Goal: Task Accomplishment & Management: Manage account settings

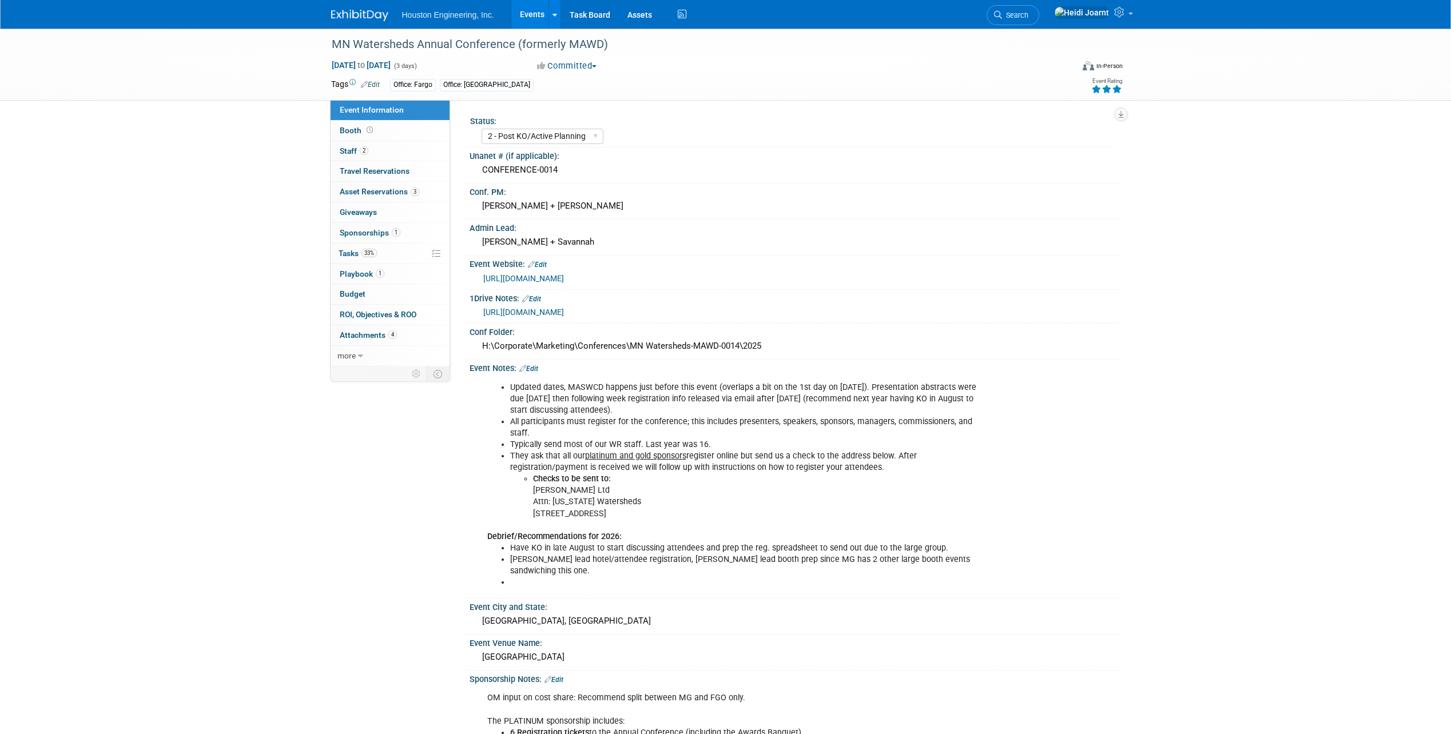
select select "2 - Post KO/Active Planning"
select select "Yes"
select select "Water Resources"
click at [1037, 22] on link "Search" at bounding box center [1012, 15] width 53 height 20
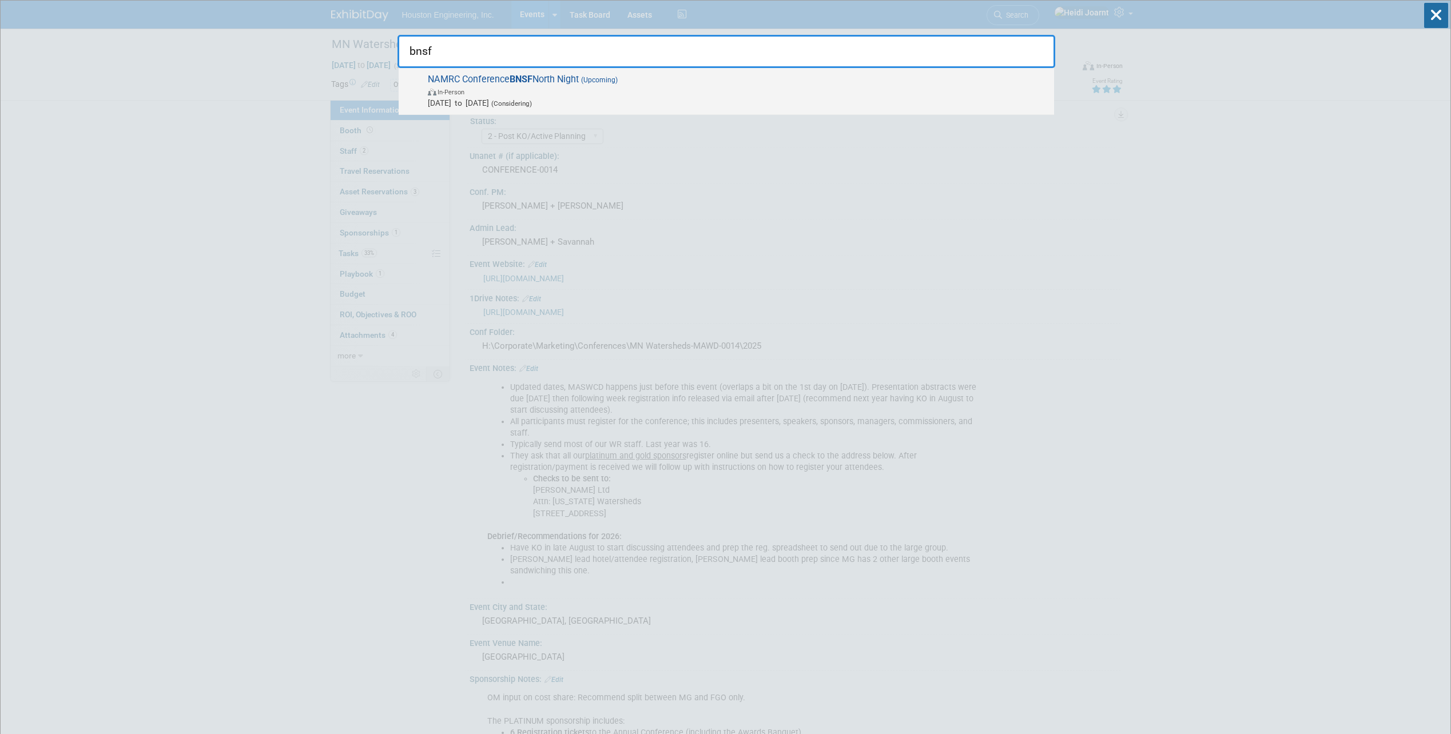
type input "bnsf"
click at [741, 103] on span "Nov 11, 2025 to Nov 11, 2025 (Considering)" at bounding box center [738, 102] width 620 height 11
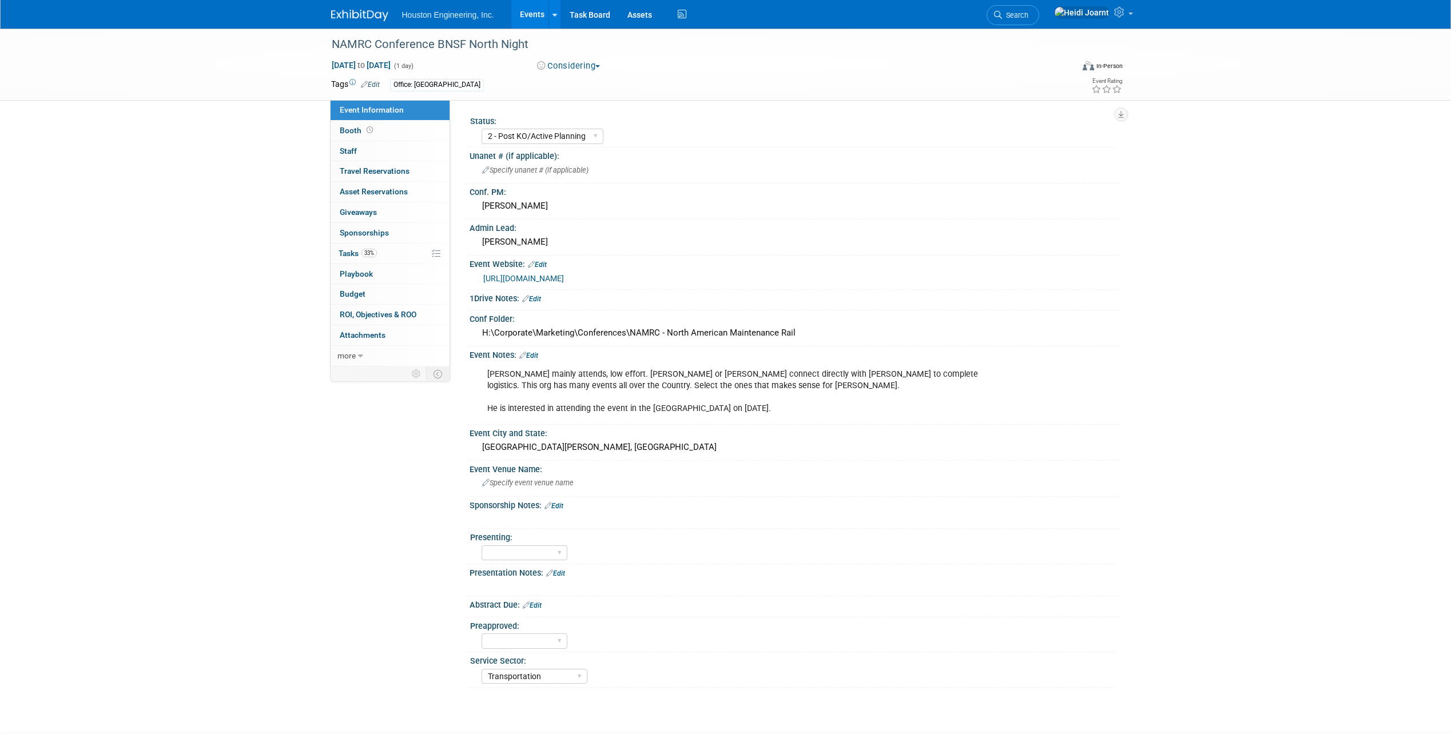
select select "2 - Post KO/Active Planning"
select select "Transportation"
click at [564, 276] on link "[URL][DOMAIN_NAME]" at bounding box center [523, 278] width 81 height 9
click at [395, 258] on link "33% Tasks 33%" at bounding box center [390, 254] width 119 height 20
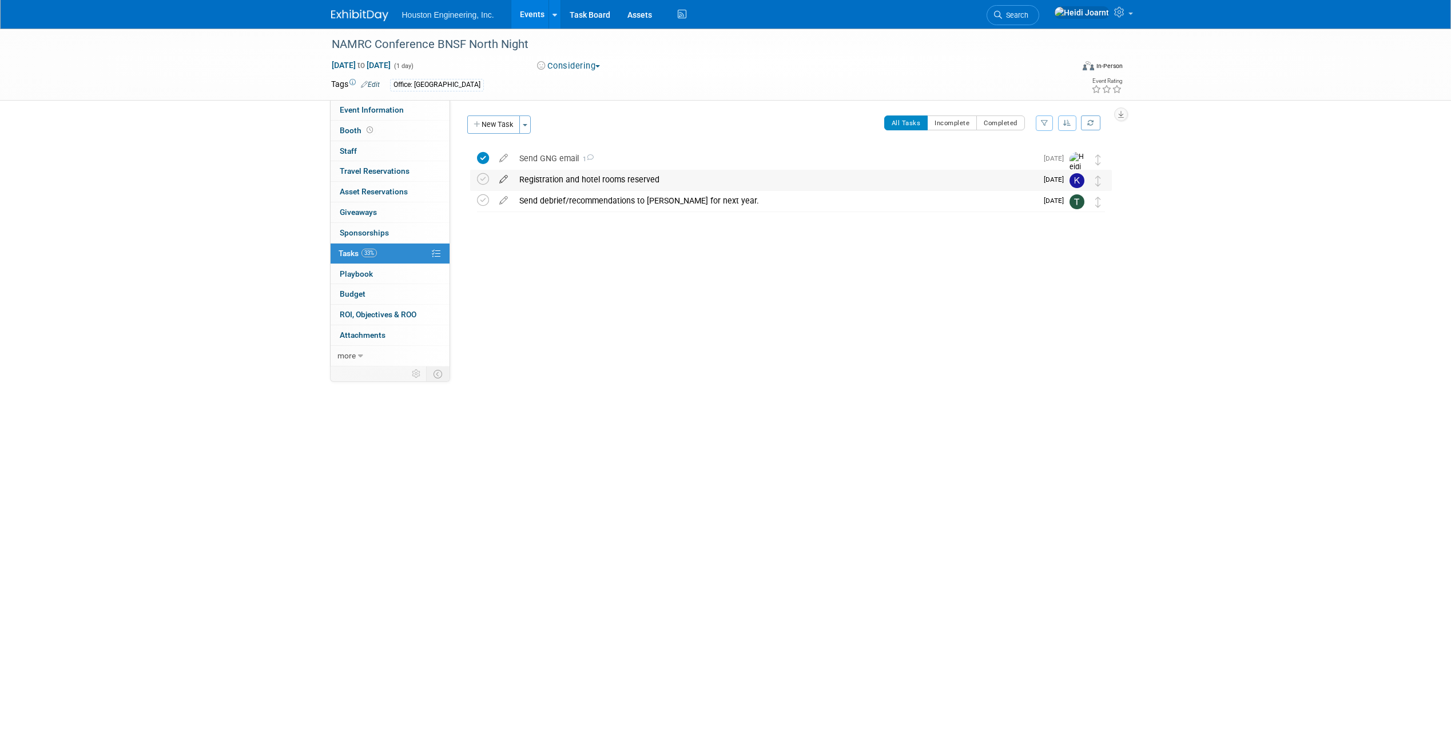
click at [508, 177] on icon at bounding box center [503, 177] width 20 height 14
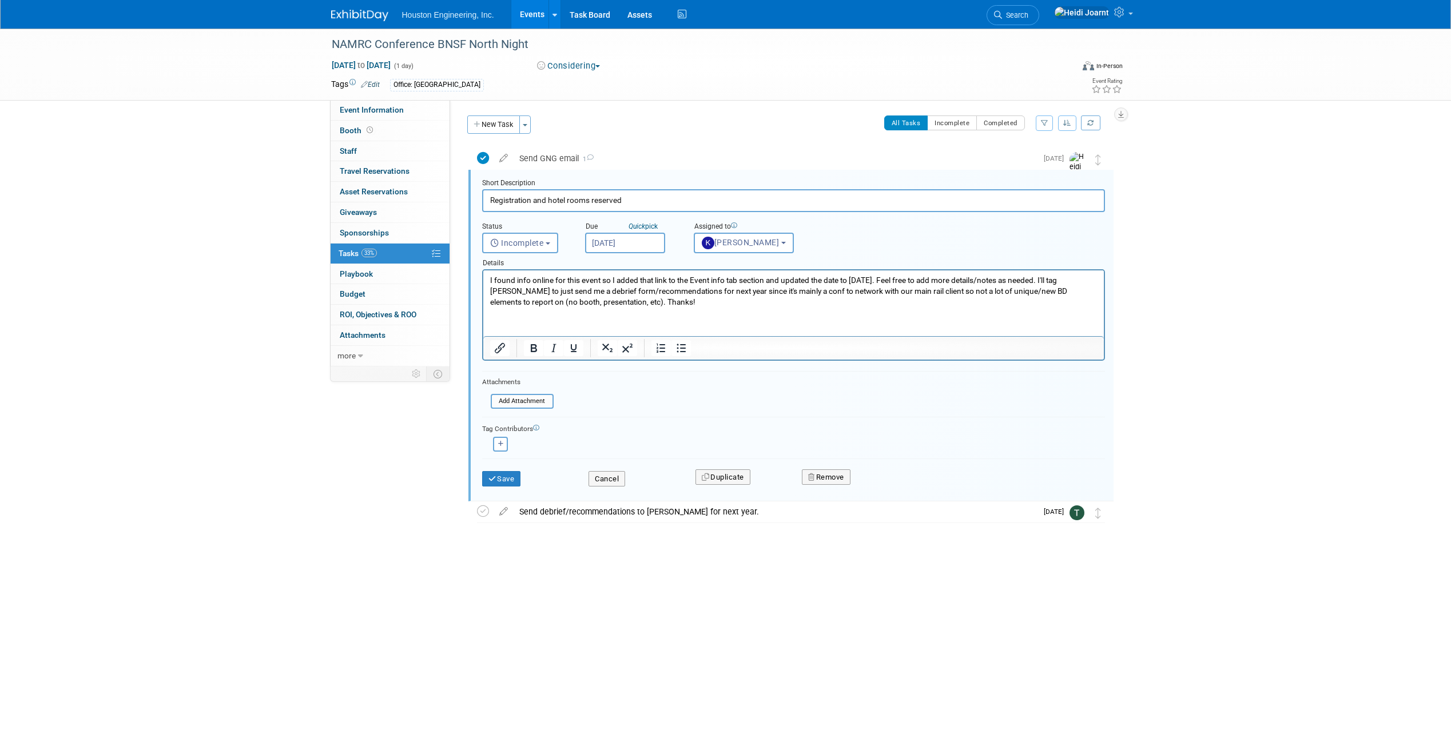
click at [646, 244] on input "Oct 17, 2025" at bounding box center [625, 243] width 80 height 21
click at [383, 444] on div "Event Information Event Info Booth Booth 0 Staff 0 Staff 0 Travel Reservations …" at bounding box center [726, 300] width 806 height 542
click at [646, 254] on div "Details" at bounding box center [793, 261] width 623 height 16
click at [647, 241] on input "Oct 17, 2025" at bounding box center [625, 243] width 80 height 21
click at [546, 302] on p "I found info online for this event so I added that link to the Event info tab s…" at bounding box center [792, 291] width 607 height 33
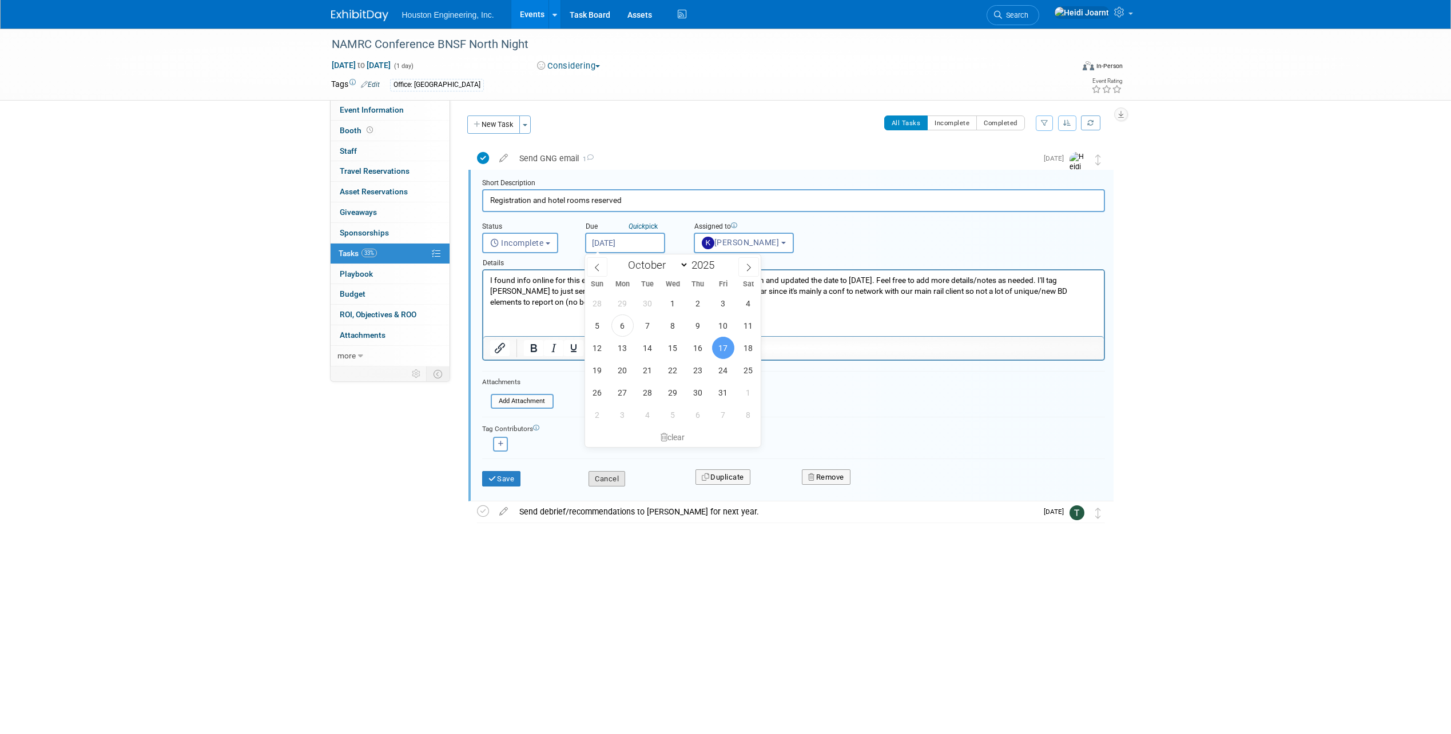
click at [608, 479] on button "Cancel" at bounding box center [606, 479] width 37 height 16
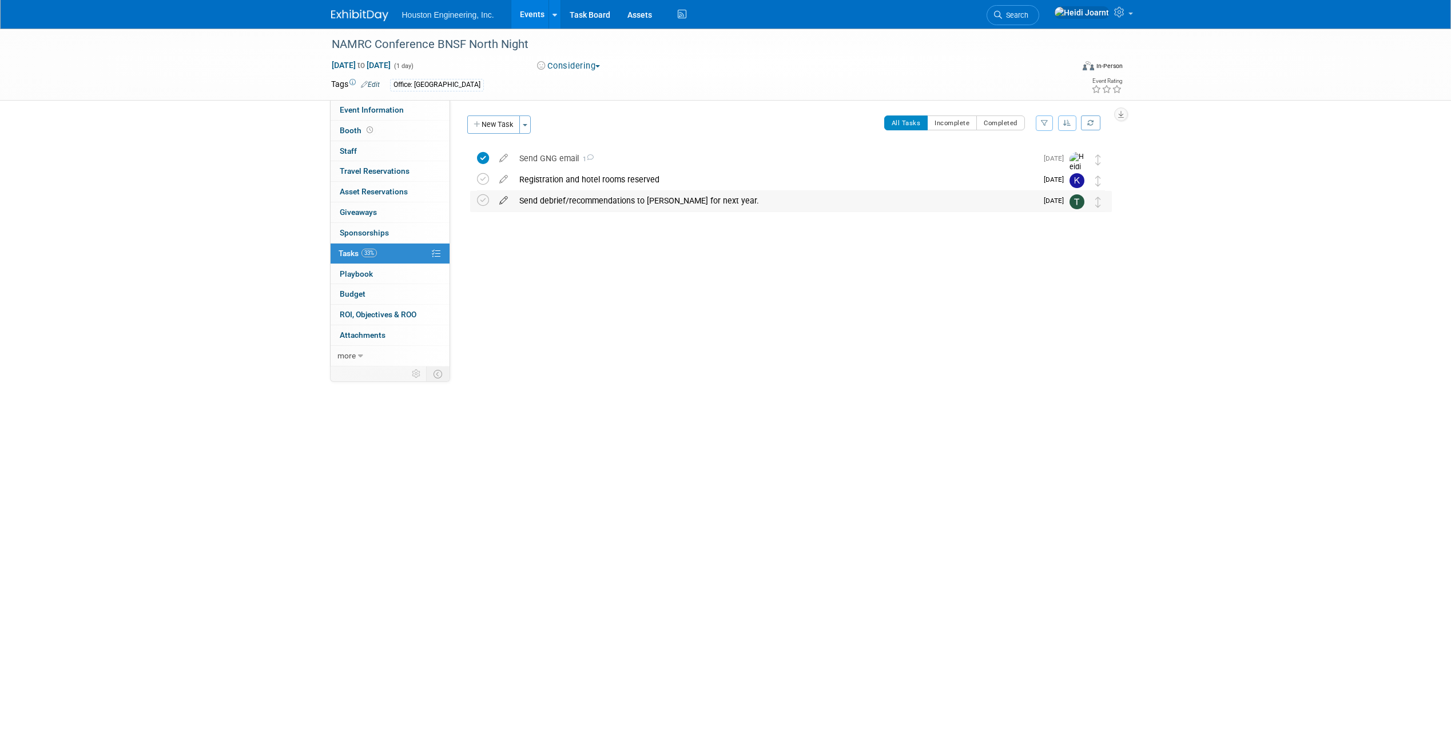
click at [505, 201] on icon at bounding box center [503, 198] width 20 height 14
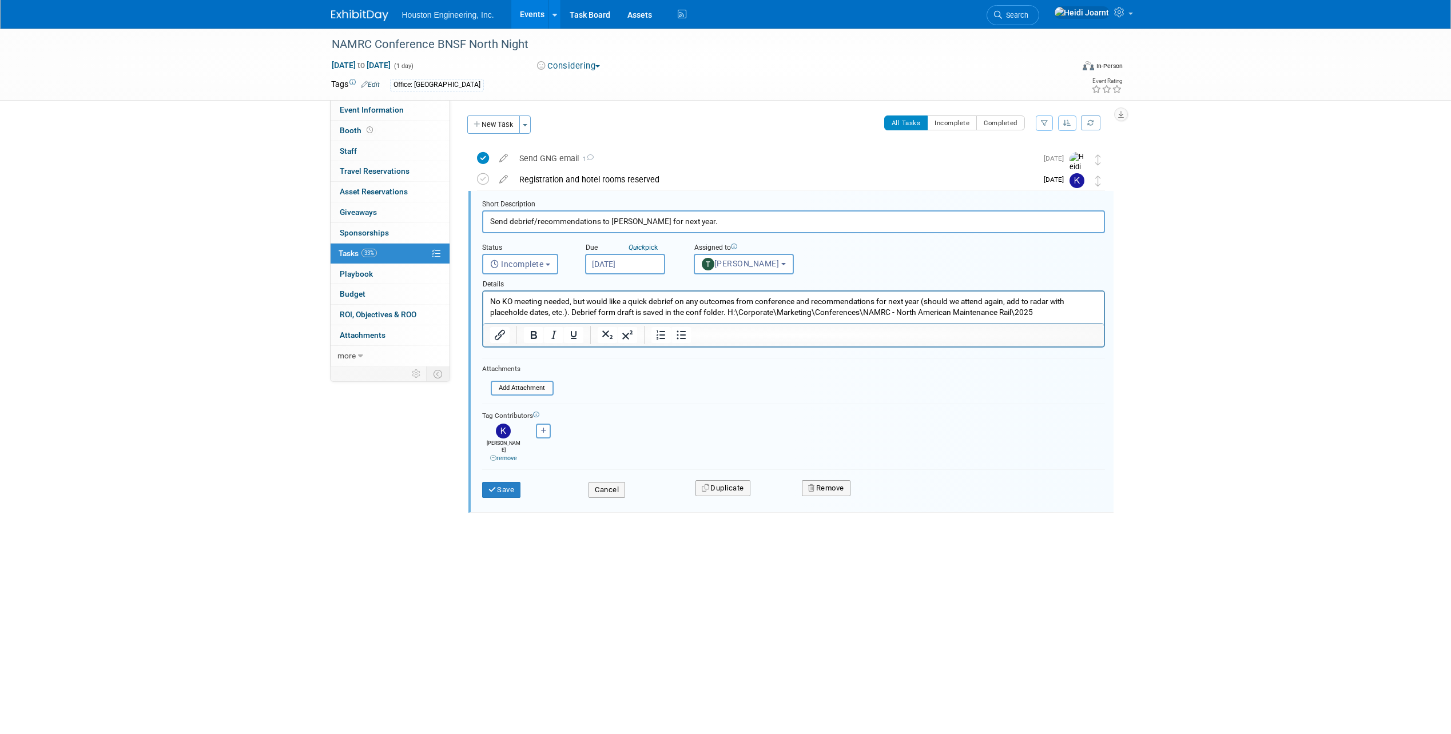
click at [652, 264] on input "Nov 14, 2025" at bounding box center [625, 264] width 80 height 21
click at [837, 484] on button "Remove" at bounding box center [826, 488] width 49 height 16
click at [890, 492] on link "Yes" at bounding box center [890, 498] width 33 height 18
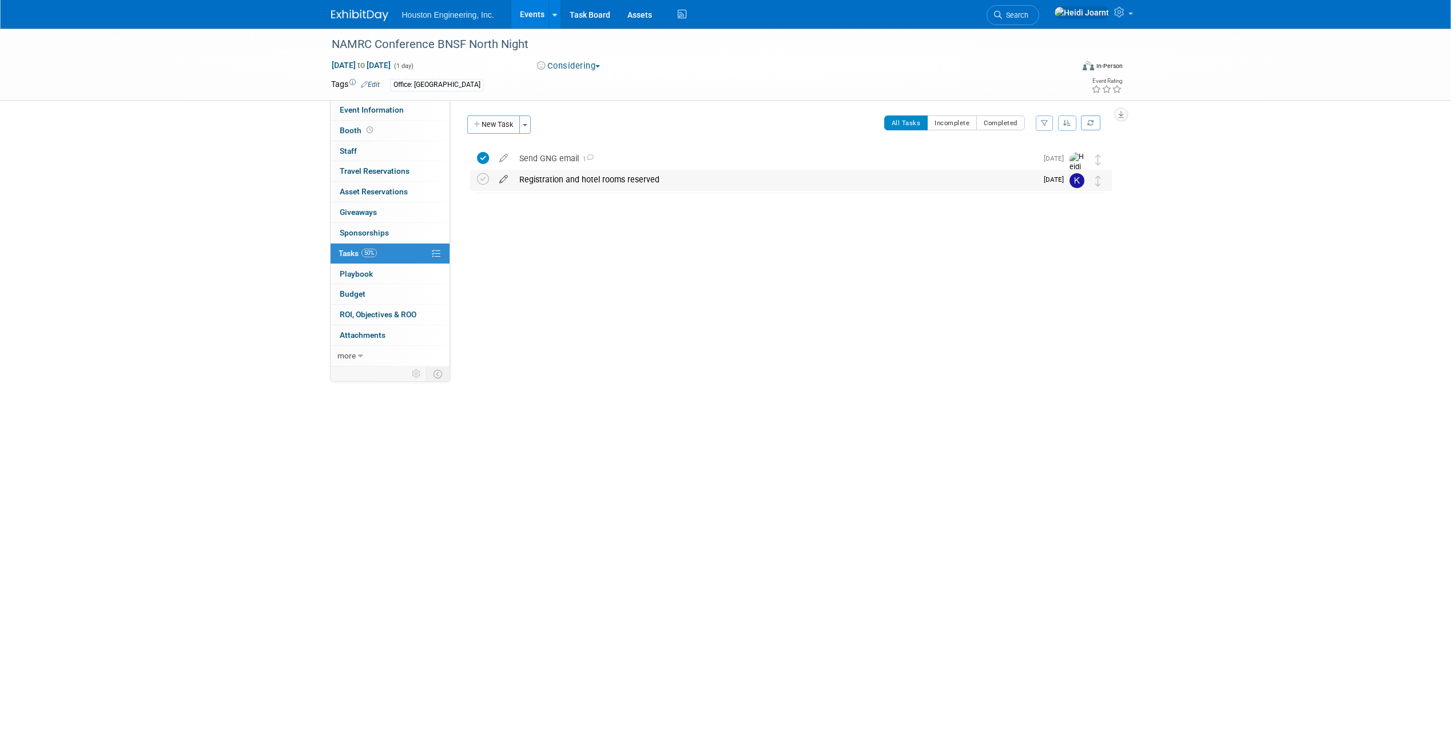
click at [498, 180] on icon at bounding box center [503, 177] width 20 height 14
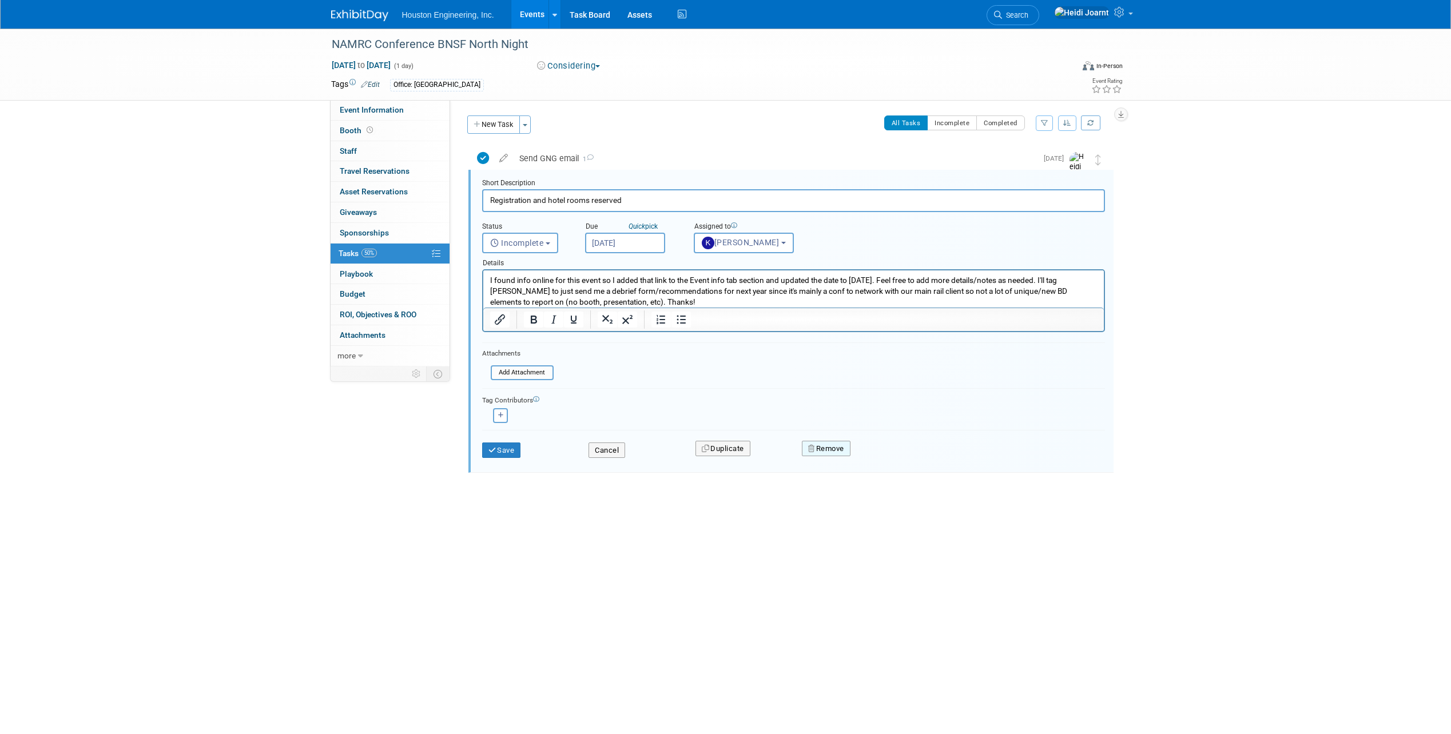
click at [835, 453] on button "Remove" at bounding box center [826, 449] width 49 height 16
click at [899, 459] on link "Yes" at bounding box center [890, 458] width 33 height 18
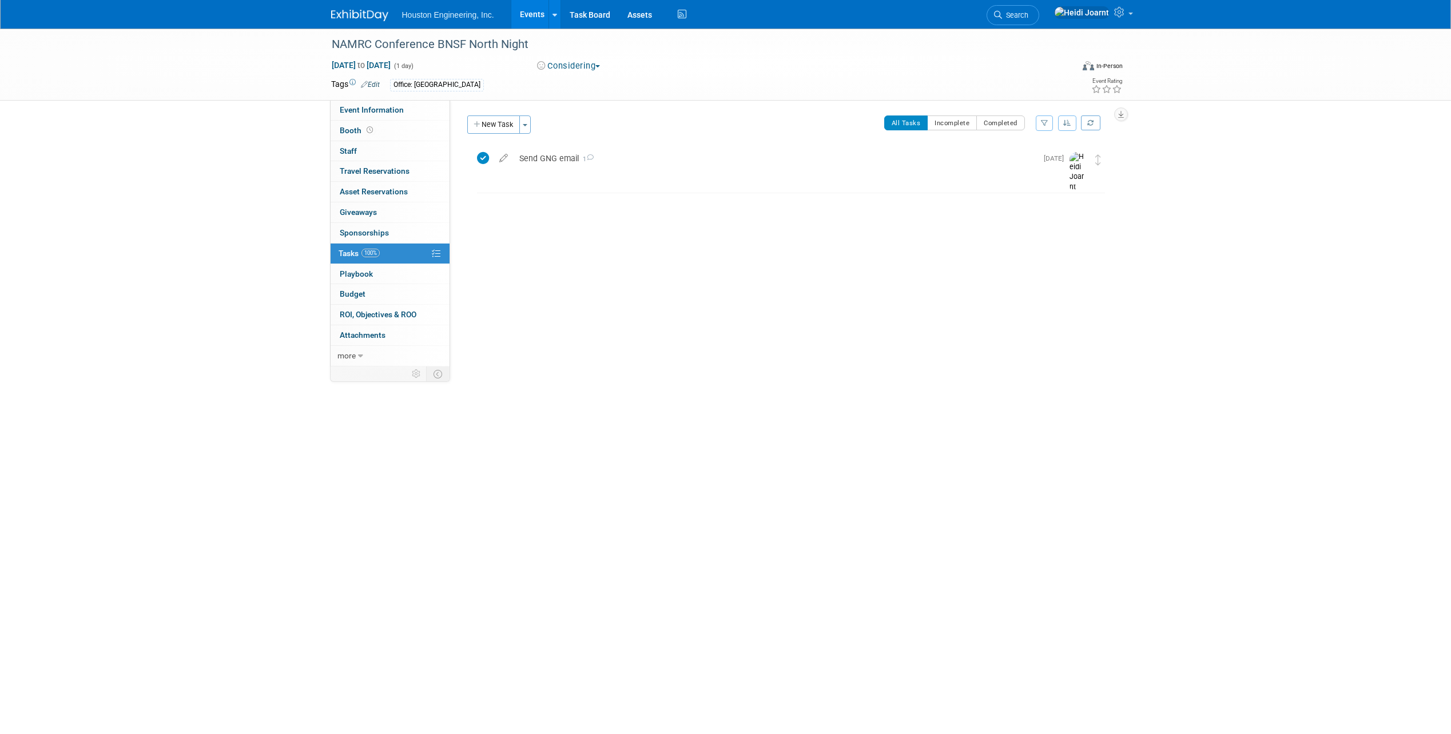
click at [600, 63] on button "Considering" at bounding box center [568, 66] width 71 height 12
click at [595, 117] on link "Not Going" at bounding box center [579, 117] width 90 height 16
click at [372, 356] on link "more" at bounding box center [390, 356] width 119 height 20
click at [387, 398] on span "Copy/Duplicate Event" at bounding box center [378, 396] width 77 height 9
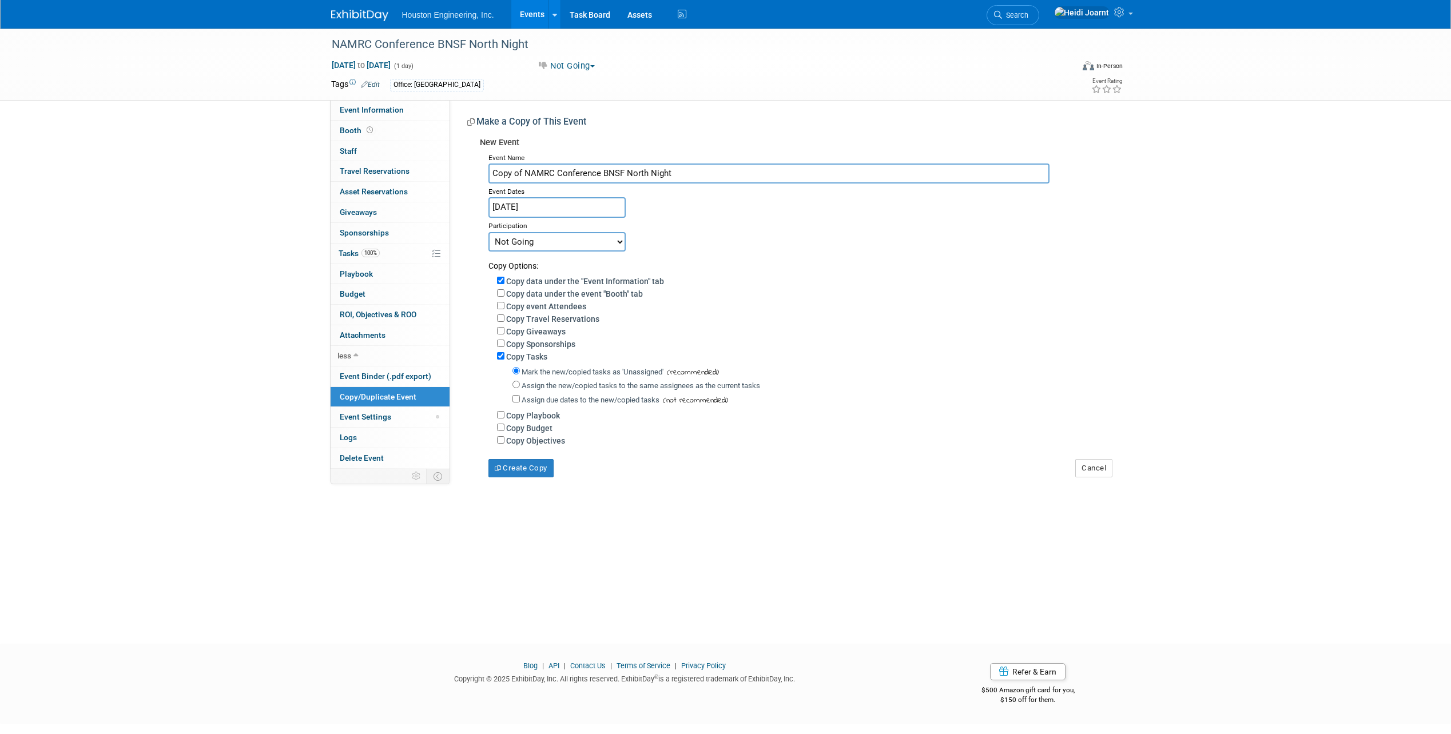
drag, startPoint x: 522, startPoint y: 171, endPoint x: 454, endPoint y: 172, distance: 68.1
click at [454, 172] on div "Status: 1 - GNG/KO Needed 2 - Post KO/Active Planning 3 - Reg/Prep Done Unanet …" at bounding box center [785, 288] width 670 height 377
type input "NAMRC Conference BNSF North Night"
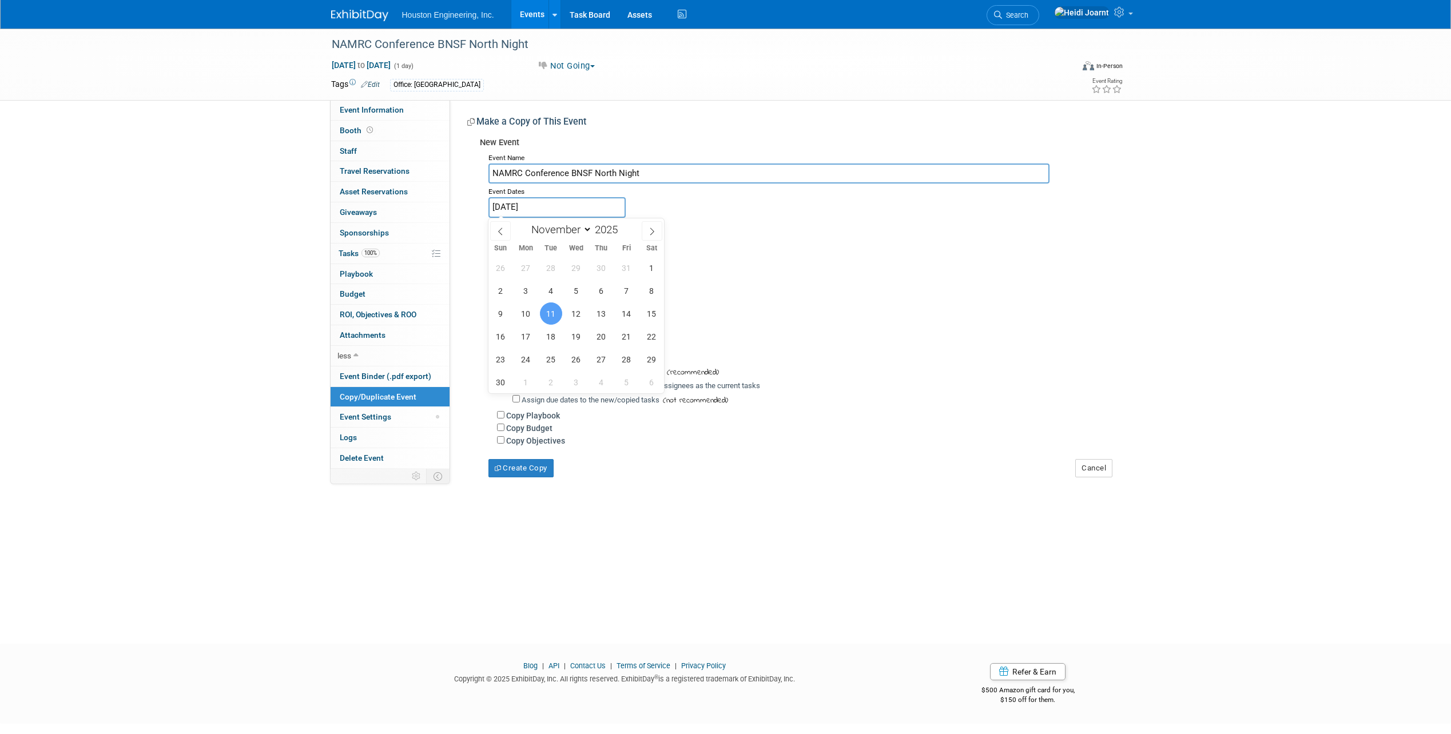
click at [576, 212] on input "Nov 11, 2025" at bounding box center [556, 207] width 137 height 20
click at [625, 226] on span at bounding box center [622, 226] width 8 height 7
type input "2026"
click at [500, 230] on icon at bounding box center [500, 231] width 4 height 7
select select "9"
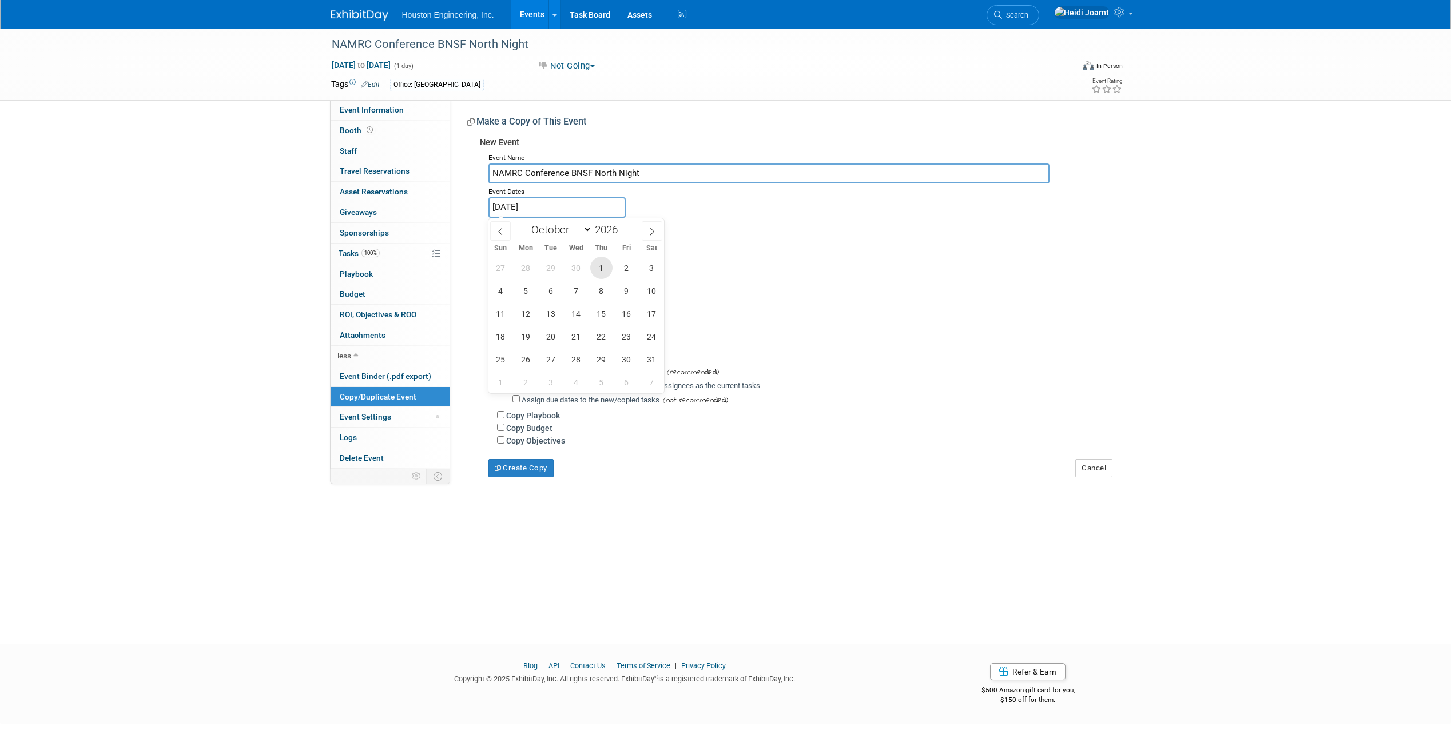
click at [598, 267] on span "1" at bounding box center [601, 268] width 22 height 22
type input "Oct 1, 2026"
click at [597, 267] on span "1" at bounding box center [601, 268] width 22 height 22
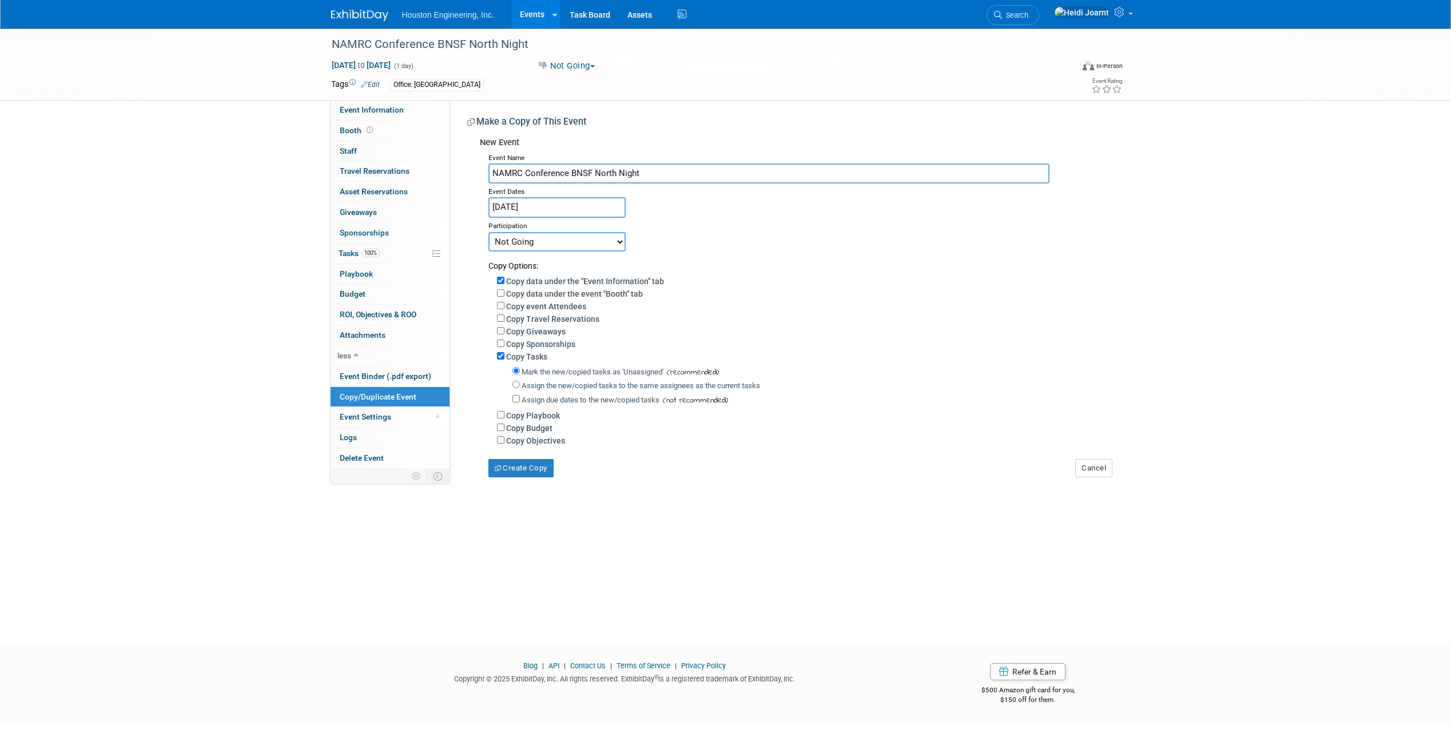
click at [560, 242] on select "Committed Considering Not Going" at bounding box center [556, 241] width 137 height 19
select select "2"
click at [488, 232] on select "Committed Considering Not Going" at bounding box center [556, 241] width 137 height 19
click at [526, 477] on button "Create Copy" at bounding box center [520, 468] width 65 height 18
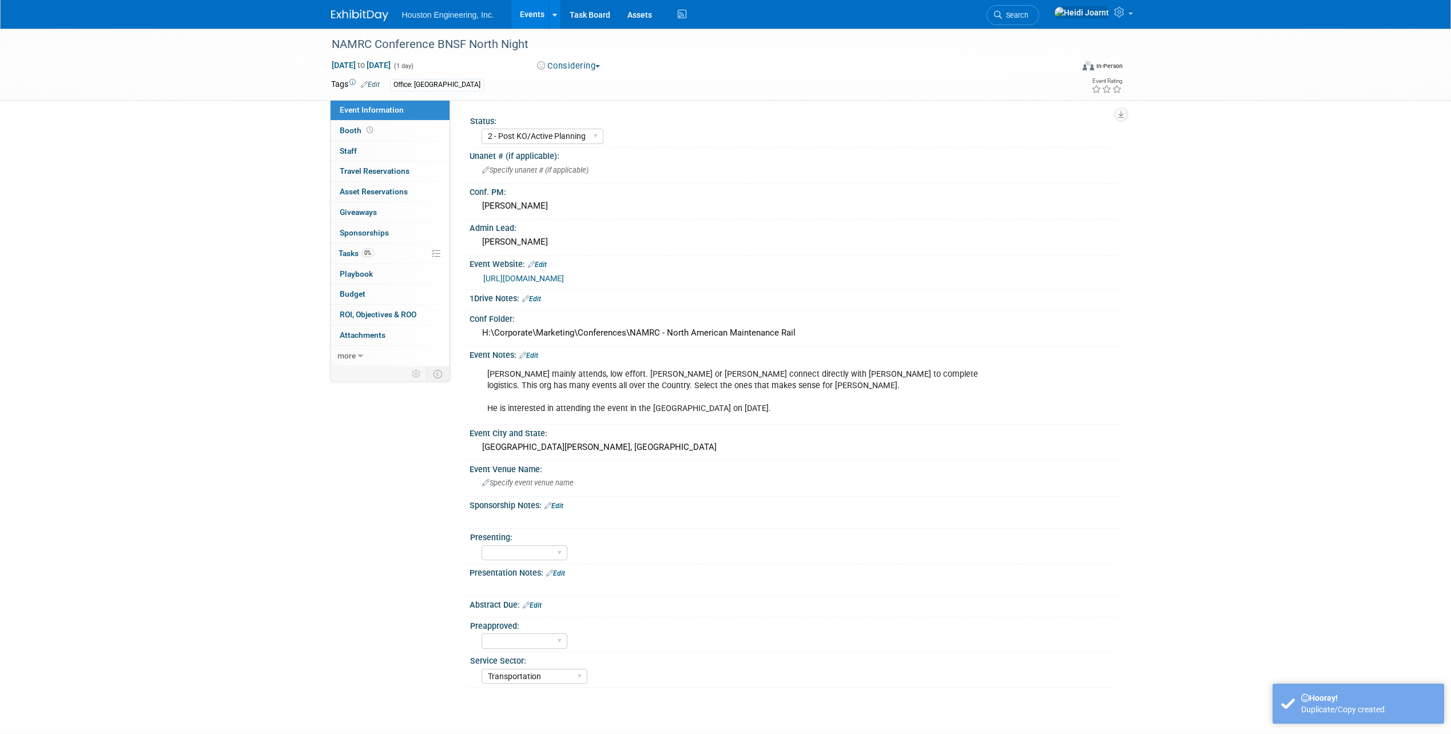
select select "2 - Post KO/Active Planning"
select select "Transportation"
click at [538, 356] on link "Edit" at bounding box center [528, 356] width 19 height 8
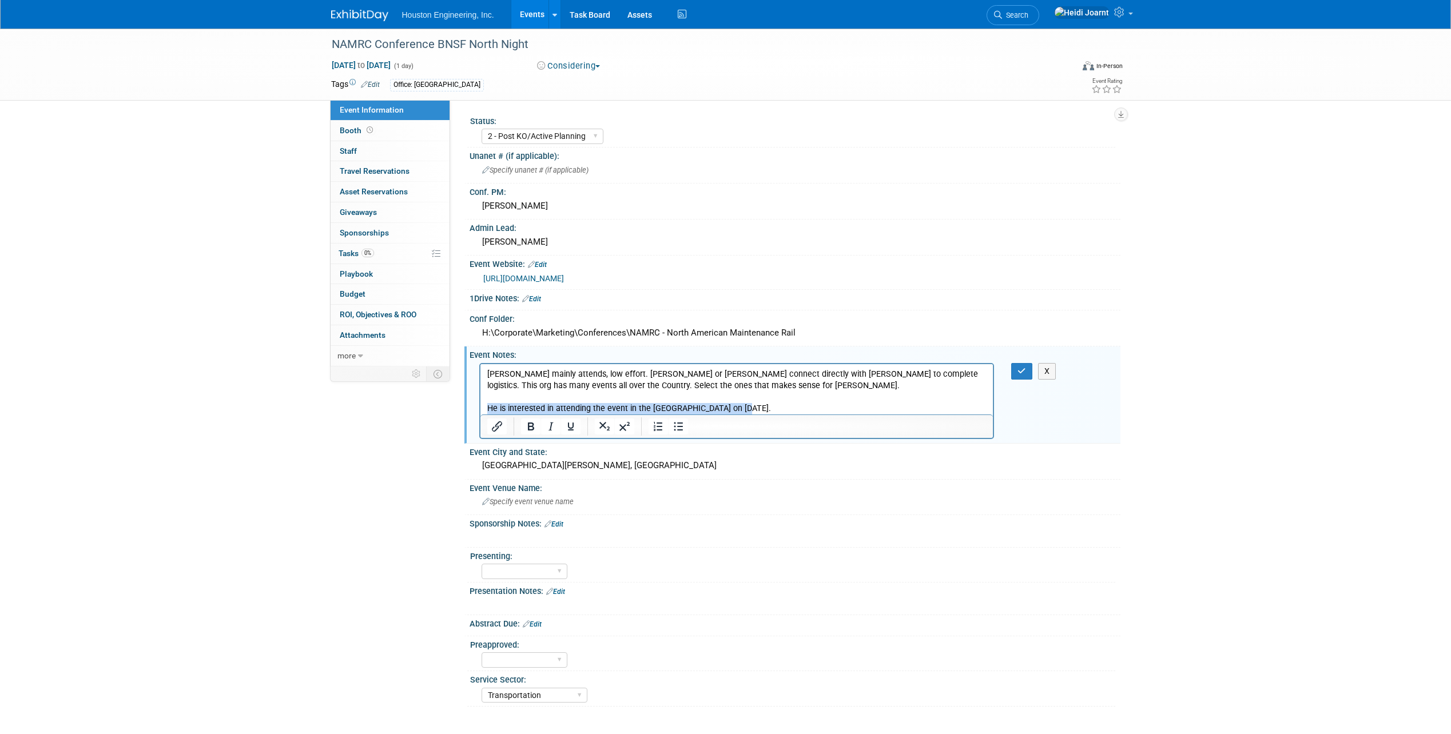
drag, startPoint x: 754, startPoint y: 407, endPoint x: 467, endPoint y: 412, distance: 287.7
click at [480, 412] on html "Trent mainly attends, low effort. Megan or Kendra connect directly with Trent t…" at bounding box center [736, 389] width 513 height 50
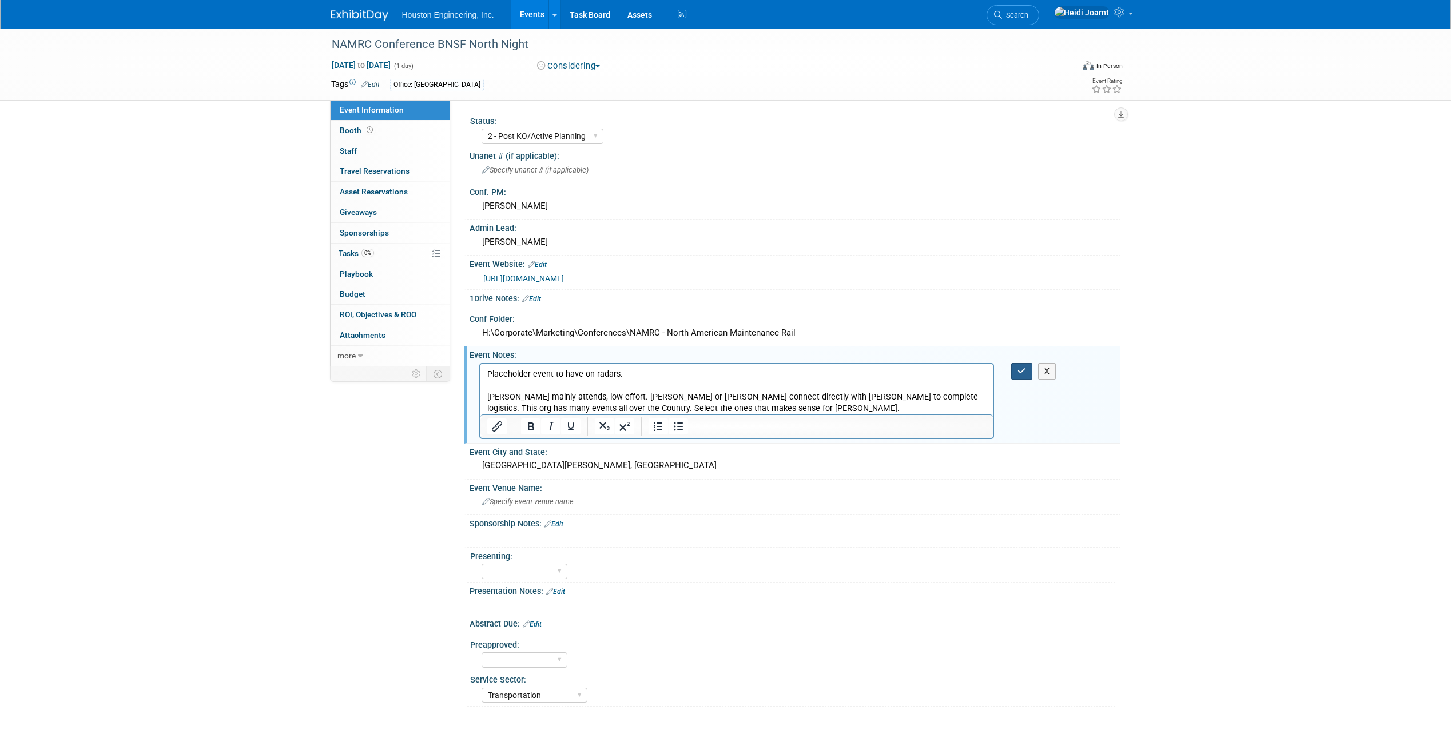
click at [1024, 376] on button "button" at bounding box center [1021, 371] width 21 height 17
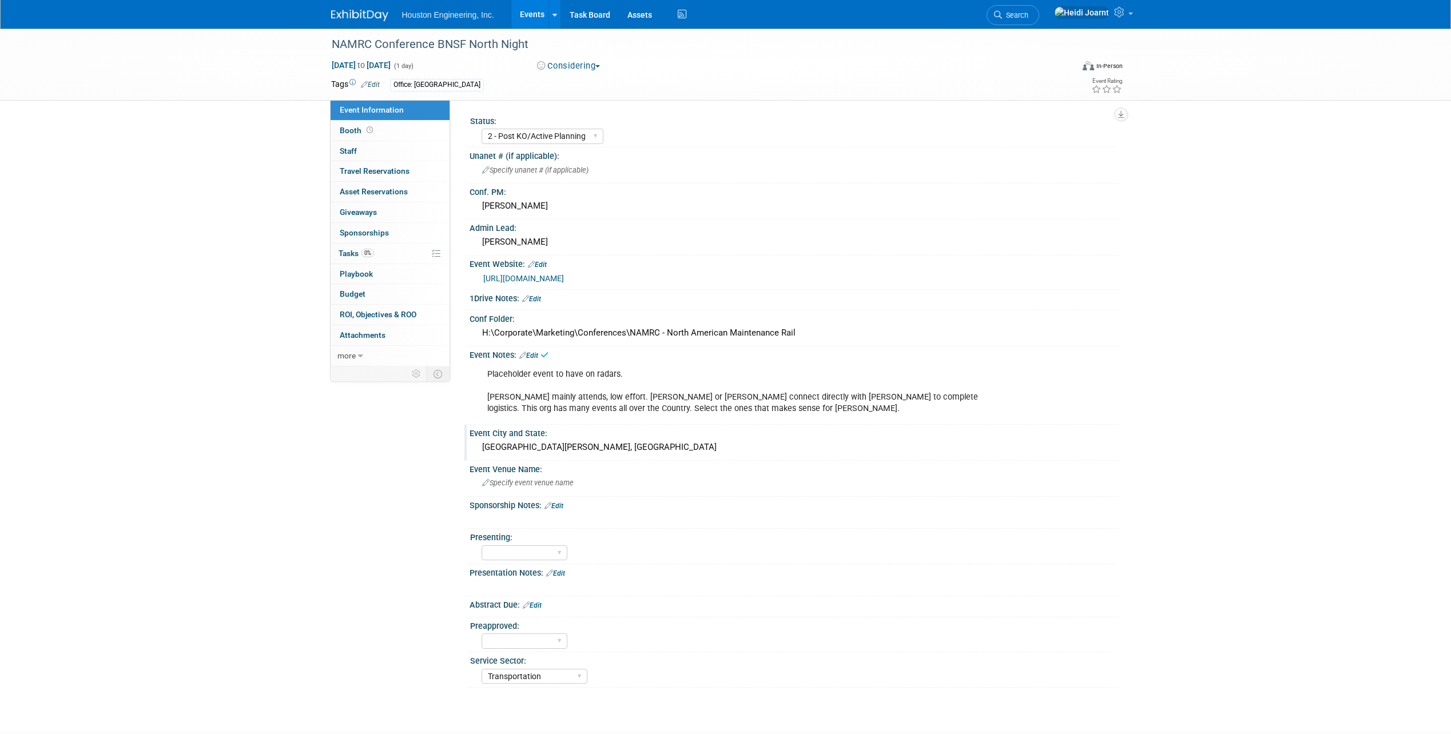
click at [579, 444] on div "Saint Paul, MN" at bounding box center [795, 448] width 634 height 18
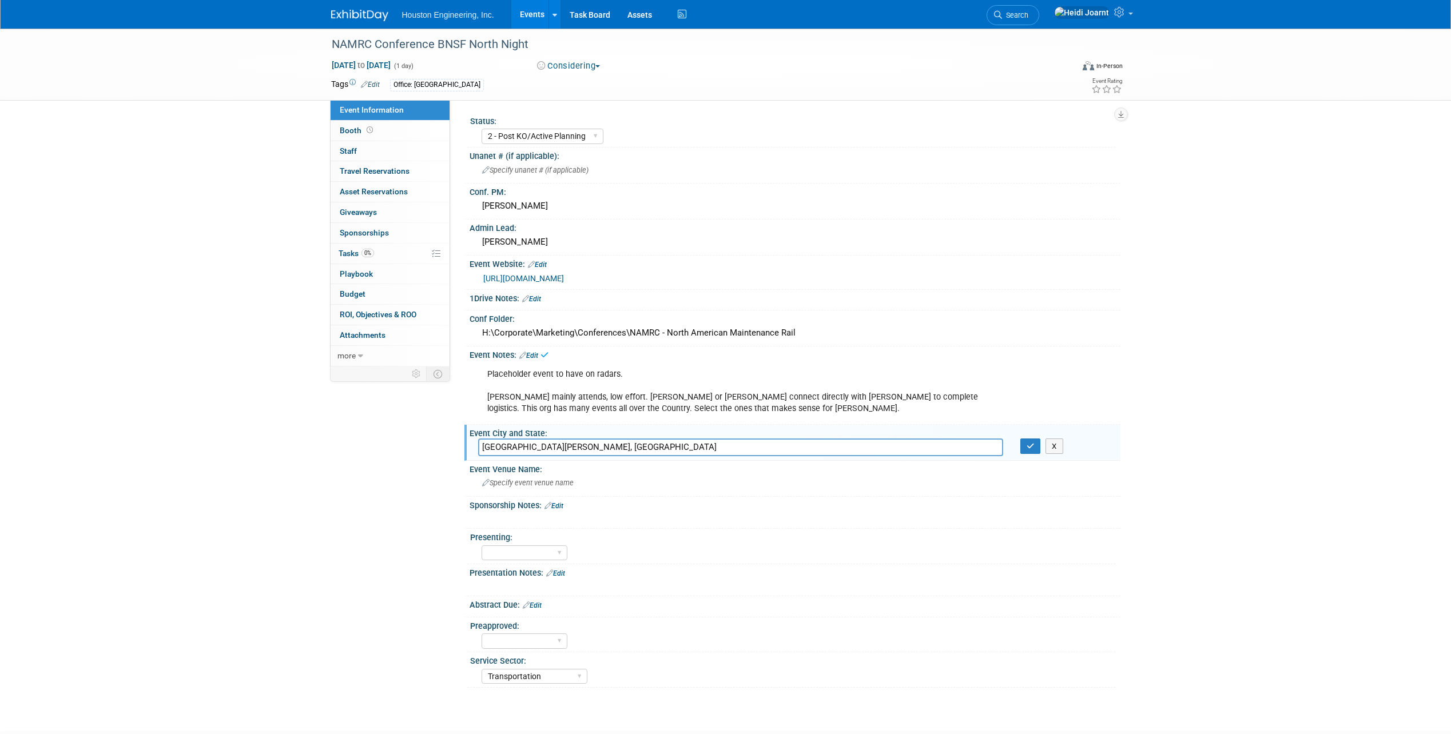
drag, startPoint x: 554, startPoint y: 447, endPoint x: 445, endPoint y: 446, distance: 108.6
click at [445, 446] on div "Event Information Event Info Booth Booth 0 Staff 0 Staff 0 Travel Reservations …" at bounding box center [726, 358] width 806 height 659
click at [1028, 451] on button "button" at bounding box center [1030, 447] width 21 height 16
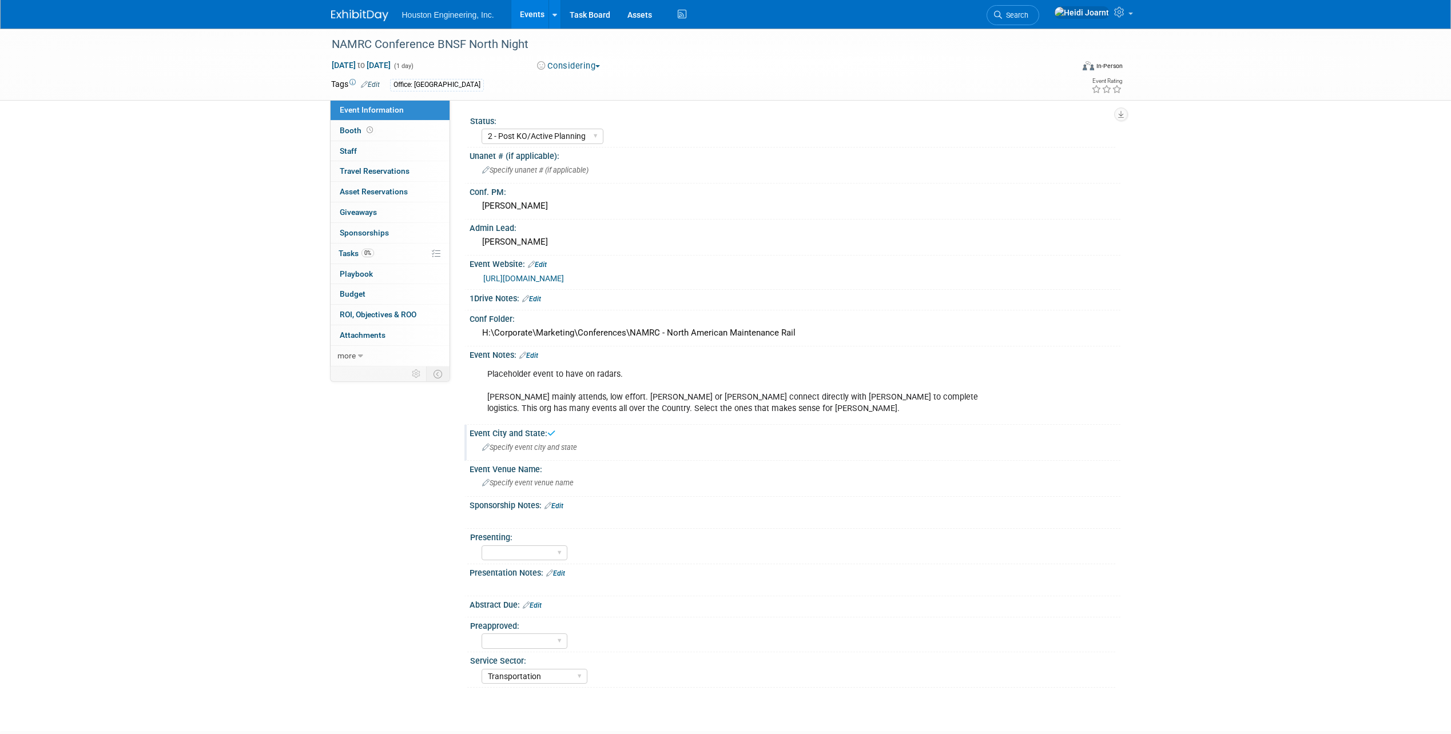
click at [531, 355] on link "Edit" at bounding box center [528, 356] width 19 height 8
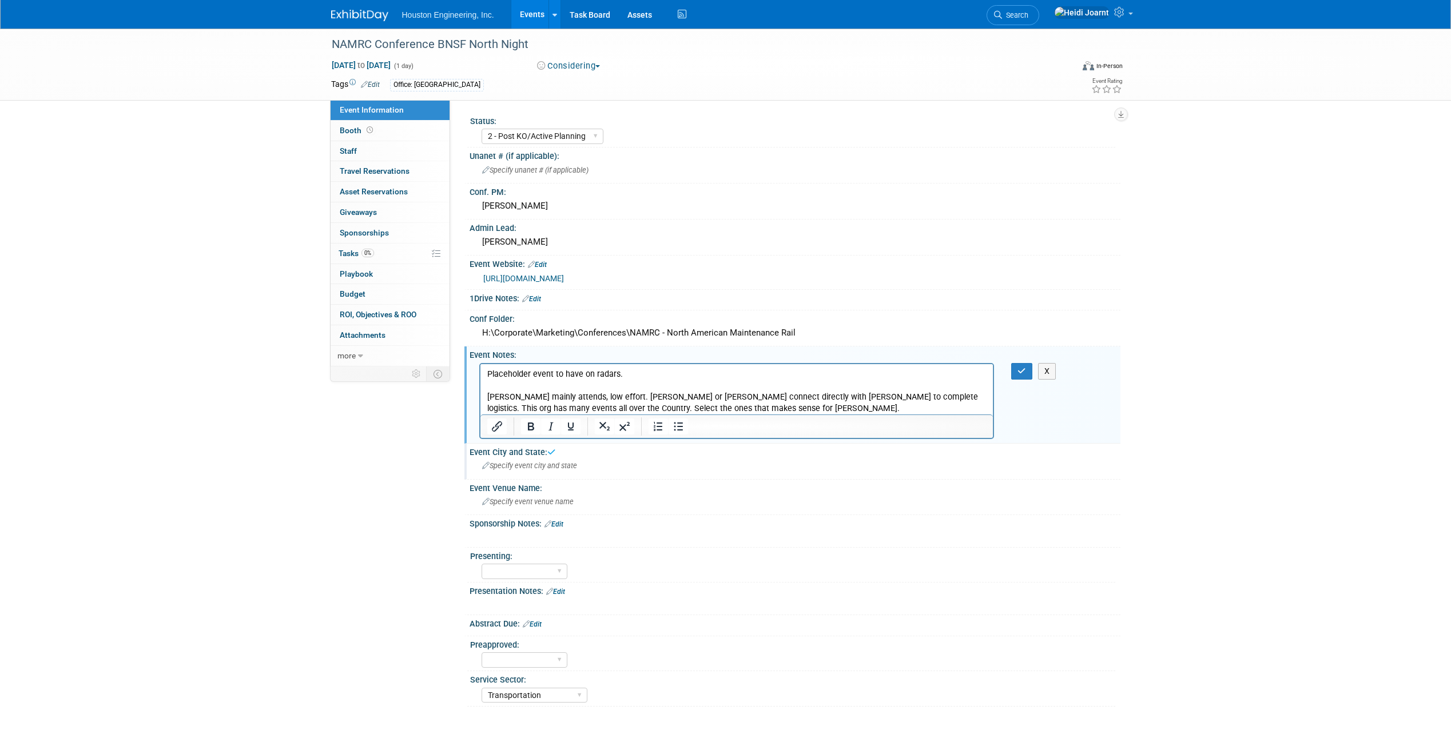
click at [639, 376] on p "Placeholder event to have on radars. Trent mainly attends, low effort. Megan or…" at bounding box center [737, 391] width 500 height 46
click at [1024, 373] on icon "button" at bounding box center [1021, 371] width 9 height 8
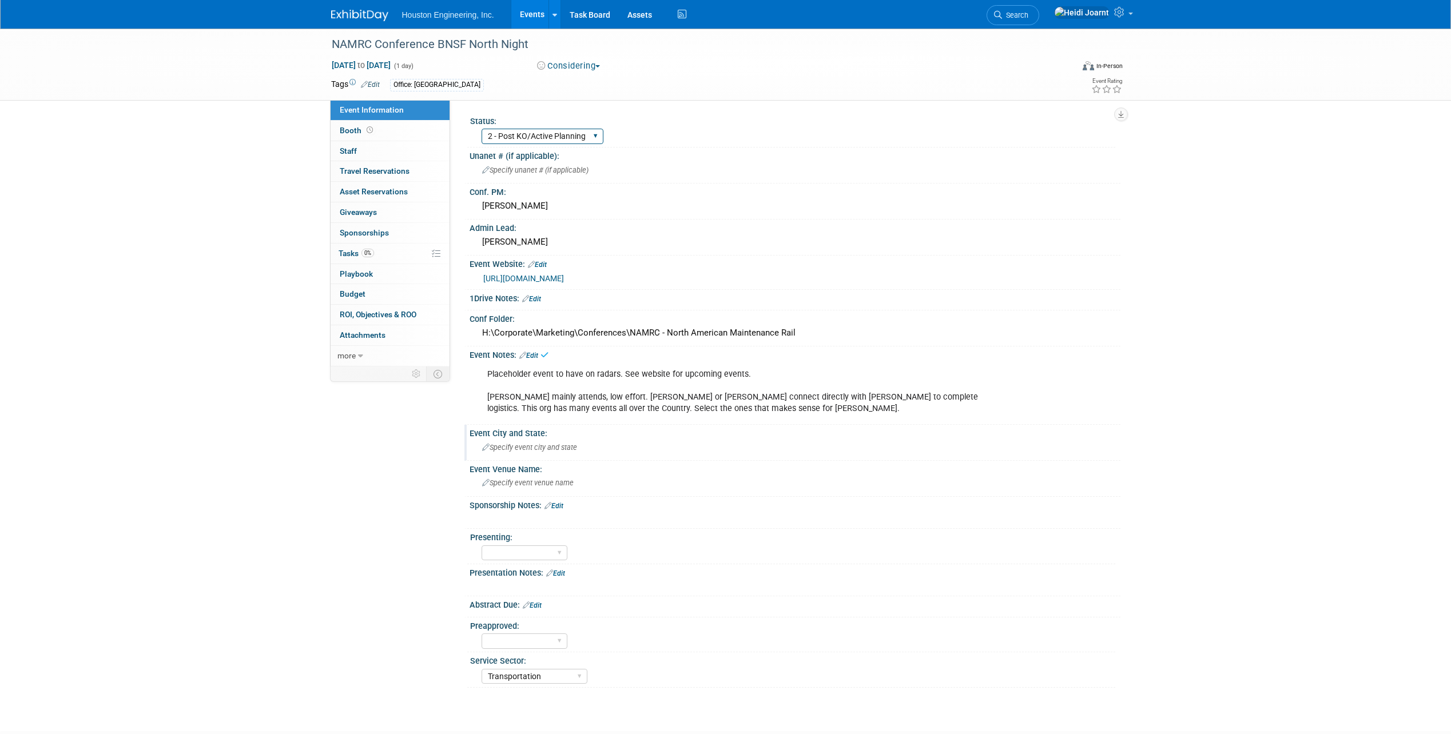
click at [569, 134] on select "1 - GNG/KO Needed 2 - Post KO/Active Planning 3 - Reg/Prep Done" at bounding box center [542, 136] width 122 height 15
click at [481, 129] on select "1 - GNG/KO Needed 2 - Post KO/Active Planning 3 - Reg/Prep Done" at bounding box center [542, 136] width 122 height 15
click at [551, 135] on select "1 - GNG/KO Needed 2 - Post KO/Active Planning 3 - Reg/Prep Done" at bounding box center [542, 136] width 122 height 15
select select "1 - GNG/KO Needed"
click at [481, 129] on select "1 - GNG/KO Needed 2 - Post KO/Active Planning 3 - Reg/Prep Done" at bounding box center [542, 136] width 122 height 15
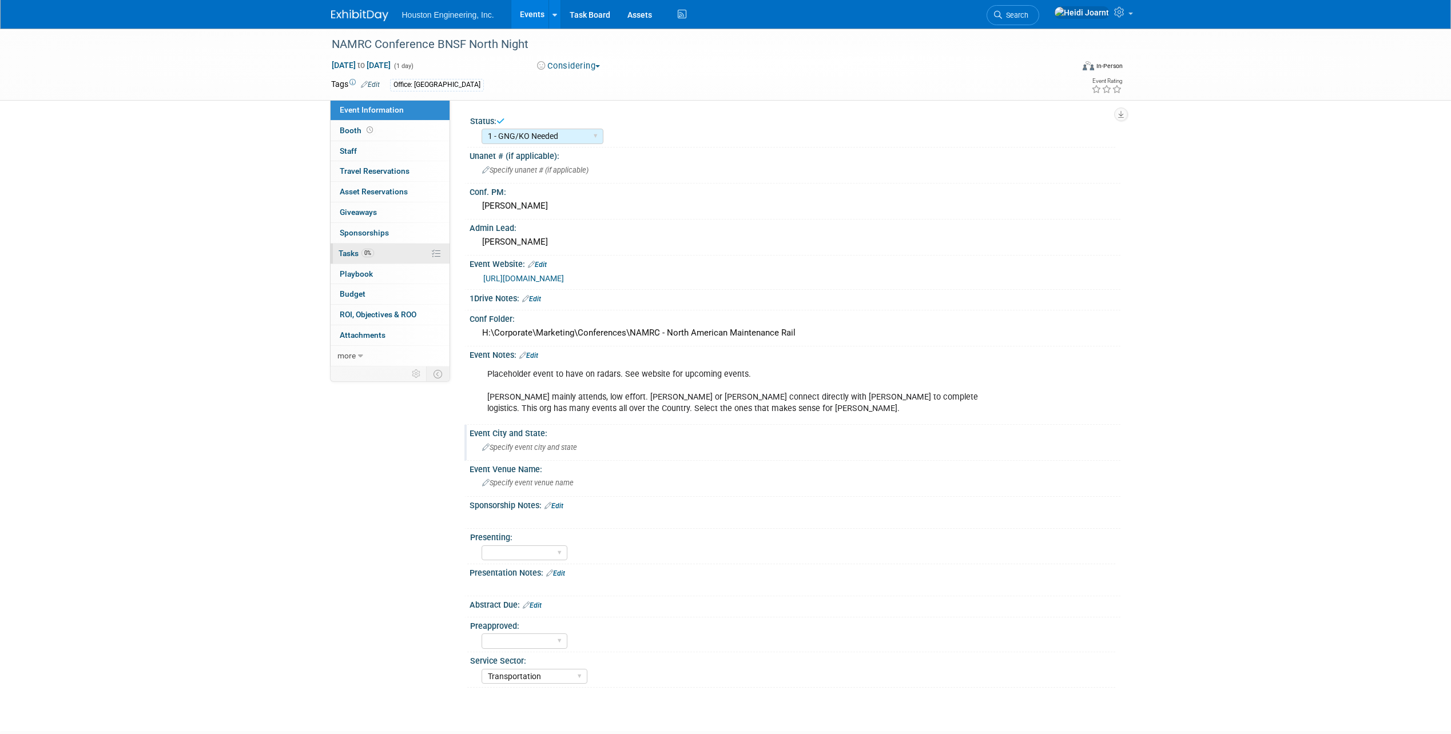
click at [393, 250] on link "0% Tasks 0%" at bounding box center [390, 254] width 119 height 20
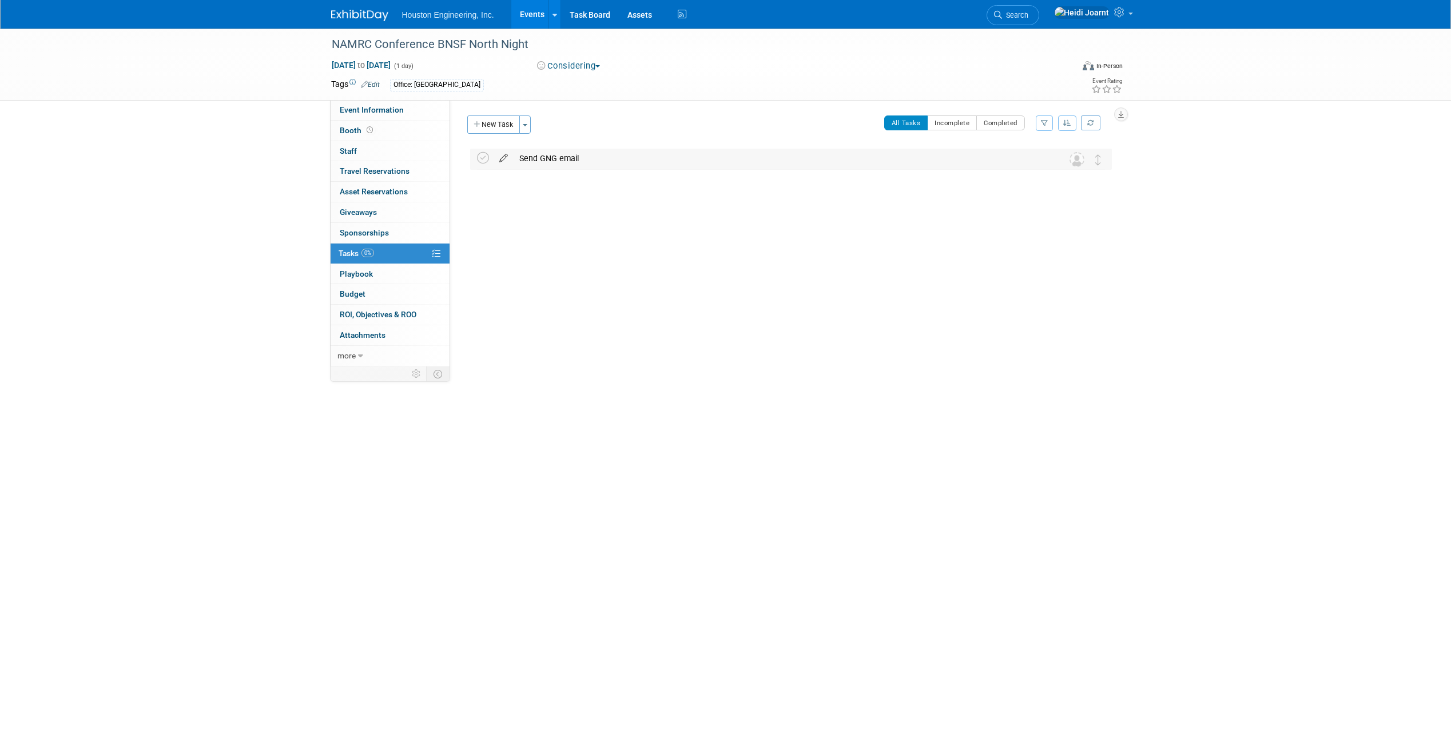
click at [504, 157] on icon at bounding box center [503, 156] width 20 height 14
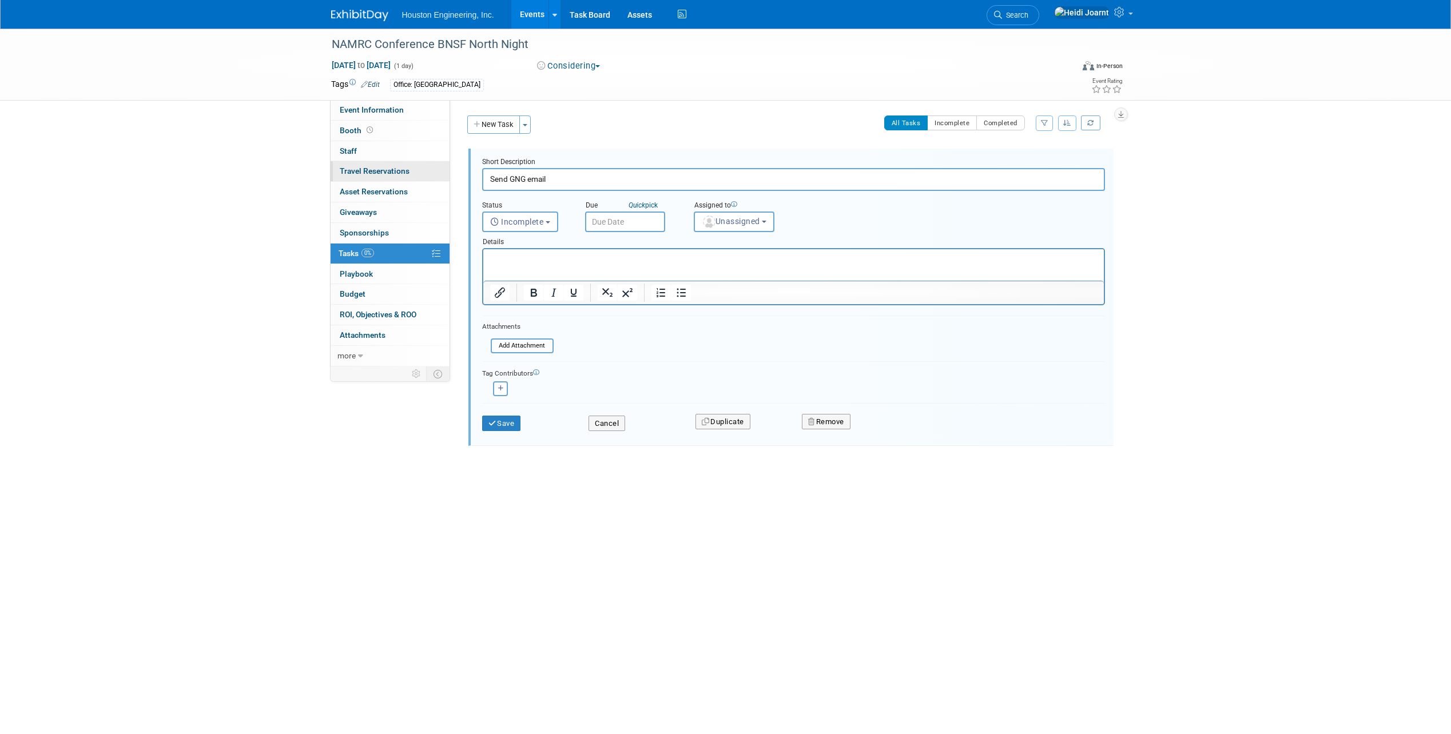
drag, startPoint x: 594, startPoint y: 178, endPoint x: 425, endPoint y: 177, distance: 168.7
click at [425, 177] on div "Event Information Event Info Booth Booth 0 Staff 0 Staff 0 Travel Reservations …" at bounding box center [726, 261] width 806 height 465
type input "C"
type input "Connect with Trent if interested in attending any NAMRC events"
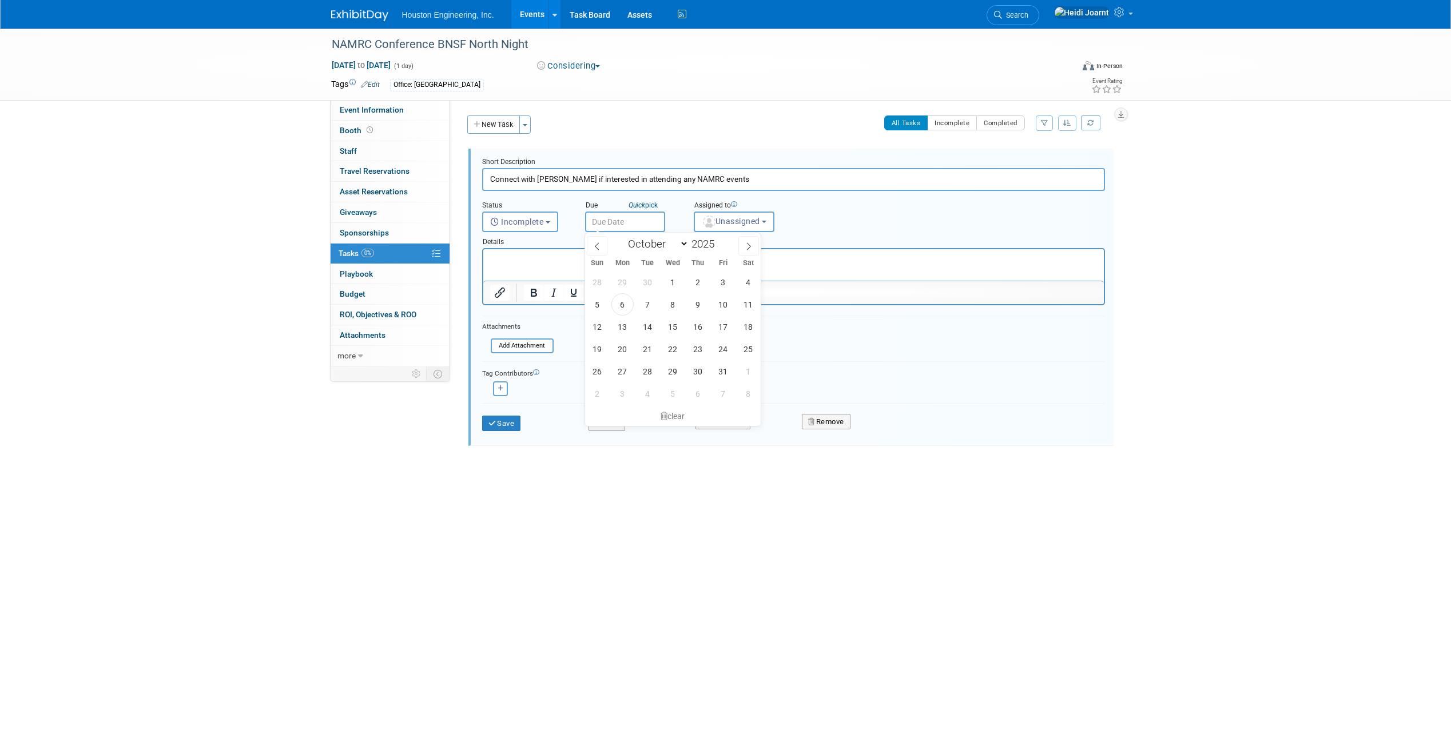
click at [532, 265] on html at bounding box center [793, 256] width 620 height 15
click at [878, 256] on p "See their website in the event" at bounding box center [792, 259] width 607 height 11
click at [720, 241] on span at bounding box center [719, 240] width 8 height 7
type input "2026"
click at [595, 249] on icon at bounding box center [597, 246] width 8 height 8
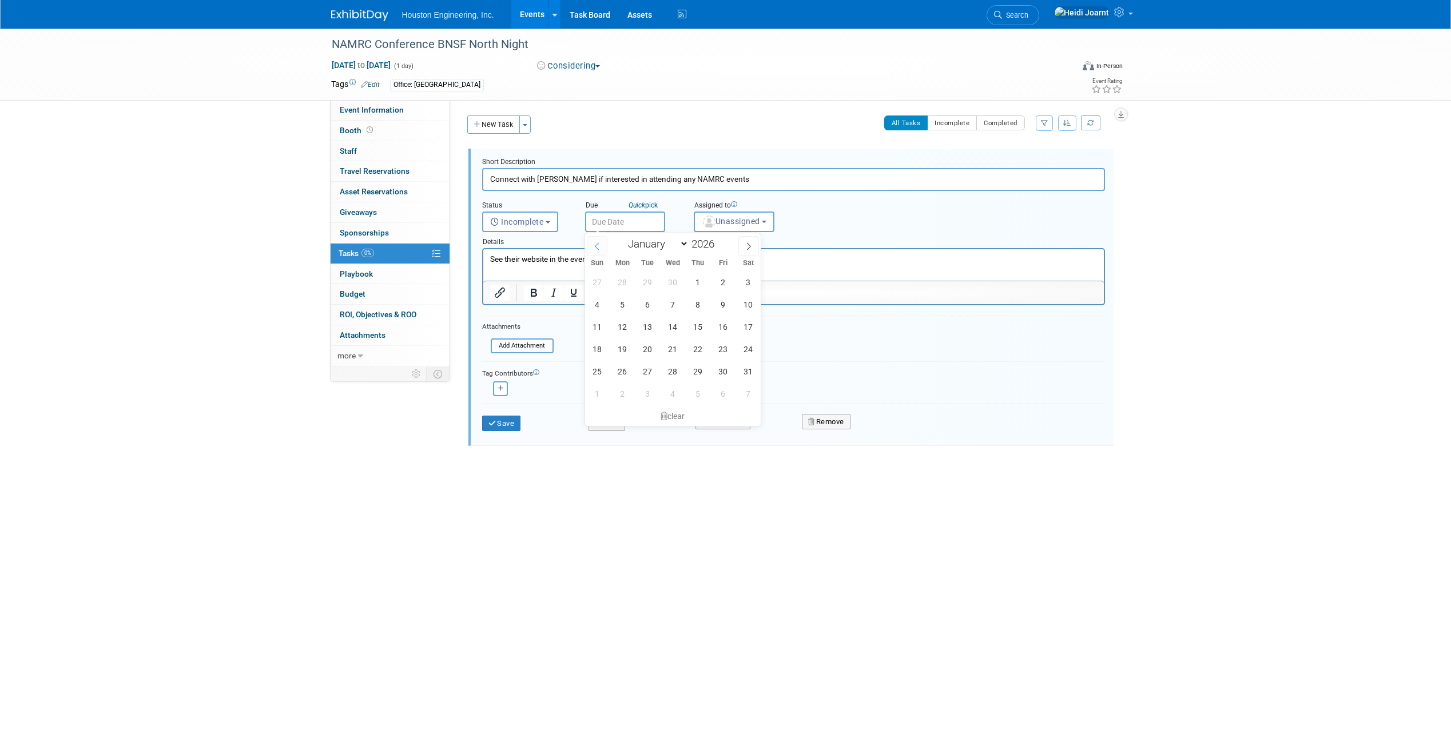
select select "8"
click at [648, 287] on span "1" at bounding box center [647, 282] width 22 height 22
type input "Sep 1, 2026"
click at [757, 264] on p "See their website in the event" at bounding box center [792, 259] width 607 height 11
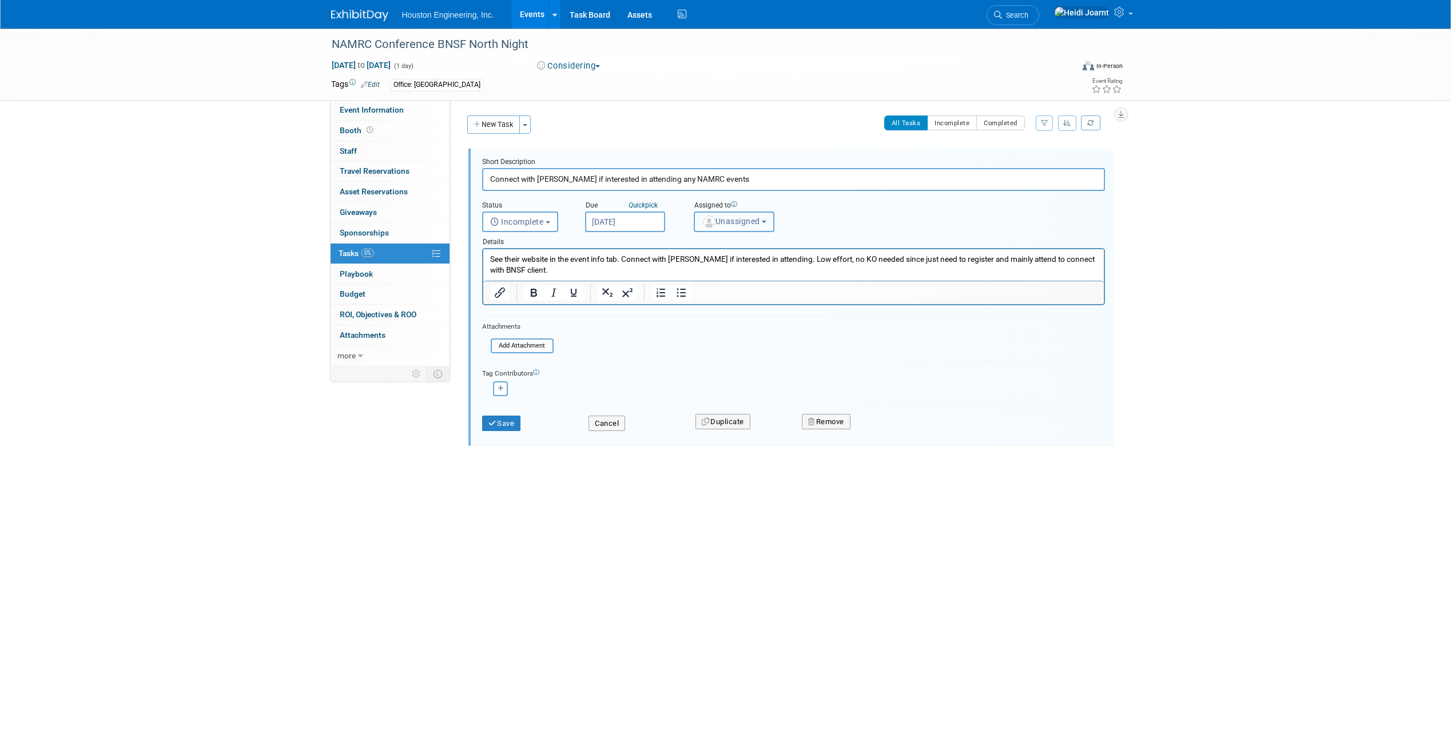
click at [722, 224] on span "Unassigned" at bounding box center [731, 221] width 58 height 9
click at [735, 251] on input "text" at bounding box center [776, 249] width 158 height 19
type input "kend"
drag, startPoint x: 749, startPoint y: 276, endPoint x: 262, endPoint y: 26, distance: 547.3
click at [749, 276] on label "[PERSON_NAME]" at bounding box center [760, 273] width 120 height 18
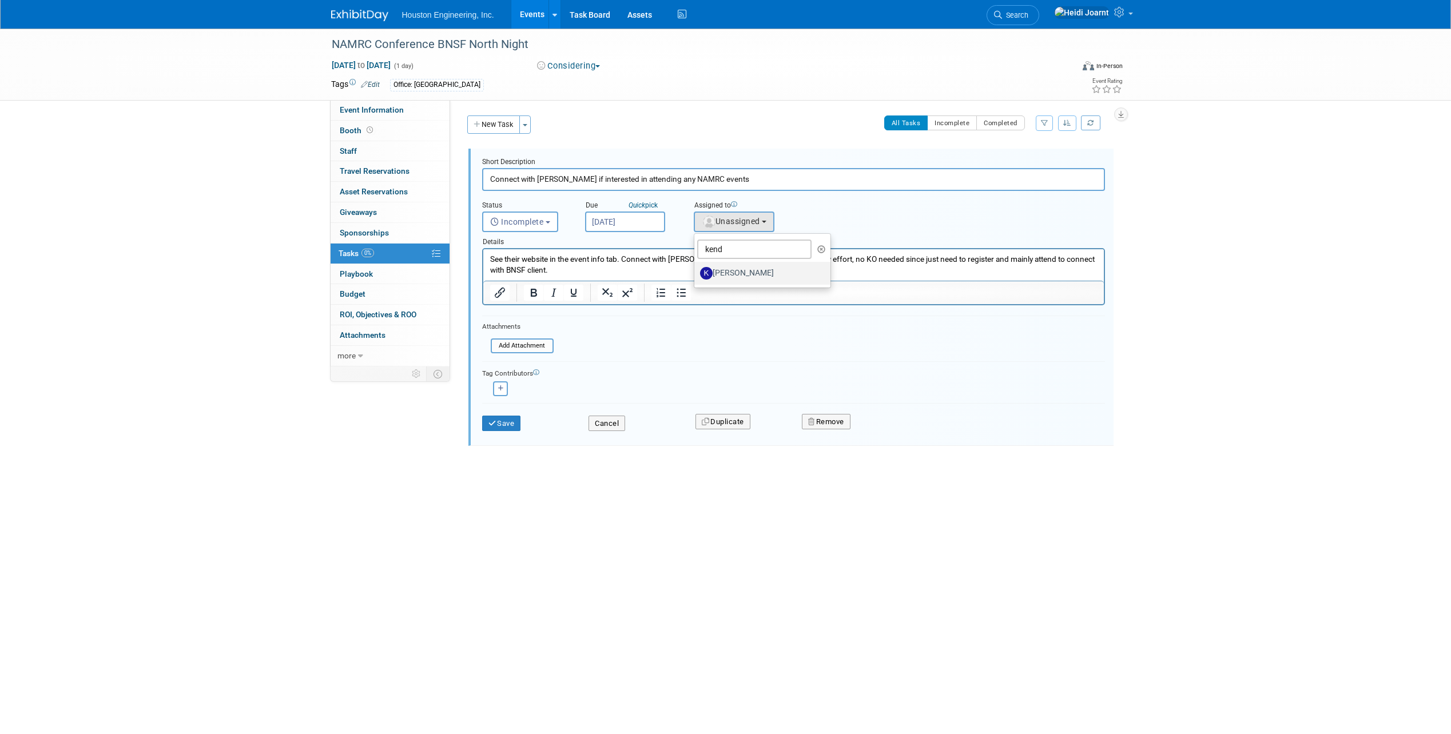
click at [696, 276] on input "[PERSON_NAME]" at bounding box center [691, 271] width 7 height 7
select select "c650933e-4650-49bb-85a6-fcb20801c921"
click at [579, 261] on p "See their website in the event info tab. Connect with Trent if interested in at…" at bounding box center [792, 265] width 607 height 22
click at [565, 266] on p "See their website in the event info tab. Connect with Trent if interested in at…" at bounding box center [792, 265] width 607 height 22
click at [512, 421] on button "Save" at bounding box center [501, 424] width 39 height 16
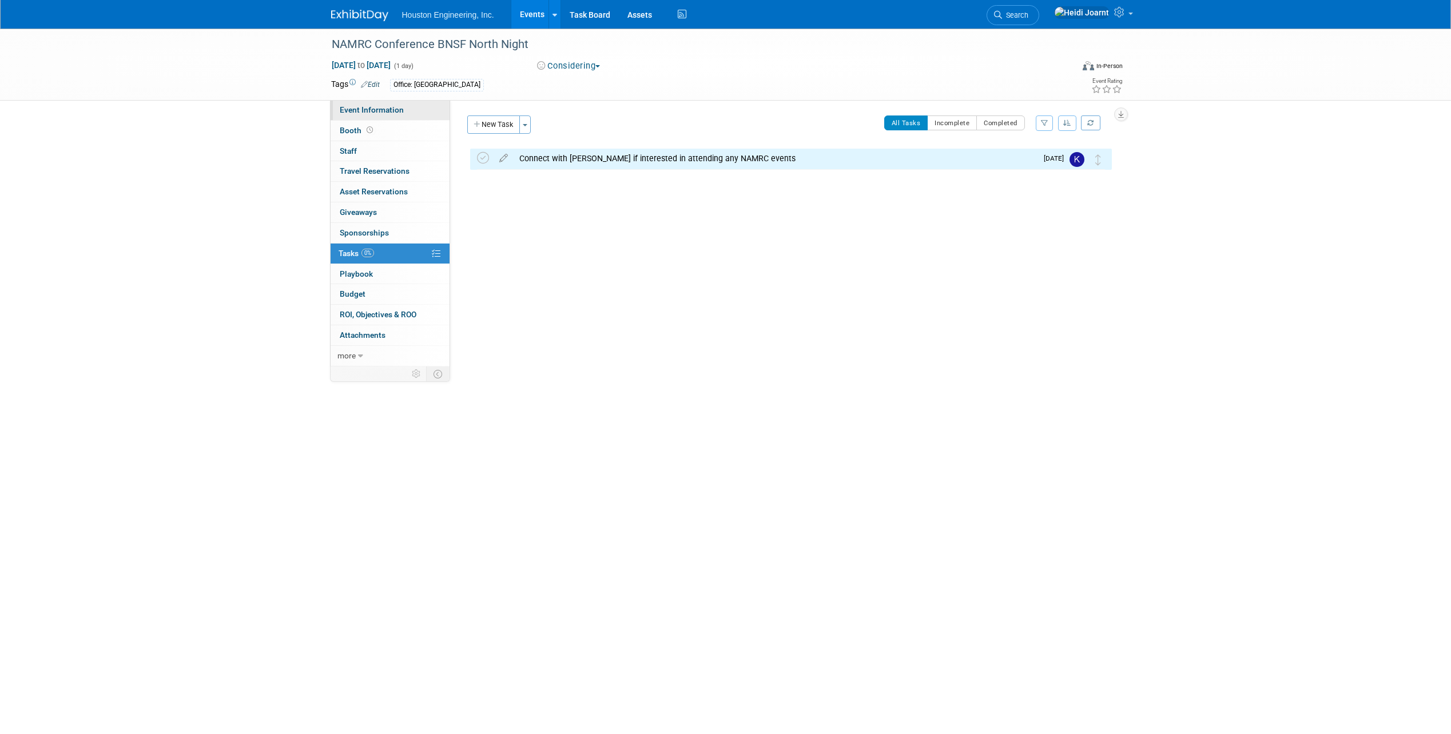
click at [394, 109] on span "Event Information" at bounding box center [372, 109] width 64 height 9
select select "1 - GNG/KO Needed"
select select "Transportation"
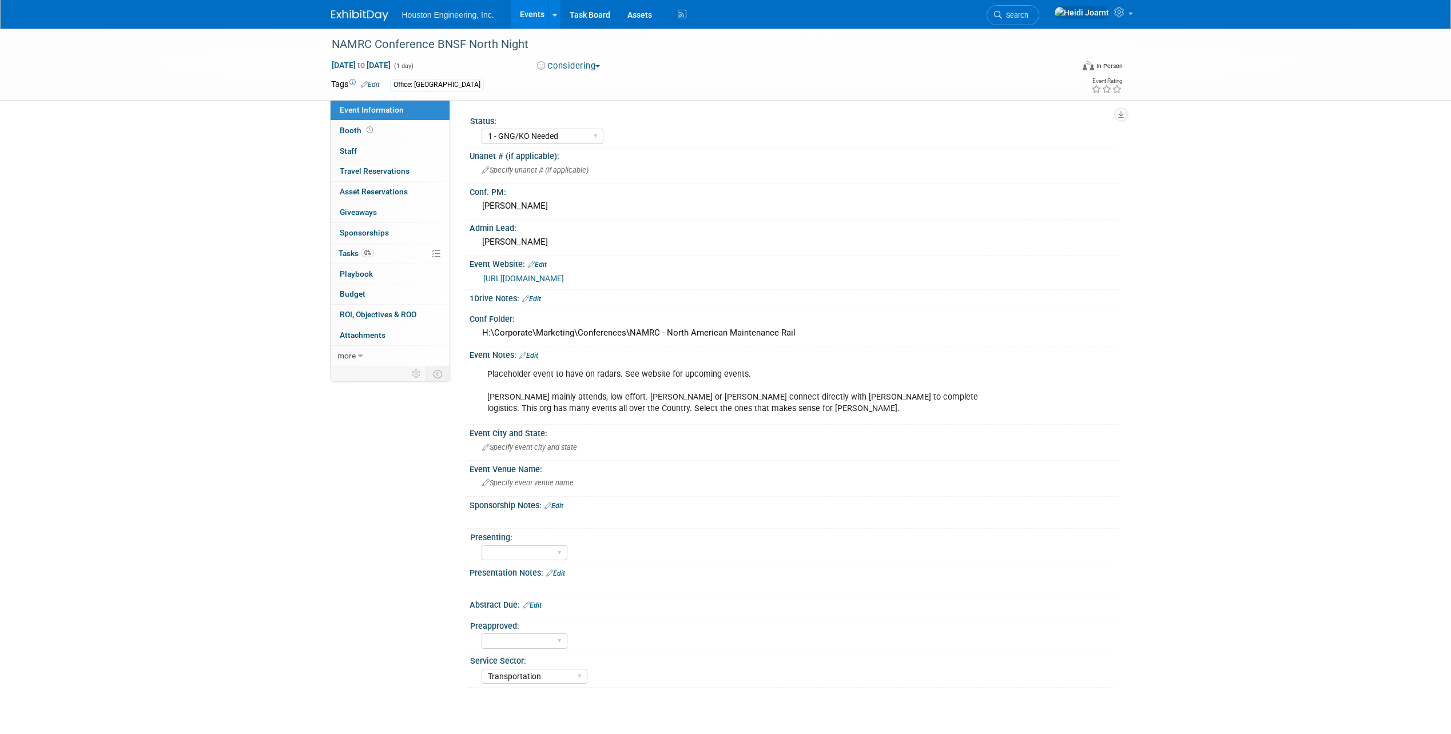
click at [538, 18] on link "Events" at bounding box center [532, 14] width 42 height 29
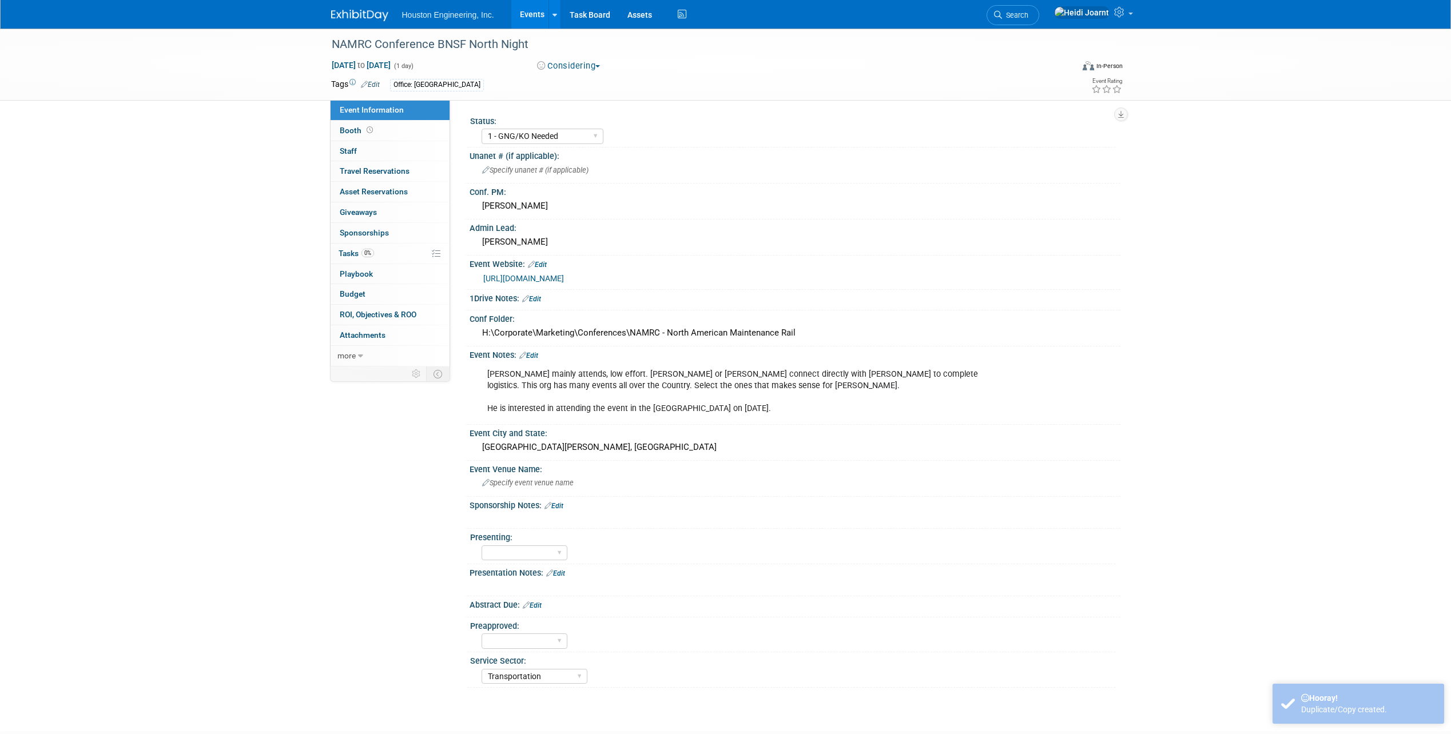
select select "1 - GNG/KO Needed"
select select "Transportation"
click at [376, 265] on link "0 Playbook 0" at bounding box center [390, 274] width 119 height 20
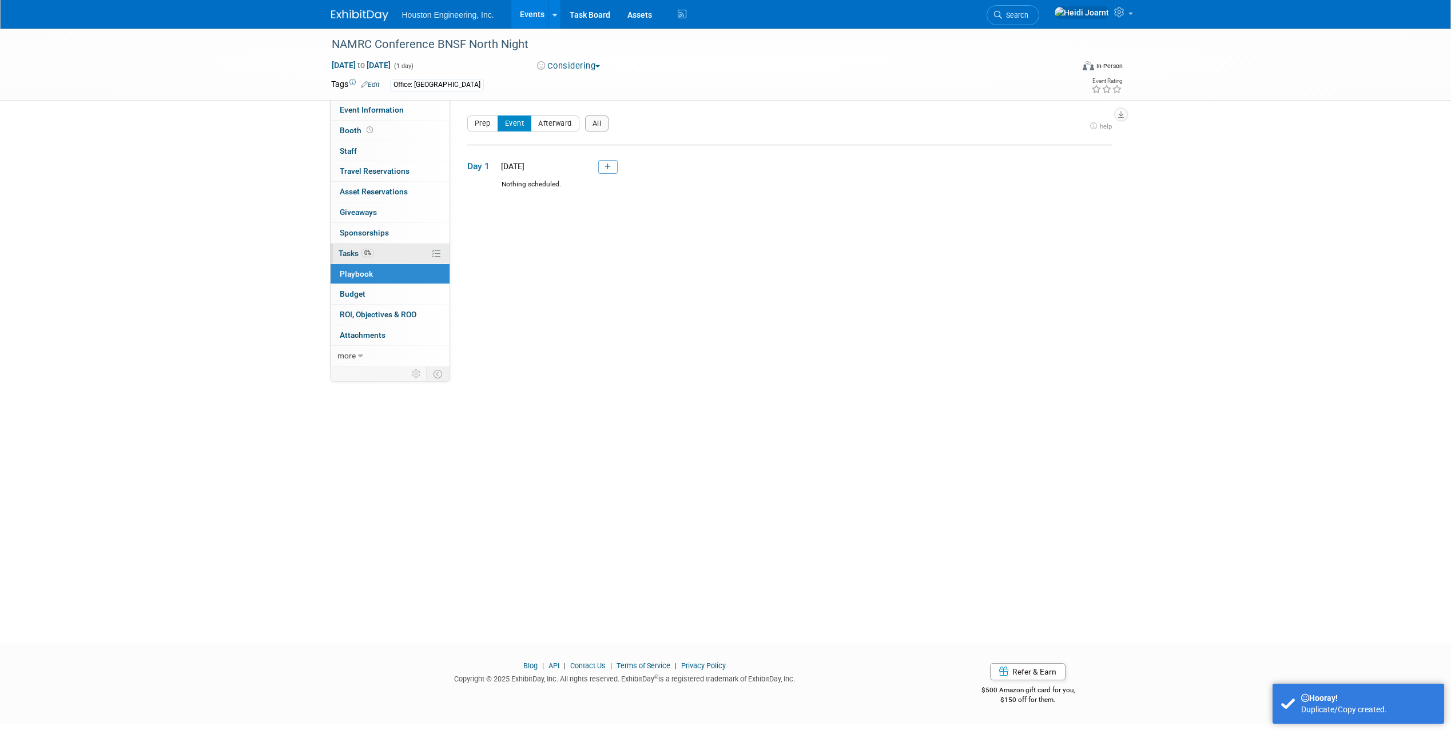
click at [381, 257] on link "0% Tasks 0%" at bounding box center [390, 254] width 119 height 20
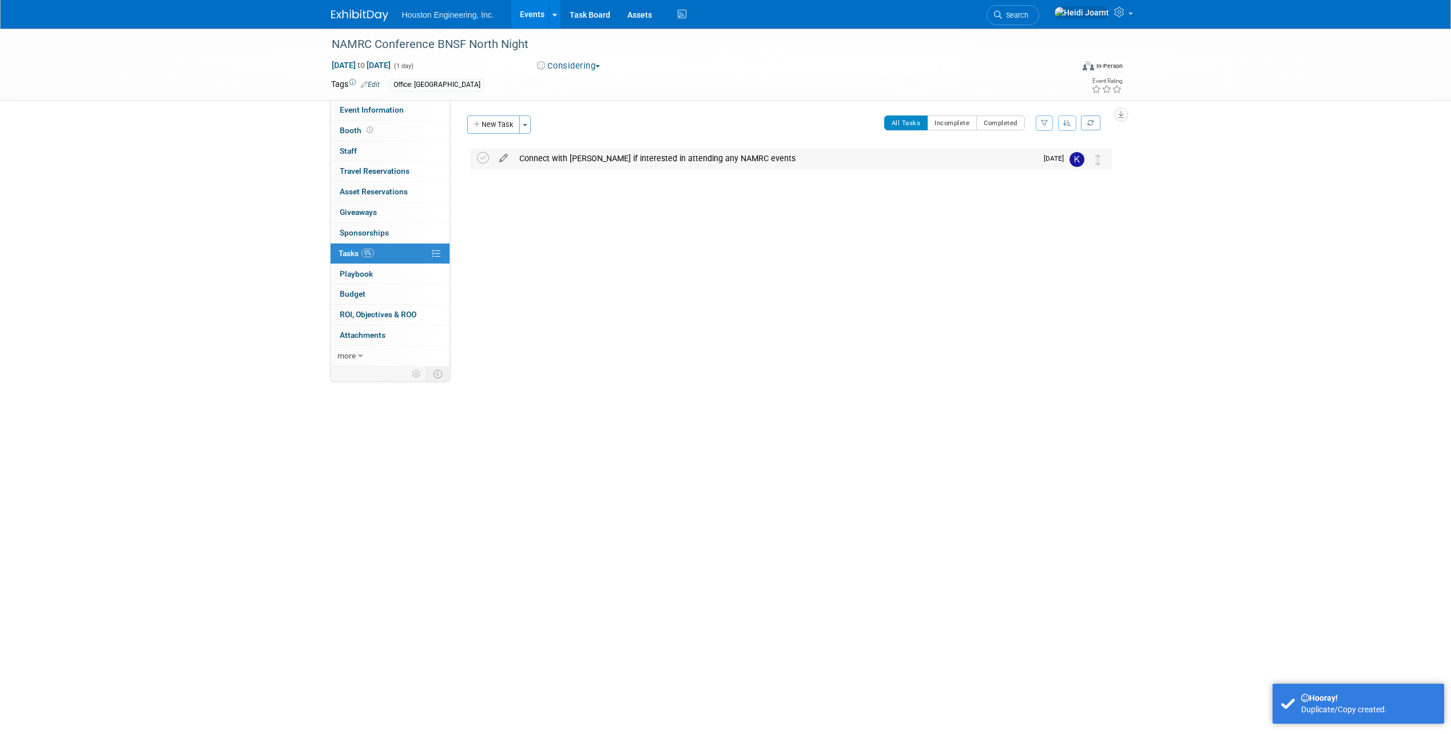
drag, startPoint x: 535, startPoint y: 160, endPoint x: 503, endPoint y: 159, distance: 32.0
click at [535, 160] on div "Connect with Trent if interested in attending any NAMRC events" at bounding box center [774, 158] width 523 height 19
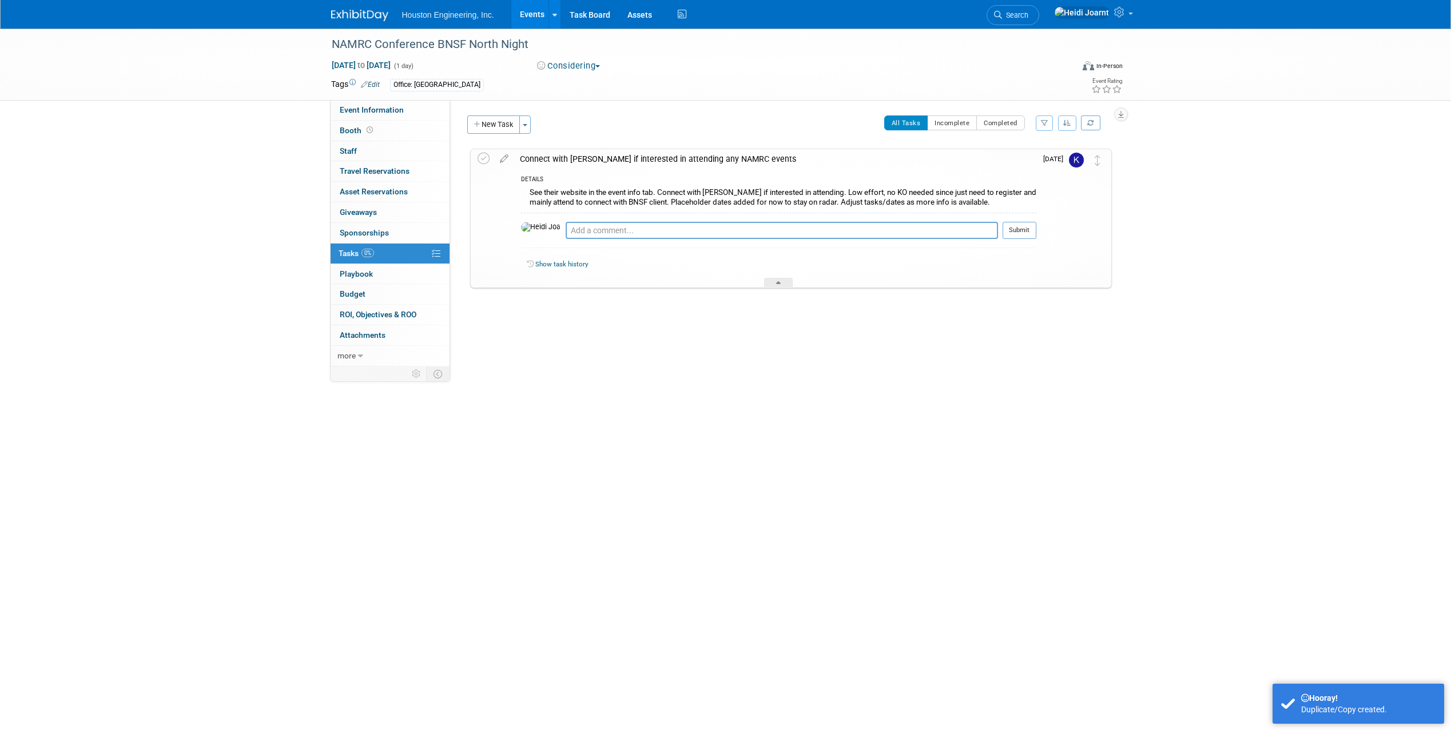
drag, startPoint x: 500, startPoint y: 156, endPoint x: 503, endPoint y: 180, distance: 24.2
click at [500, 156] on icon at bounding box center [504, 156] width 20 height 14
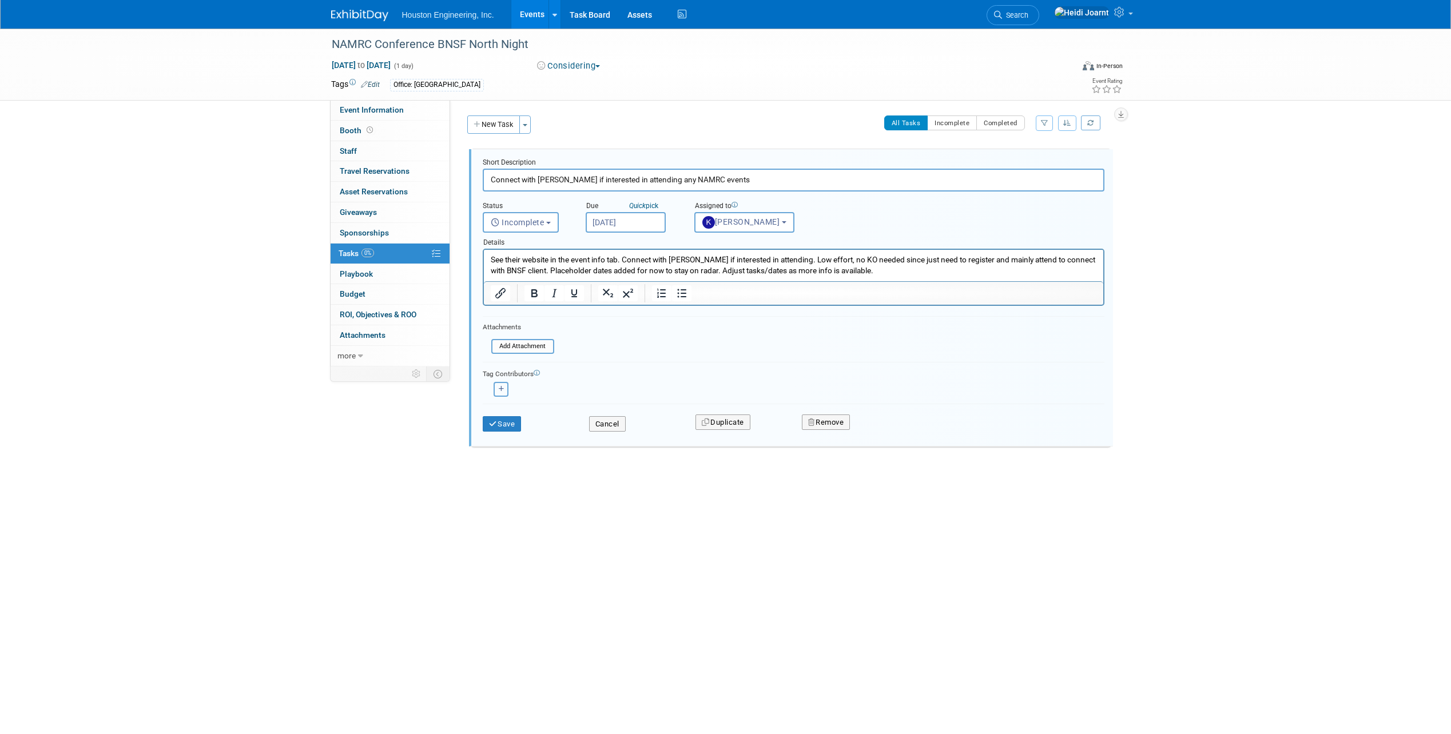
click at [500, 389] on icon "button" at bounding box center [502, 389] width 6 height 6
select select
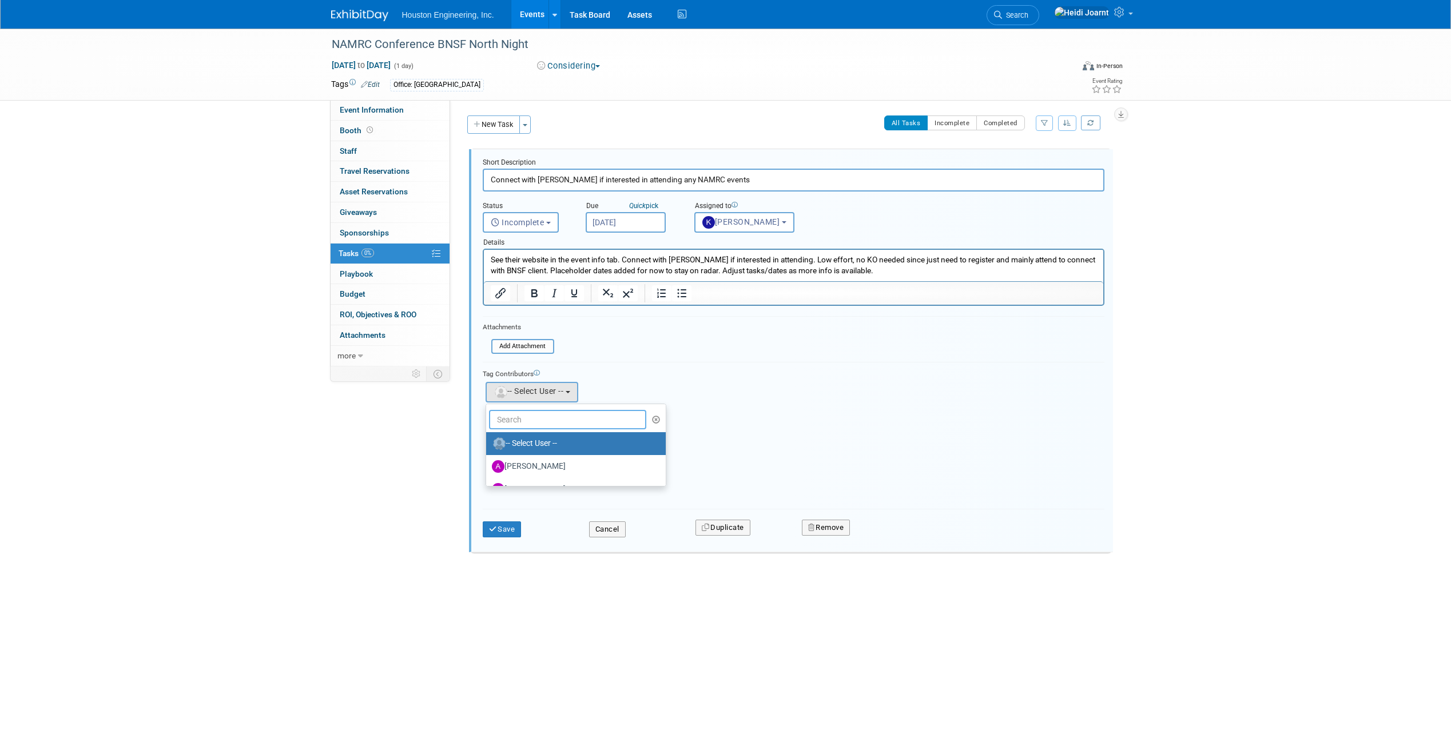
click at [564, 419] on input "text" at bounding box center [568, 419] width 158 height 19
type input "meg"
click at [573, 471] on label "Megan Spence" at bounding box center [552, 466] width 120 height 18
click at [488, 469] on input "[PERSON_NAME]" at bounding box center [483, 464] width 7 height 7
select select "5a702636-0830-4081-99dc-cc147408eff4"
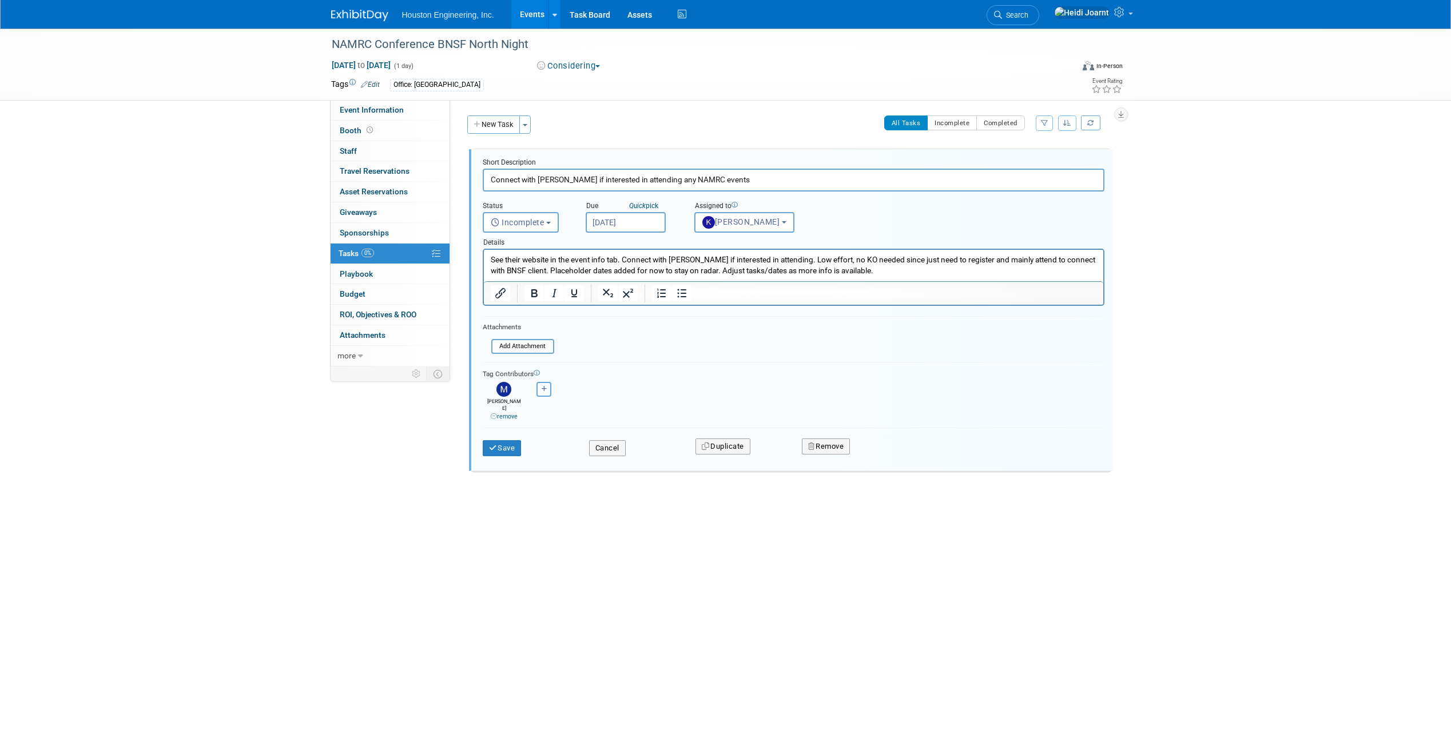
click at [548, 395] on button "button" at bounding box center [543, 389] width 15 height 15
select select
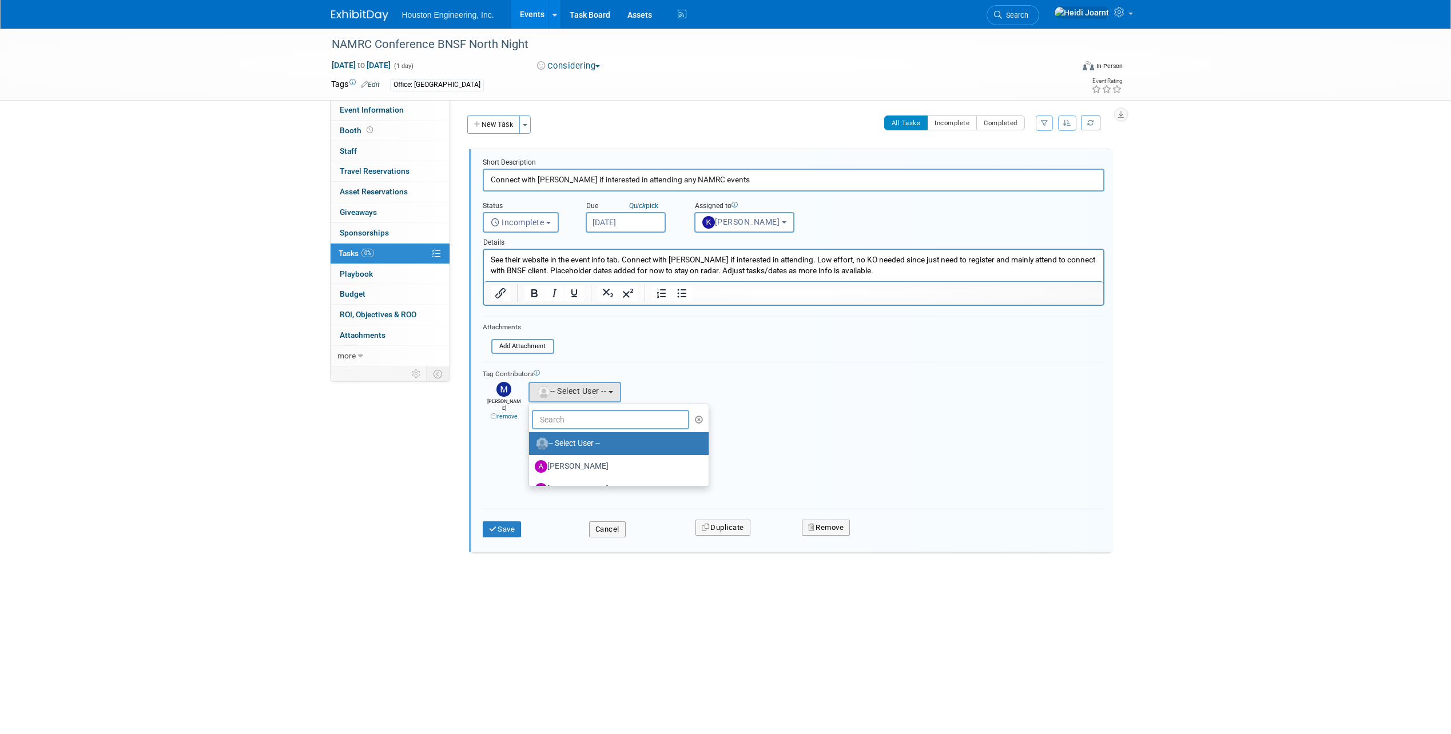
click at [569, 422] on input "text" at bounding box center [611, 419] width 158 height 19
type input "tre"
click at [580, 467] on label "[PERSON_NAME]" at bounding box center [595, 466] width 120 height 18
click at [531, 467] on input "[PERSON_NAME]" at bounding box center [526, 464] width 7 height 7
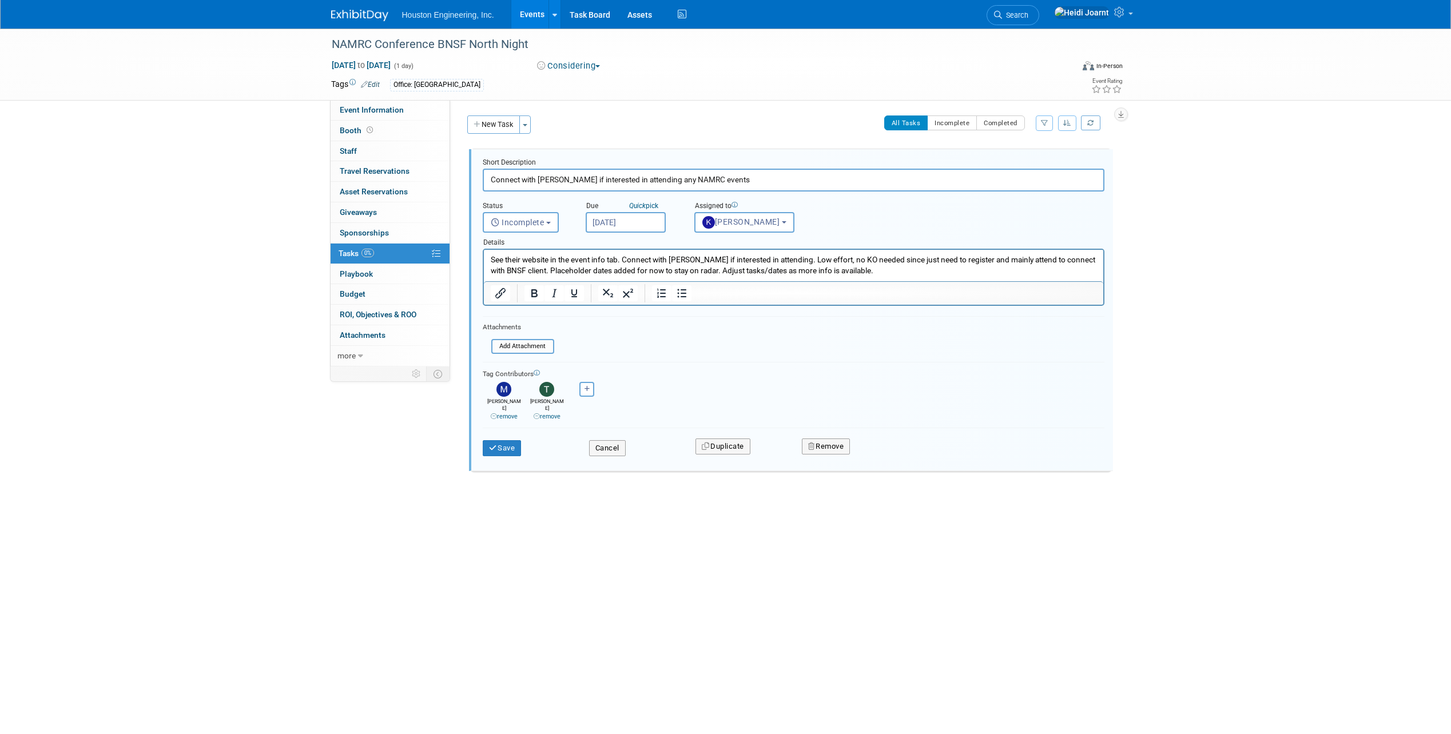
click at [741, 177] on input "Connect with Trent if interested in attending any NAMRC events" at bounding box center [794, 180] width 622 height 22
type input "Watch for: NAMRC events in 2026"
click at [636, 217] on input "Sep 1, 2026" at bounding box center [626, 222] width 80 height 21
click at [594, 243] on icon at bounding box center [598, 247] width 8 height 8
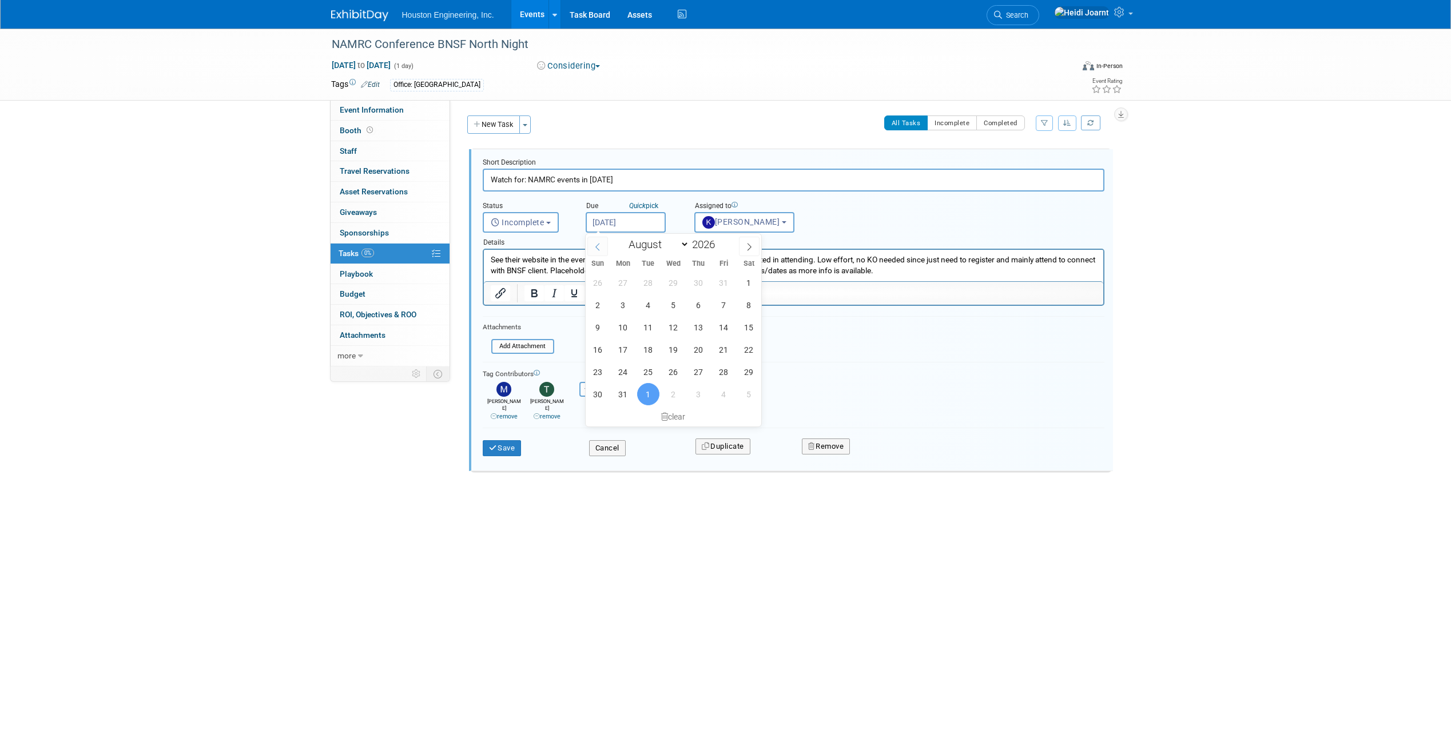
click at [597, 244] on icon at bounding box center [598, 247] width 8 height 8
select select "6"
click at [627, 303] on span "6" at bounding box center [623, 305] width 22 height 22
type input "Jul 6, 2026"
click at [625, 178] on input "Watch for: NAMRC events in 2026" at bounding box center [794, 180] width 622 height 22
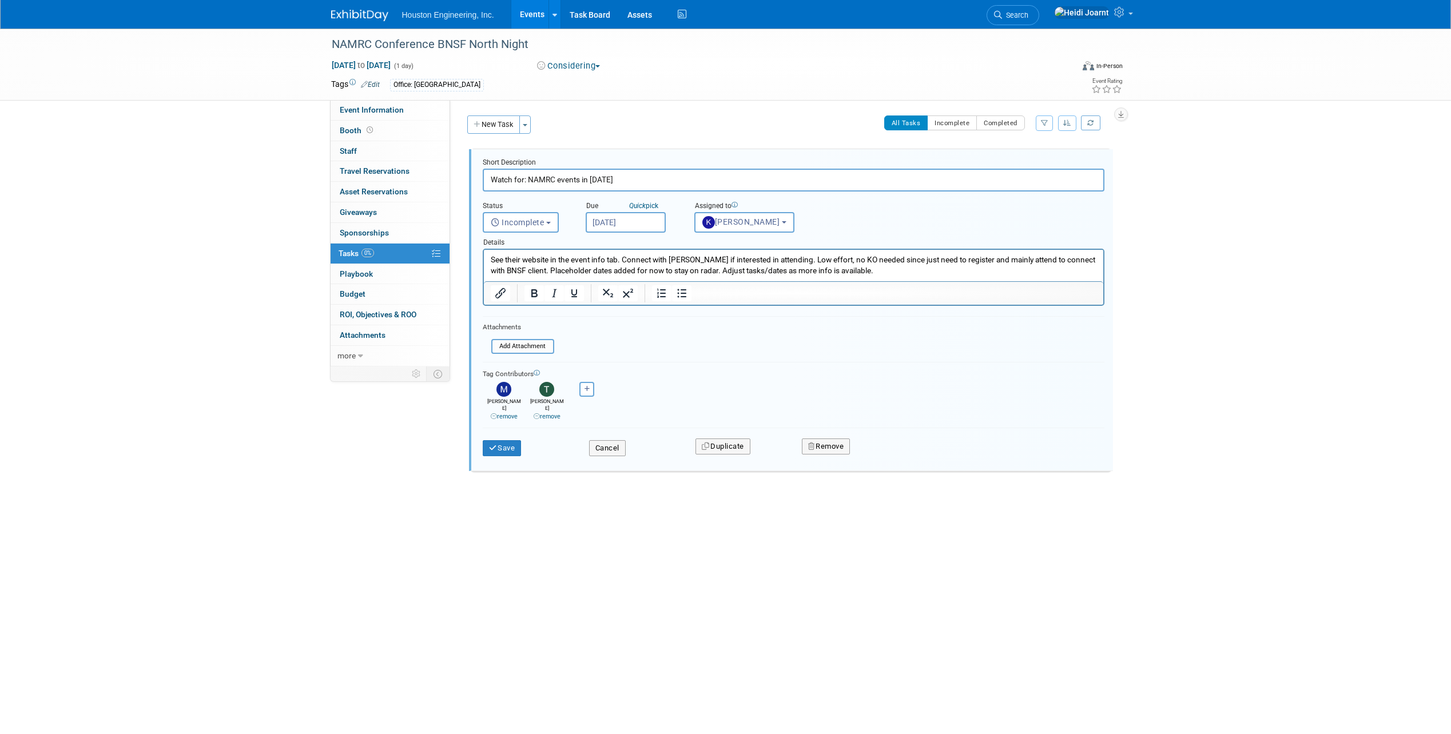
click at [598, 257] on p "See their website in the event info tab. Connect with Trent if interested in at…" at bounding box center [793, 265] width 606 height 22
click at [622, 260] on p "See their website in the event info tab. Connect with Trent if interested in at…" at bounding box center [793, 265] width 606 height 22
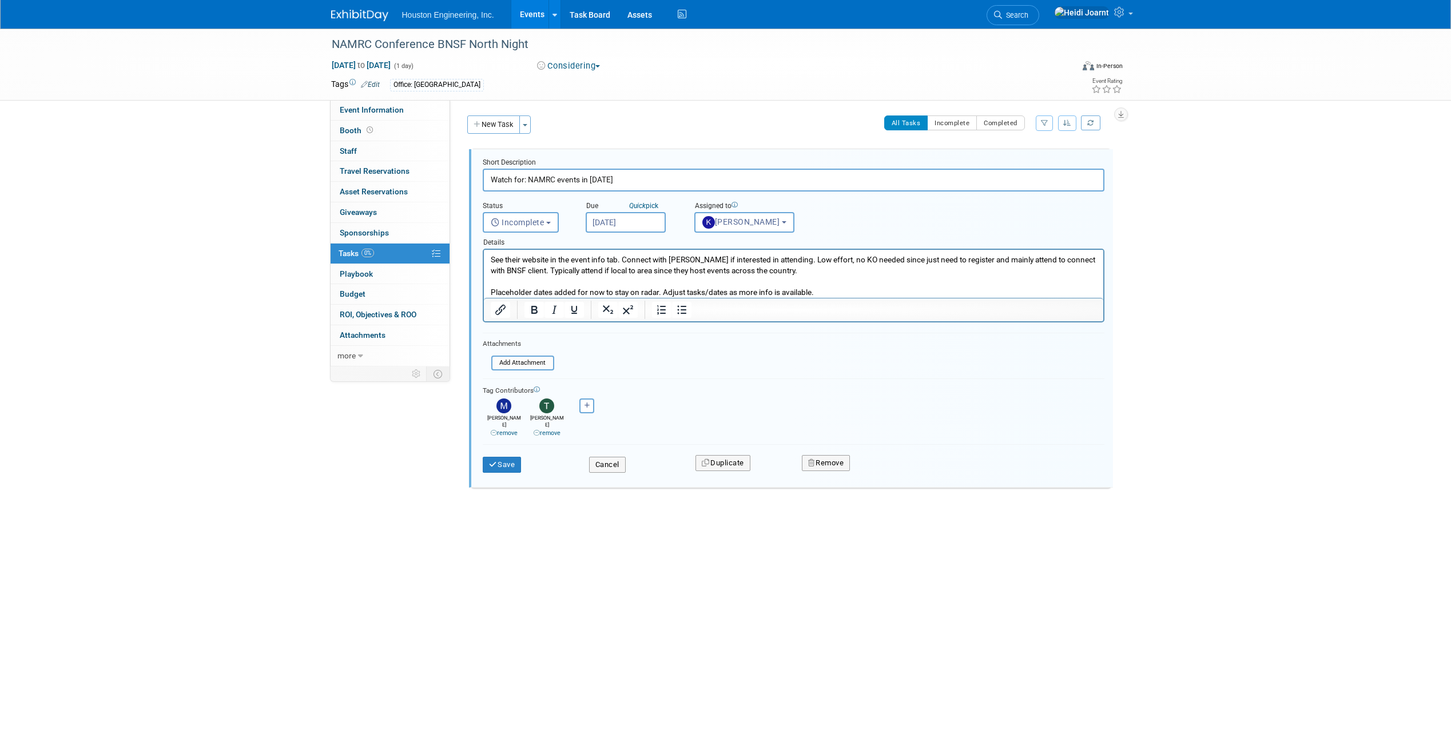
click at [659, 294] on p "Placeholder dates added for now to stay on radar. Adjust tasks/dates as more in…" at bounding box center [793, 292] width 606 height 11
click at [512, 460] on button "Save" at bounding box center [502, 465] width 39 height 16
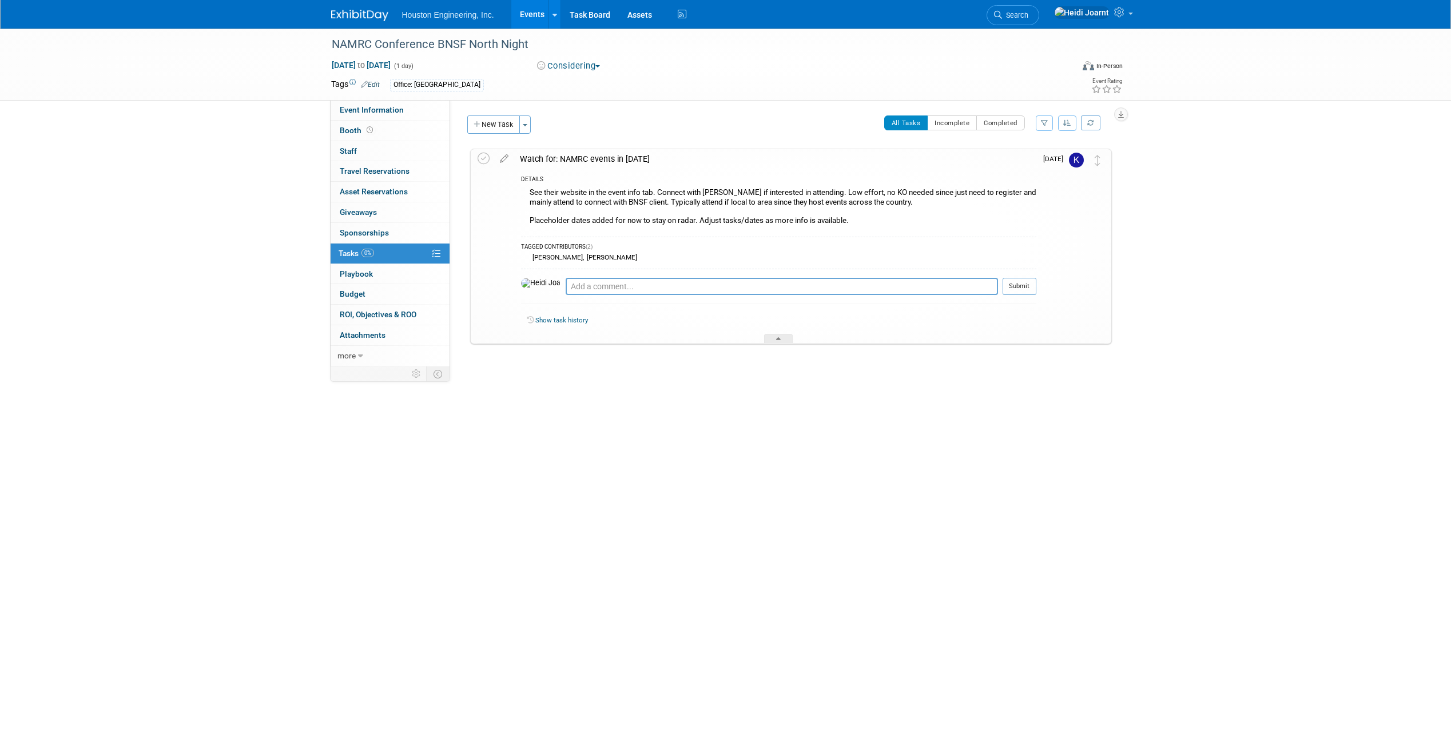
click at [532, 13] on link "Events" at bounding box center [532, 14] width 42 height 29
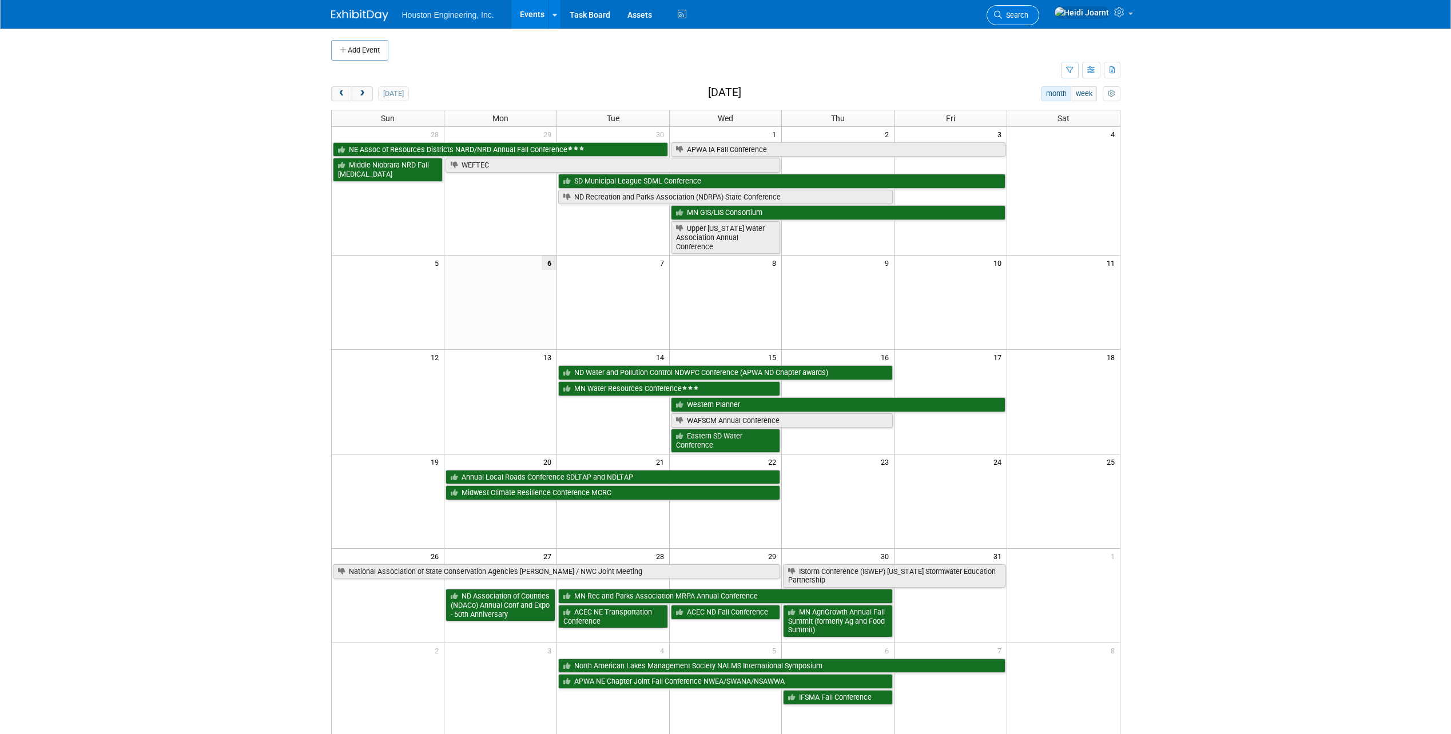
click at [1028, 18] on span "Search" at bounding box center [1015, 15] width 26 height 9
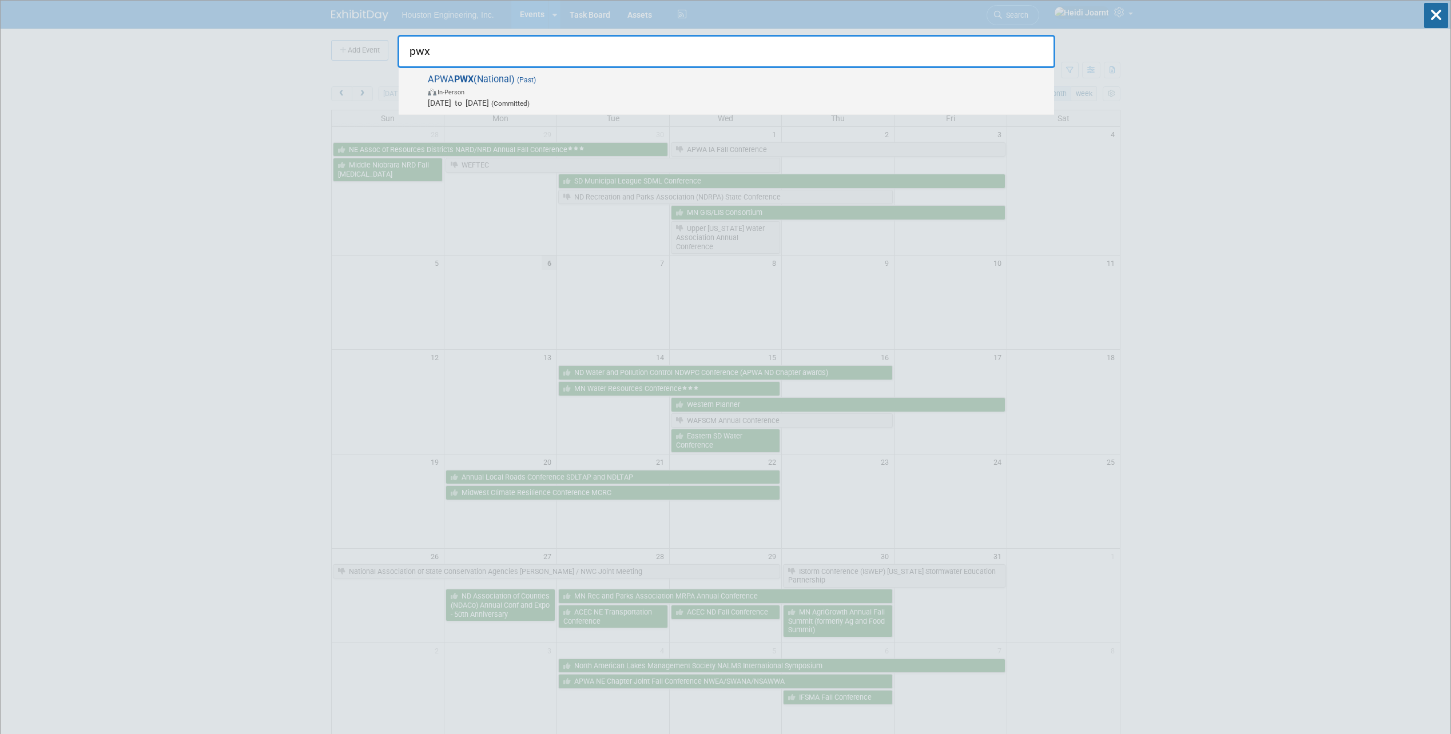
type input "pwx"
click at [623, 86] on span "In-Person" at bounding box center [738, 91] width 620 height 11
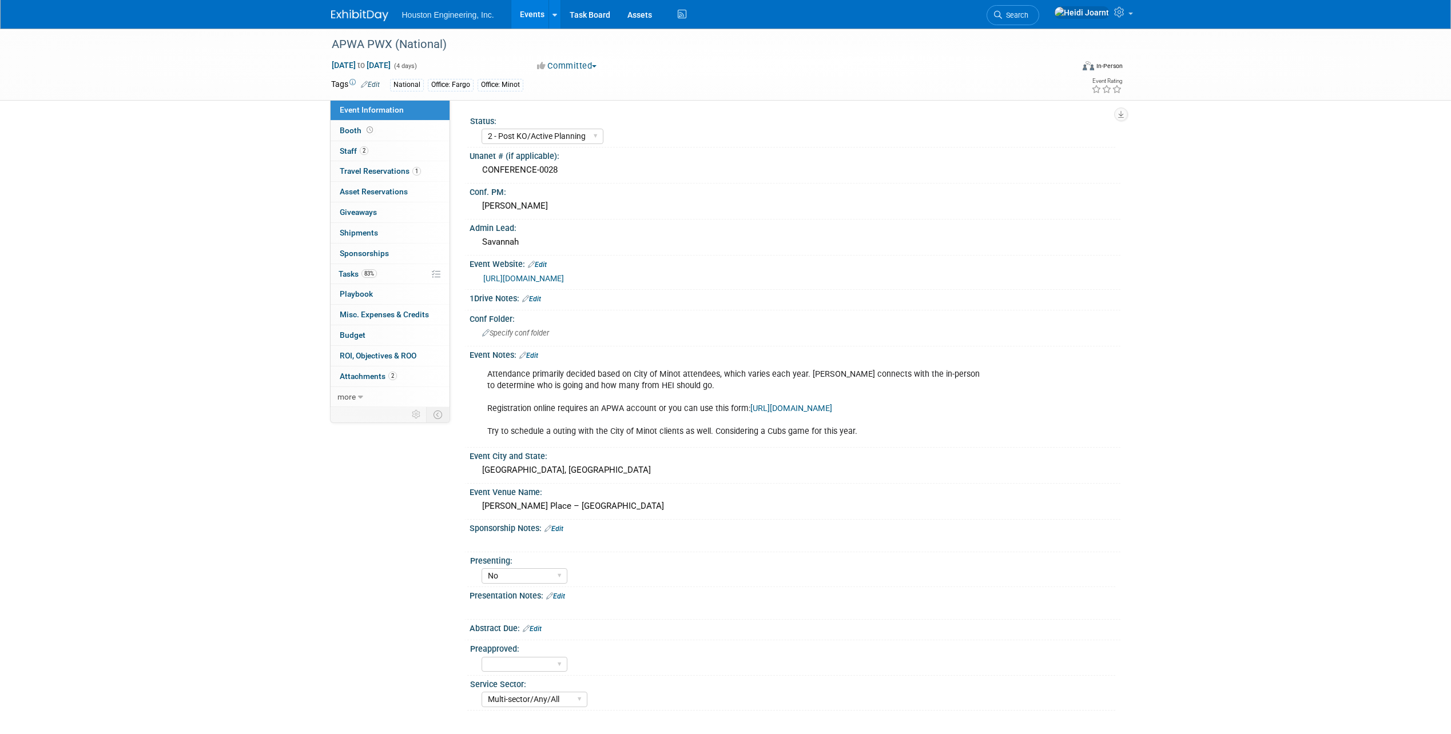
select select "2 - Post KO/Active Planning"
select select "No"
select select "Multi-sector/Any/All"
click at [360, 395] on icon at bounding box center [360, 397] width 5 height 8
click at [360, 395] on link "less" at bounding box center [390, 397] width 119 height 20
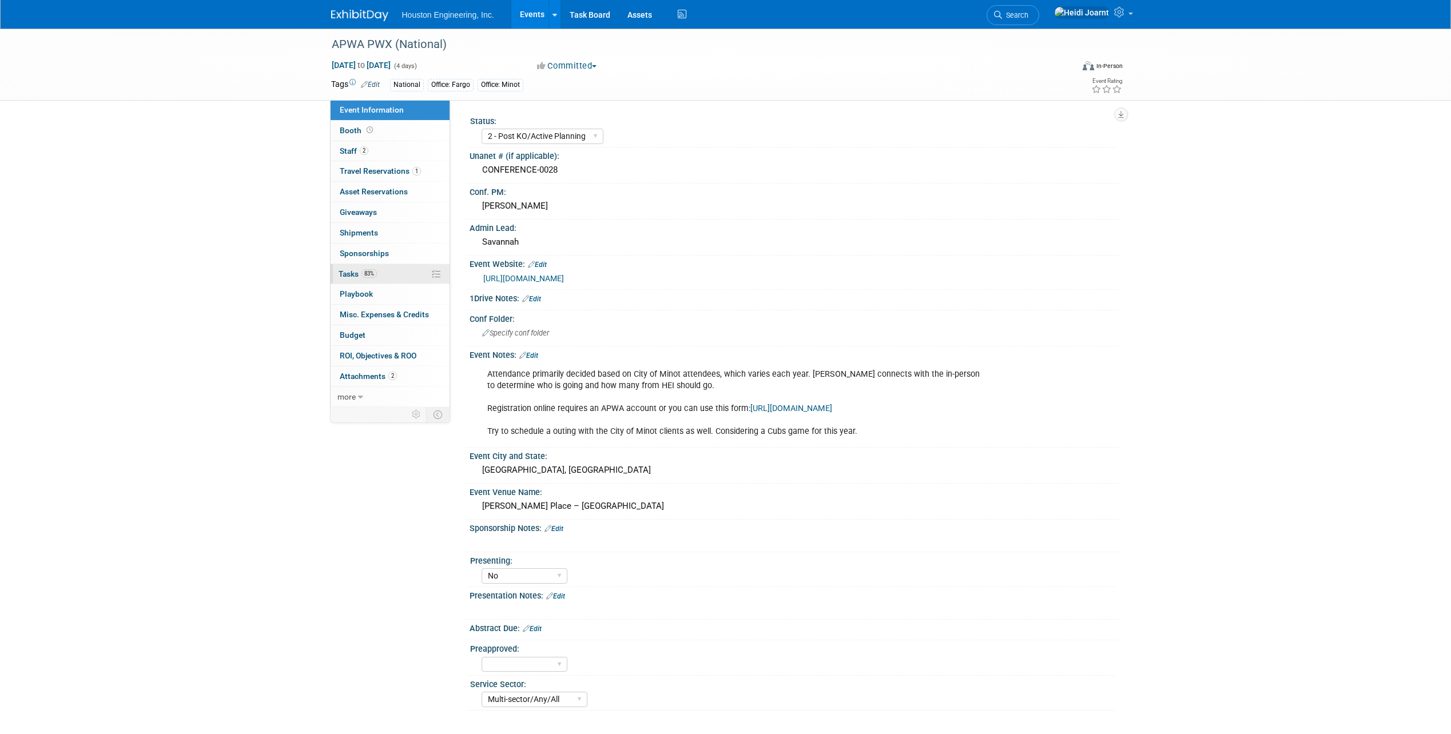
click at [356, 270] on span "Tasks 83%" at bounding box center [358, 273] width 38 height 9
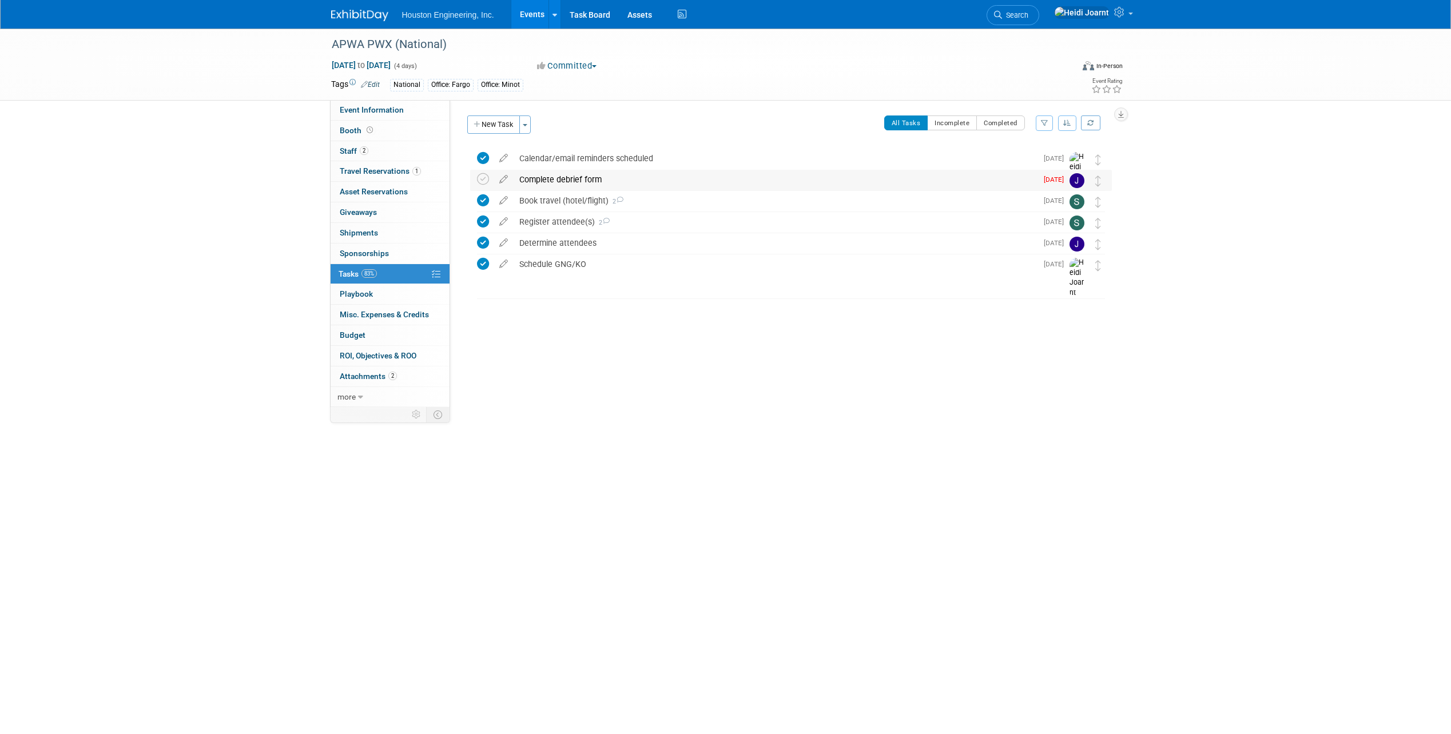
click at [604, 179] on div "Complete debrief form" at bounding box center [774, 179] width 523 height 19
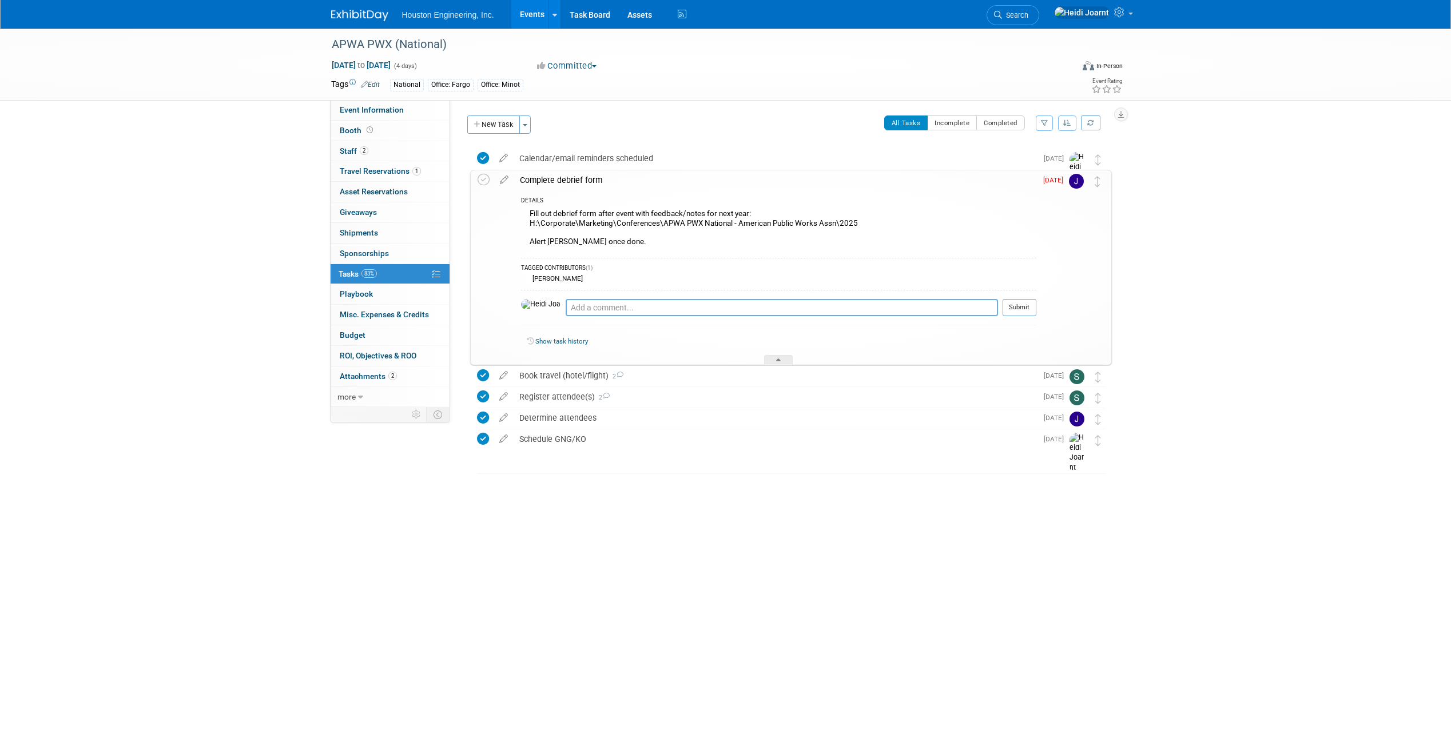
click at [603, 312] on textarea at bounding box center [782, 307] width 432 height 17
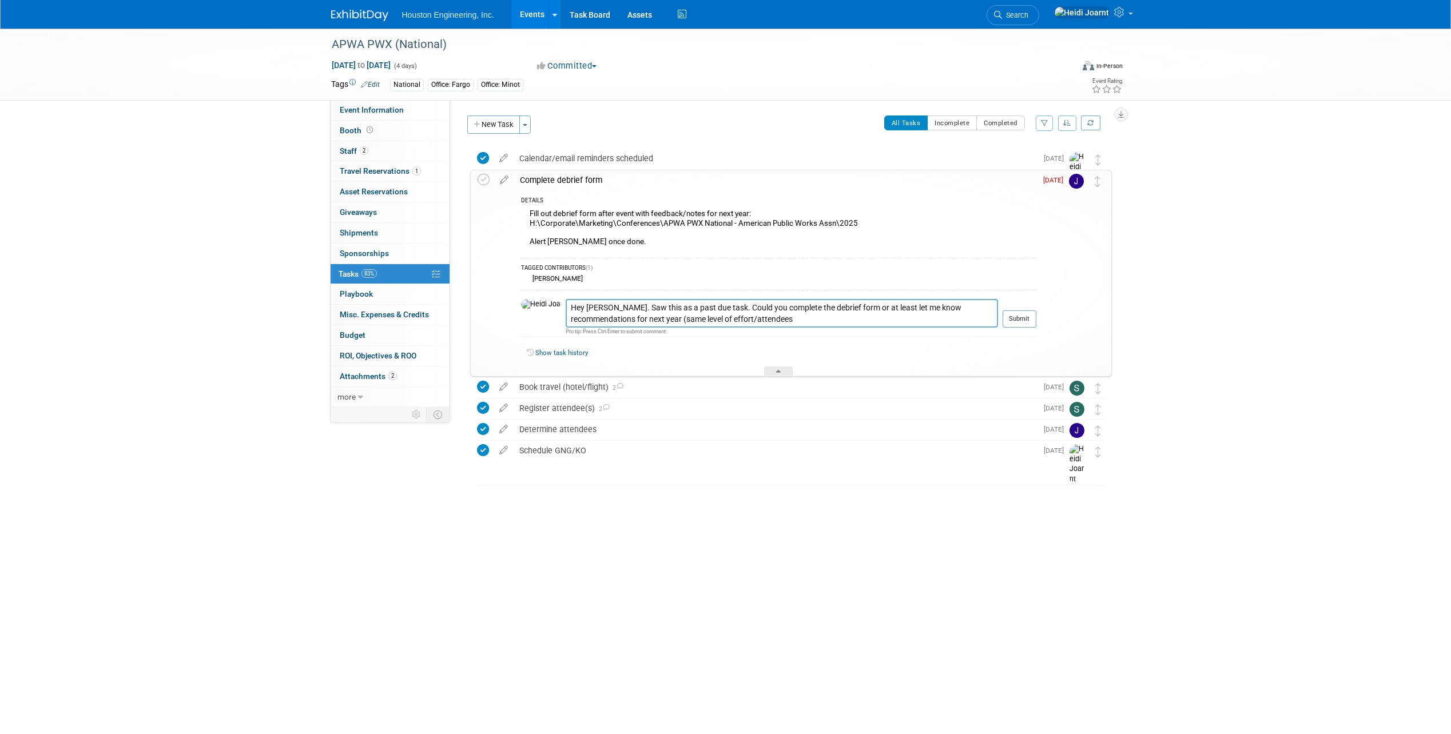
click at [595, 316] on textarea "Hey Jerry. Saw this as a past due task. Could you complete the debrief form or …" at bounding box center [782, 313] width 432 height 29
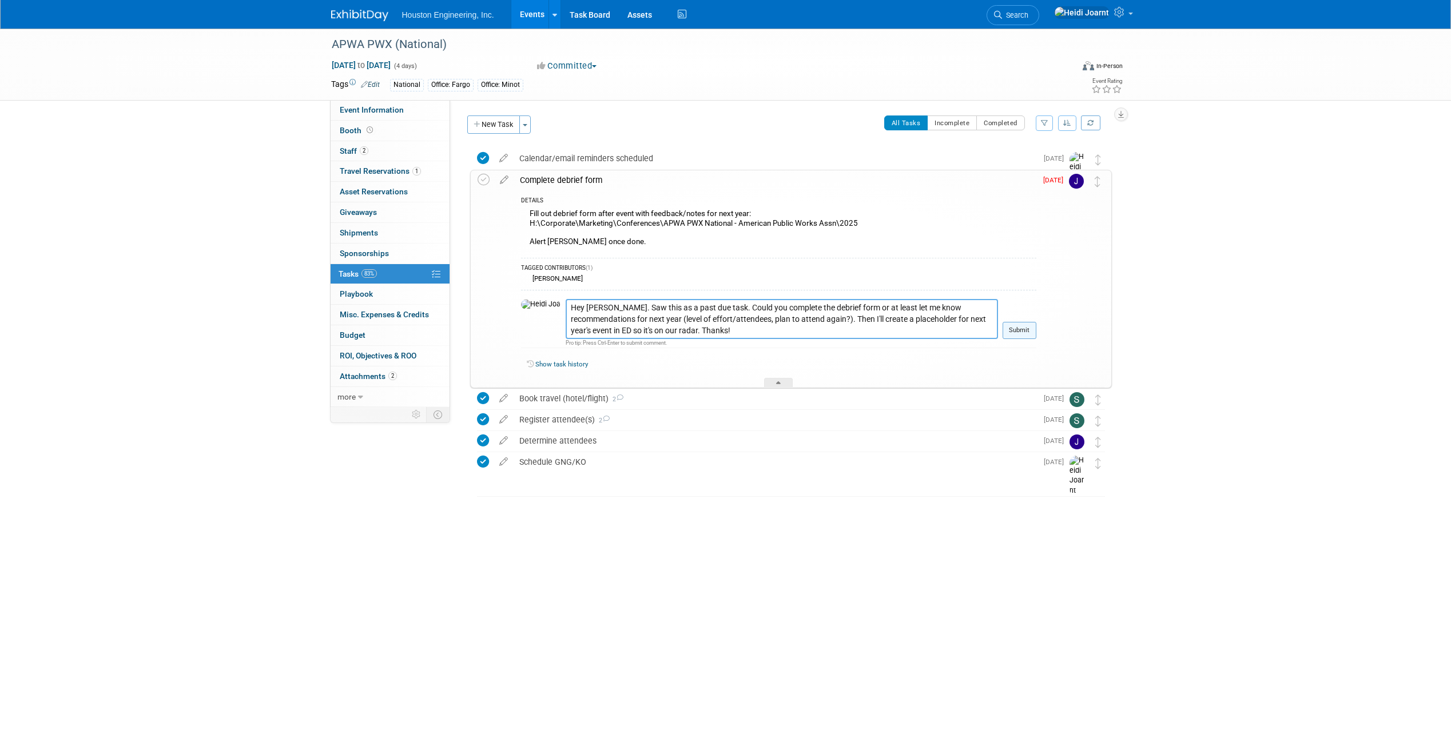
type textarea "Hey Jerry. Saw this as a past due task. Could you complete the debrief form or …"
click at [1027, 332] on button "Submit" at bounding box center [1019, 330] width 34 height 17
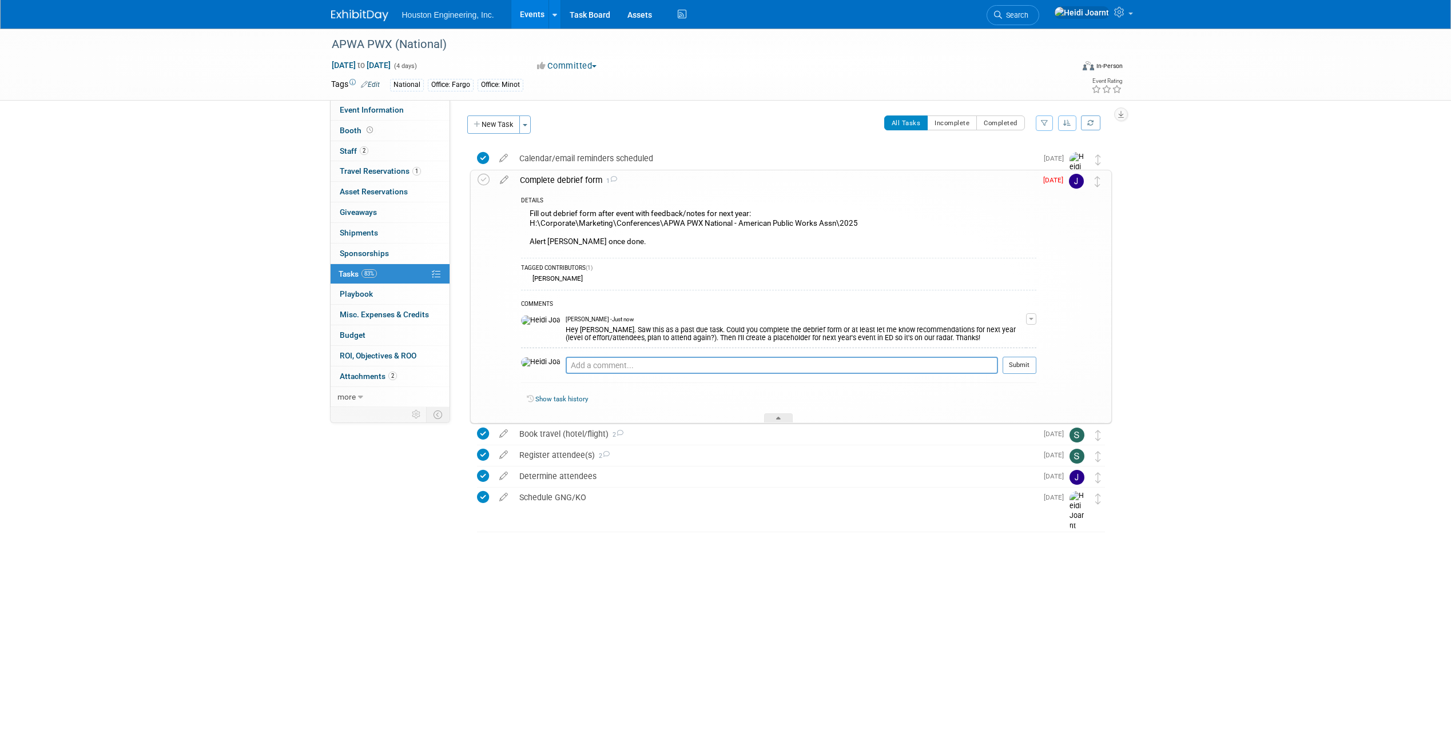
click at [523, 24] on link "Events" at bounding box center [532, 14] width 42 height 29
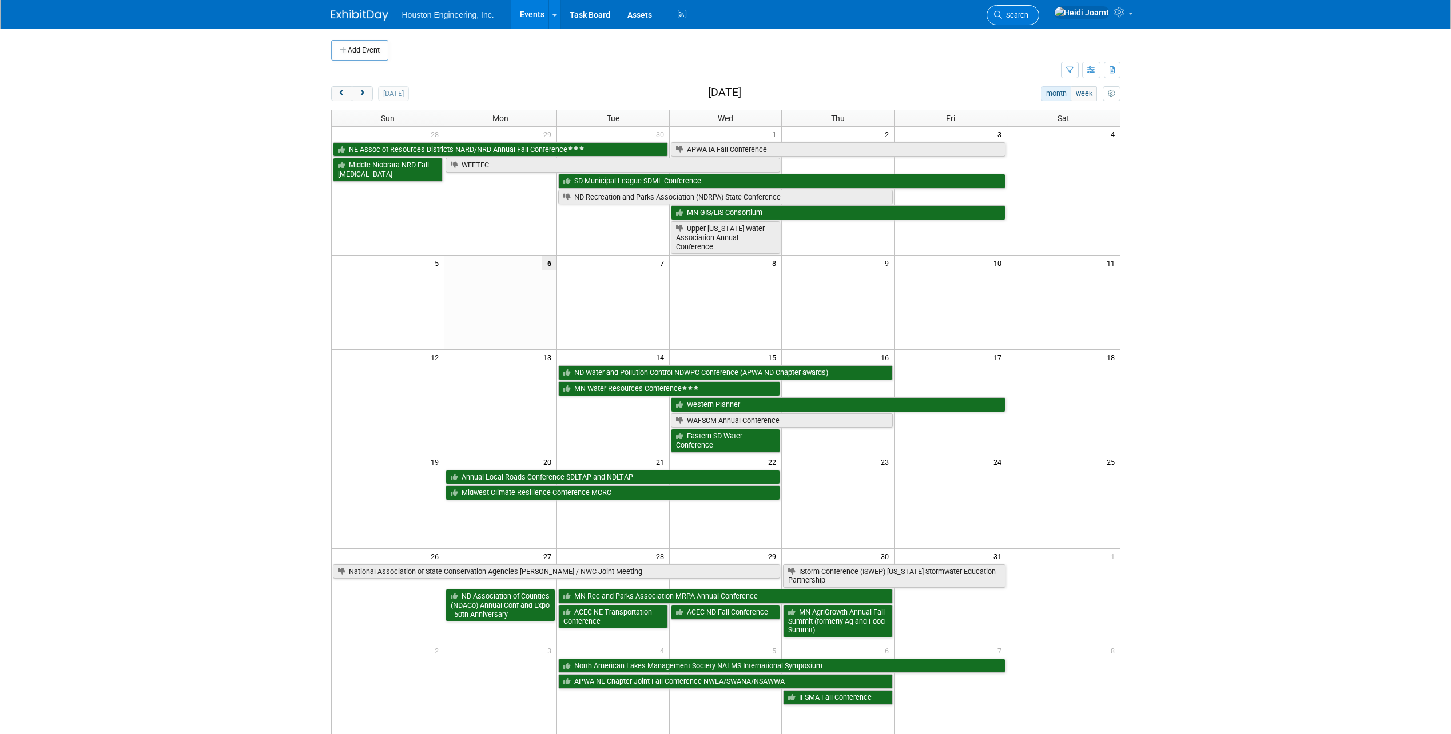
click at [1028, 17] on span "Search" at bounding box center [1015, 15] width 26 height 9
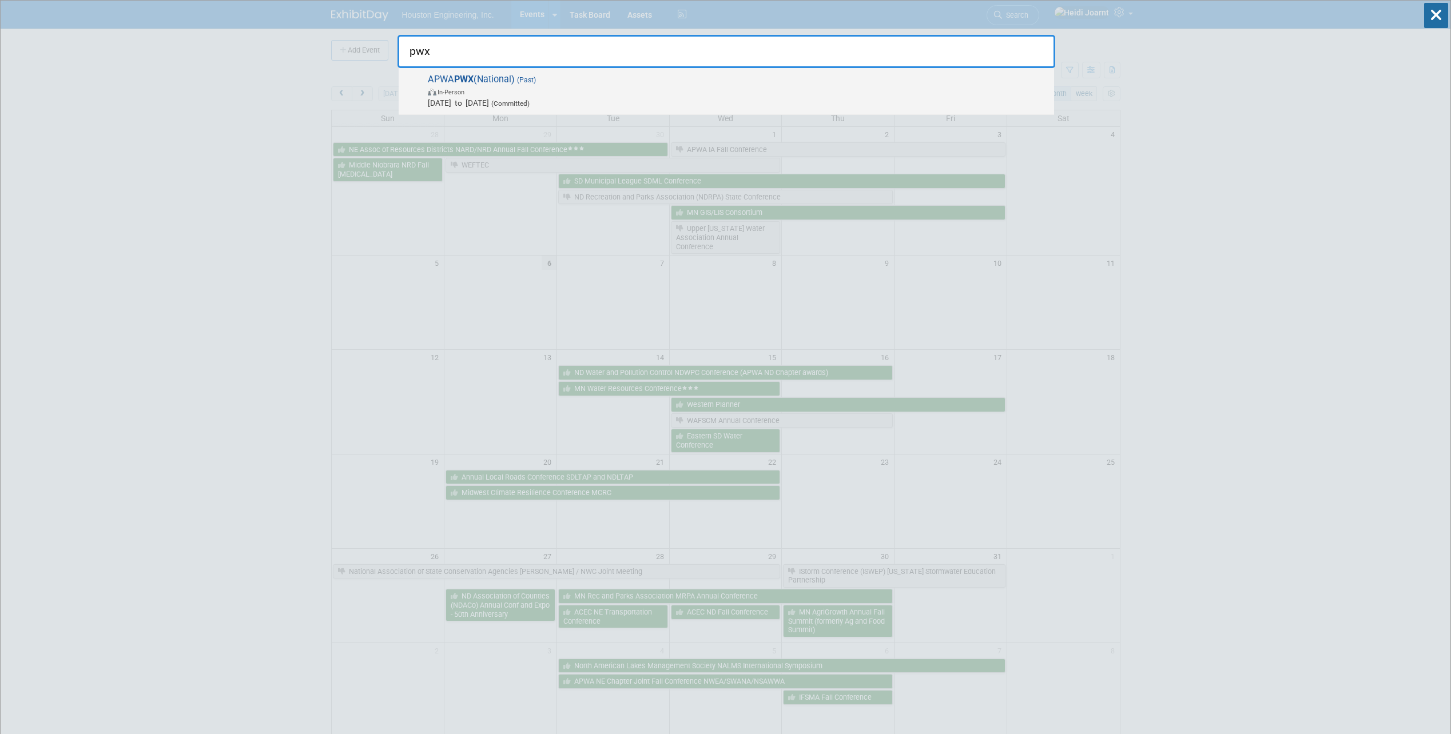
type input "pwx"
click at [523, 100] on span "[DATE] to [DATE] (Committed)" at bounding box center [738, 102] width 620 height 11
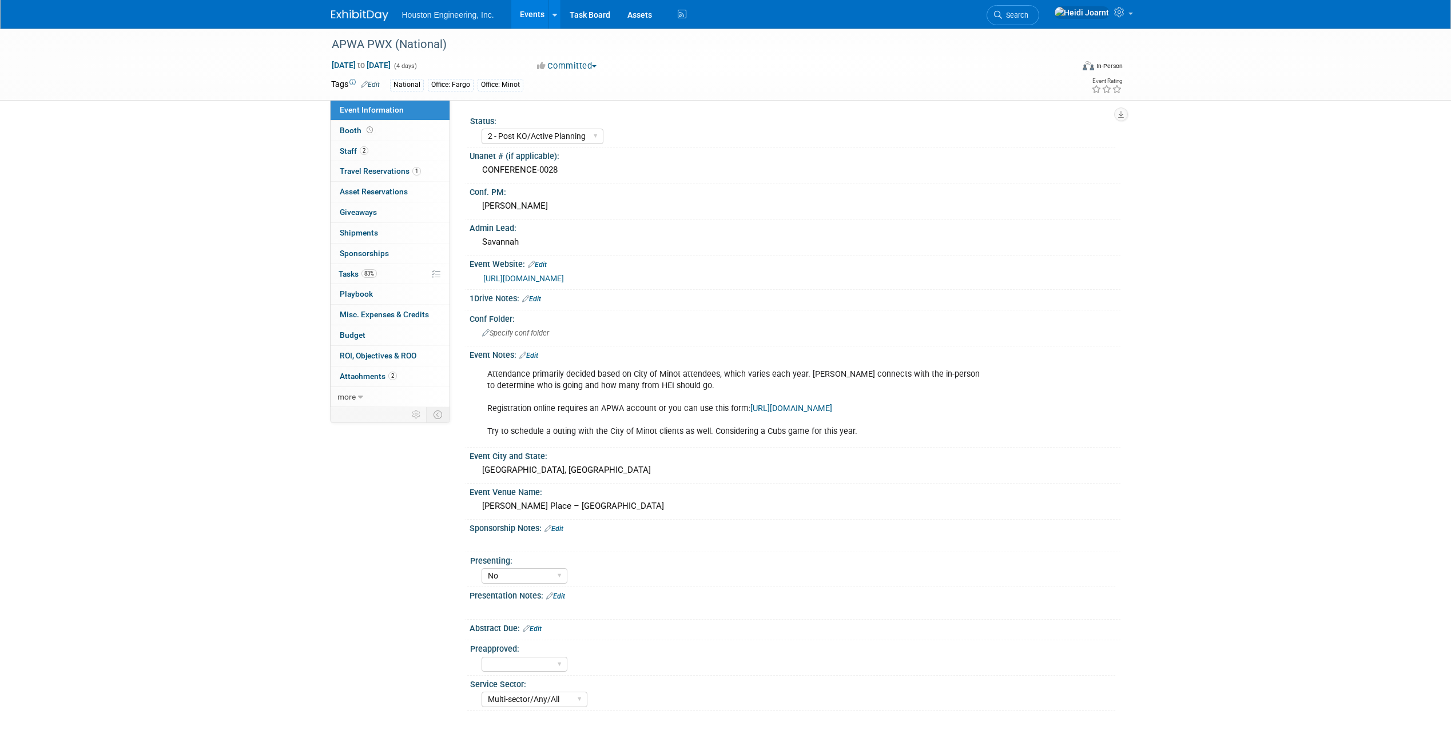
select select "2 - Post KO/Active Planning"
select select "No"
select select "Multi-sector/Any/All"
click at [365, 400] on link "more" at bounding box center [390, 397] width 119 height 20
click at [401, 439] on span "Copy/Duplicate Event" at bounding box center [378, 437] width 77 height 9
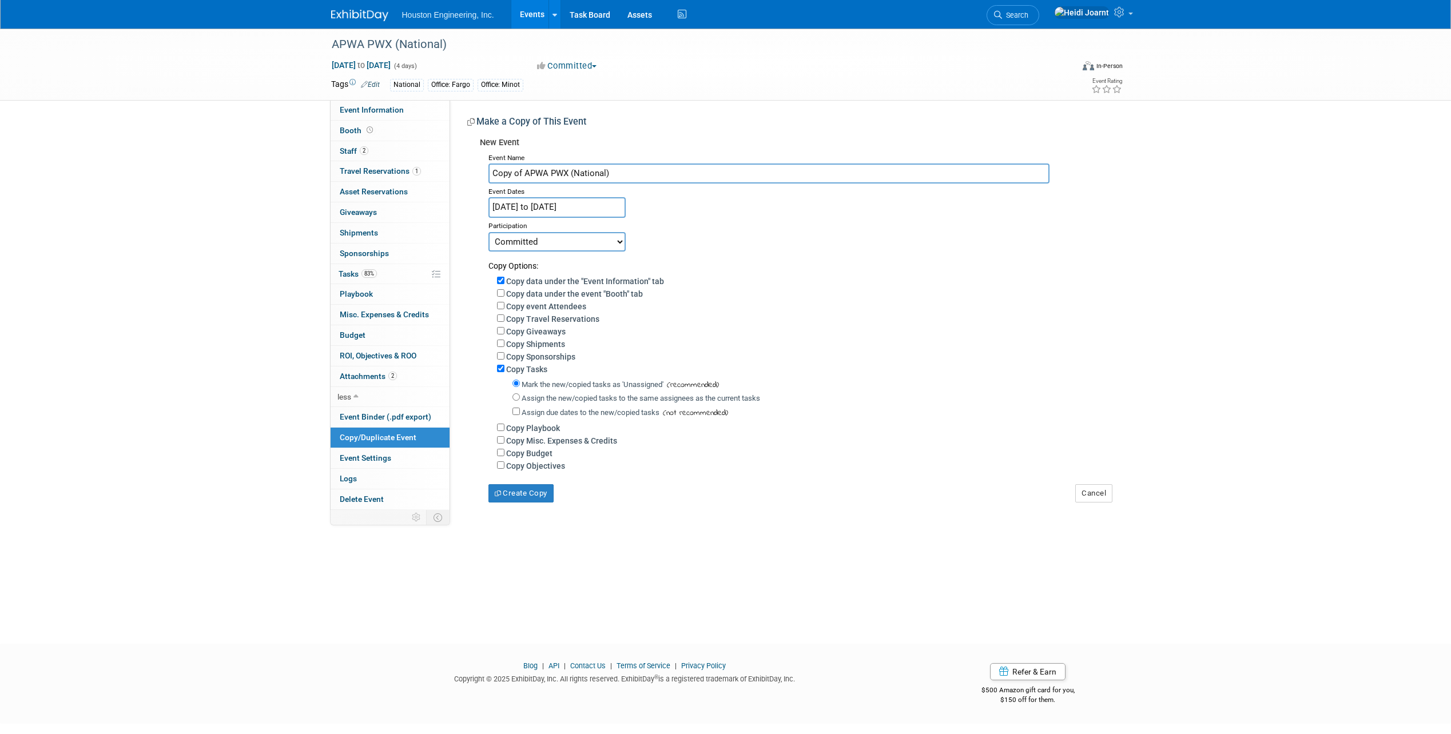
click at [566, 237] on select "Committed Considering Not Going" at bounding box center [556, 241] width 137 height 19
select select "2"
click at [488, 232] on select "Committed Considering Not Going" at bounding box center [556, 241] width 137 height 19
click at [614, 208] on input "Aug 17, 2025 to Aug 20, 2025" at bounding box center [556, 207] width 137 height 20
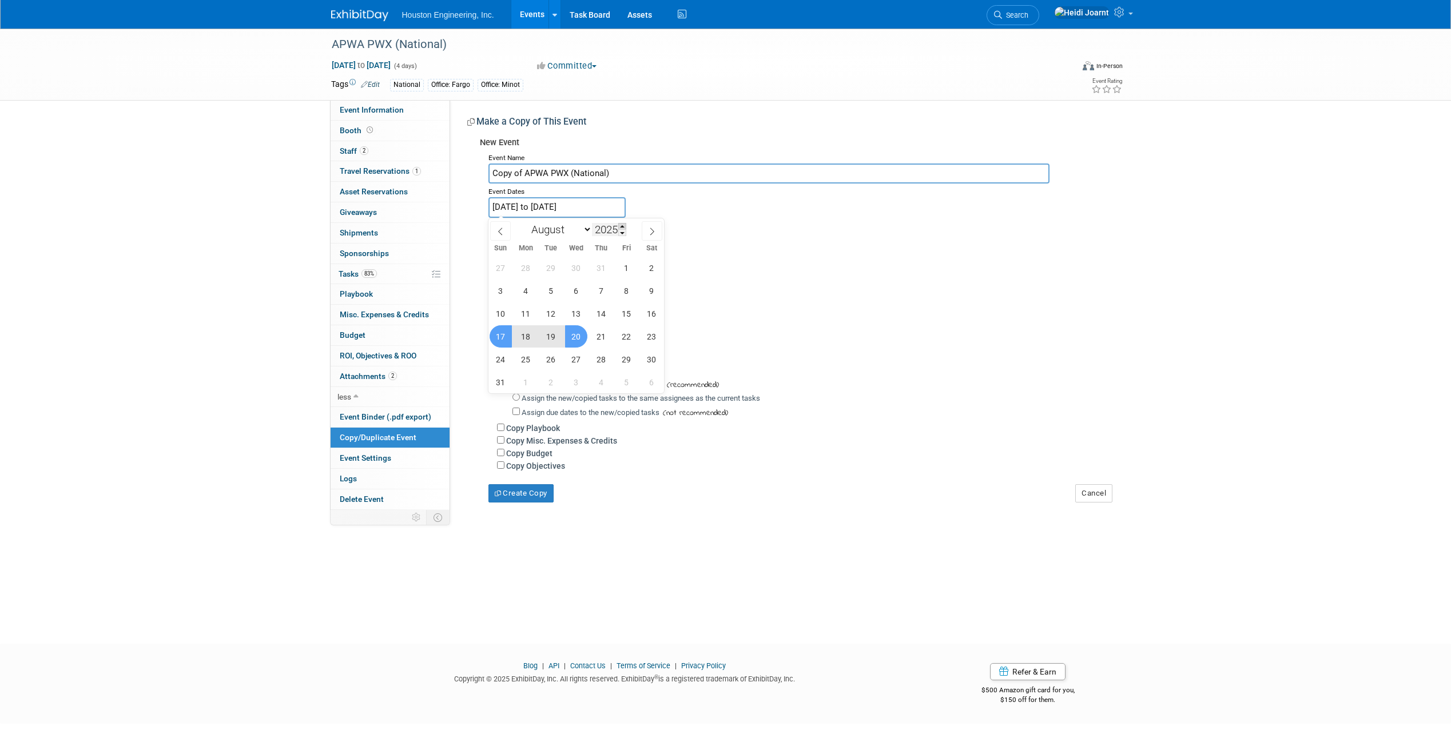
click at [625, 224] on span at bounding box center [622, 226] width 8 height 7
type input "2026"
click at [506, 338] on span "16" at bounding box center [500, 336] width 22 height 22
click at [570, 337] on span "19" at bounding box center [576, 336] width 22 height 22
type input "Aug 16, 2026 to Aug 19, 2026"
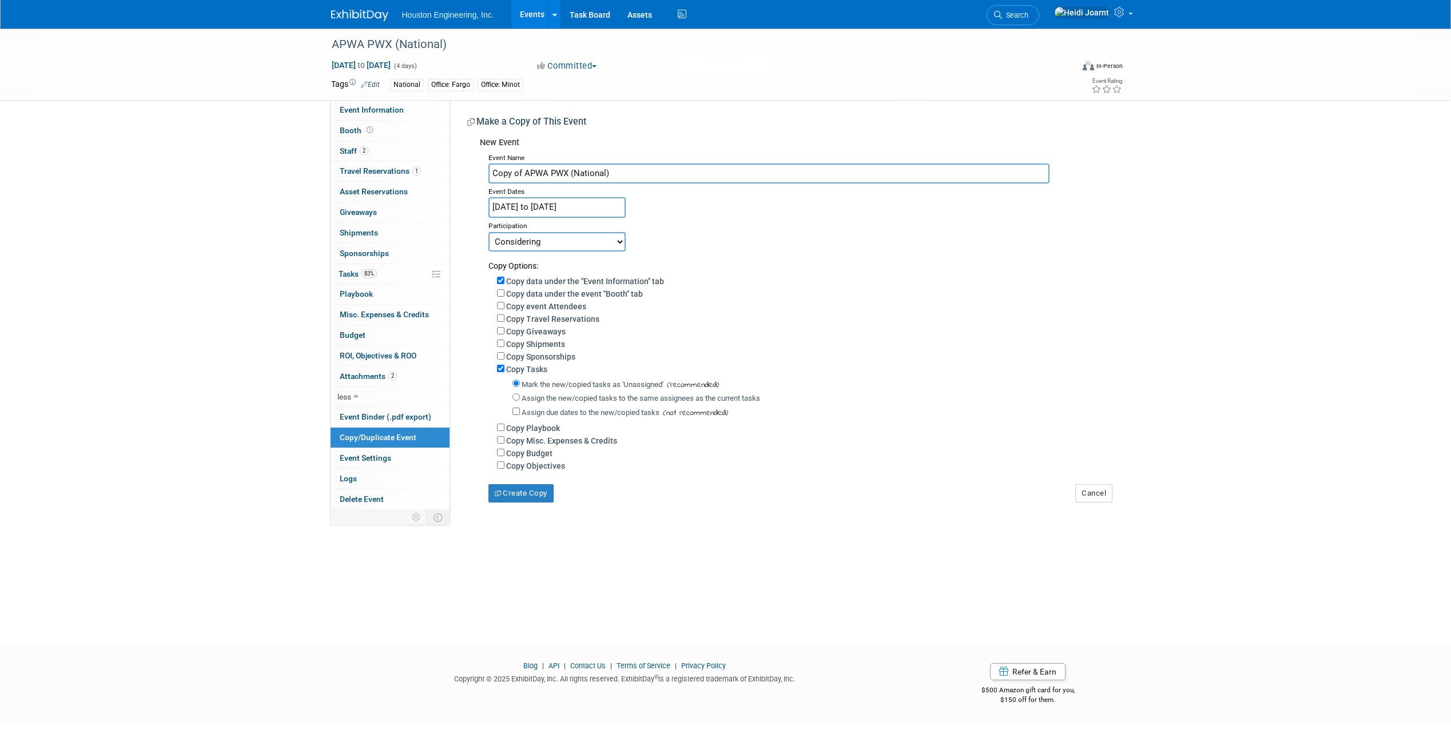
drag, startPoint x: 526, startPoint y: 174, endPoint x: 451, endPoint y: 178, distance: 75.6
click at [451, 178] on div "Status: 1 - GNG/KO Needed 2 - Post KO/Active Planning 3 - Reg/Prep Done Unanet …" at bounding box center [785, 305] width 670 height 410
type input "APWA PWX (National)"
click at [537, 496] on button "Create Copy" at bounding box center [520, 493] width 65 height 18
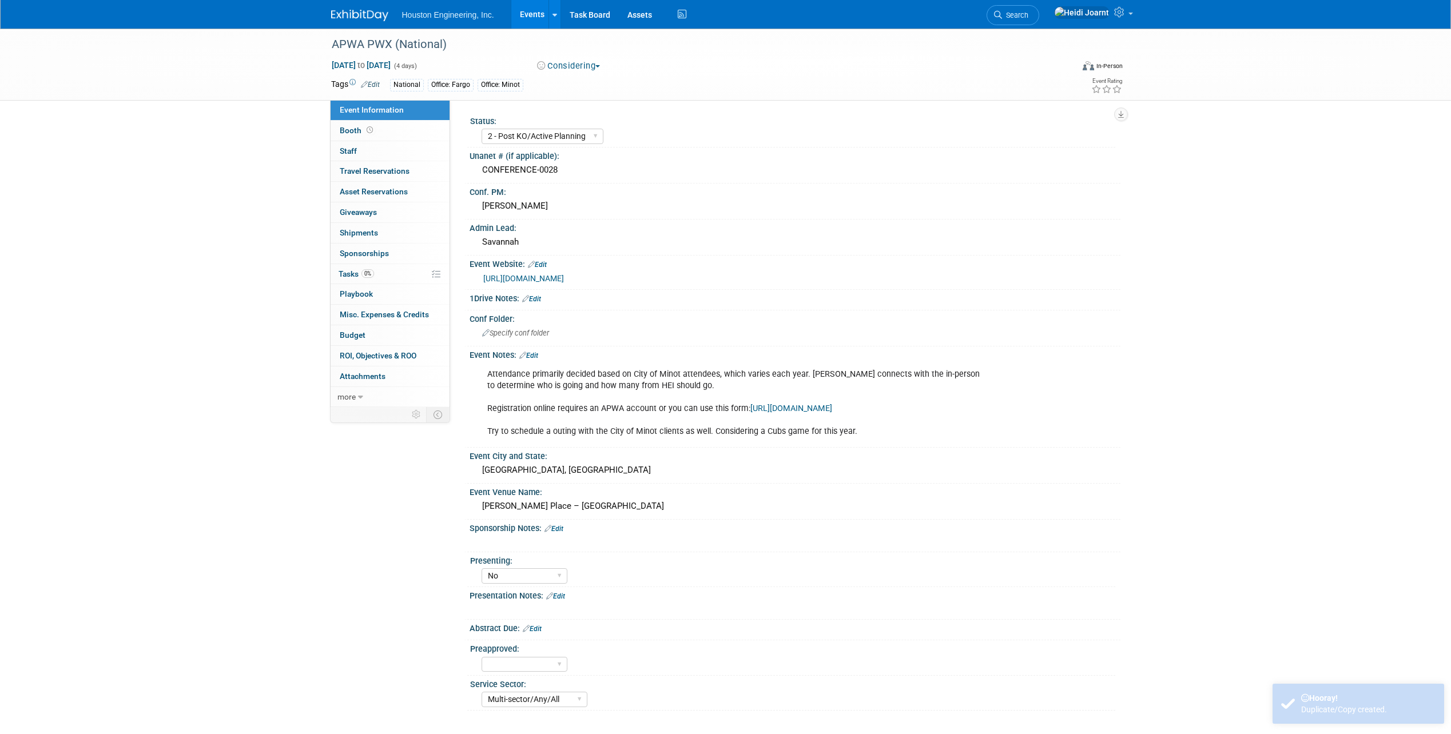
select select "2 - Post KO/Active Planning"
select select "No"
select select "Multi-sector/Any/All"
click at [584, 134] on select "1 - GNG/KO Needed 2 - Post KO/Active Planning 3 - Reg/Prep Done" at bounding box center [542, 136] width 122 height 15
select select "1 - GNG/KO Needed"
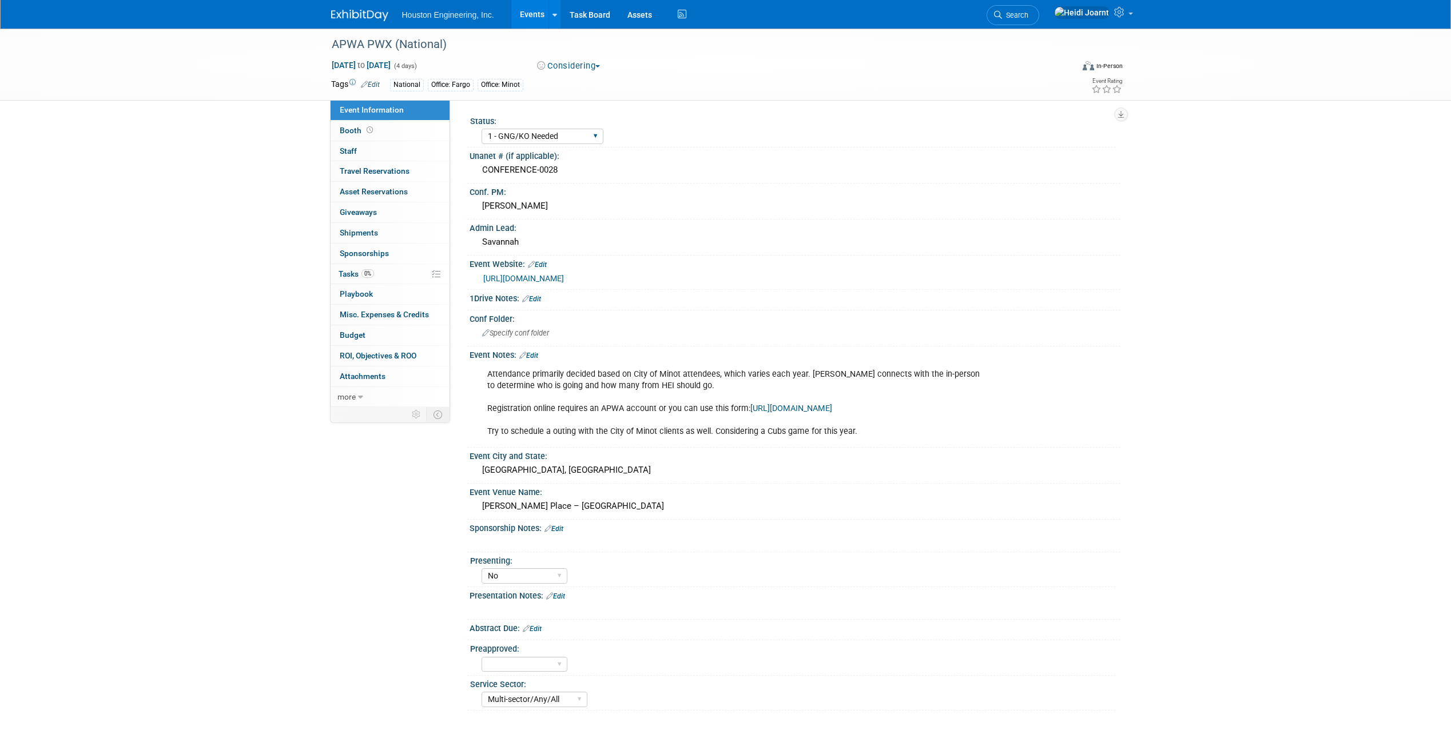
click at [481, 129] on select "1 - GNG/KO Needed 2 - Post KO/Active Planning 3 - Reg/Prep Done" at bounding box center [542, 136] width 122 height 15
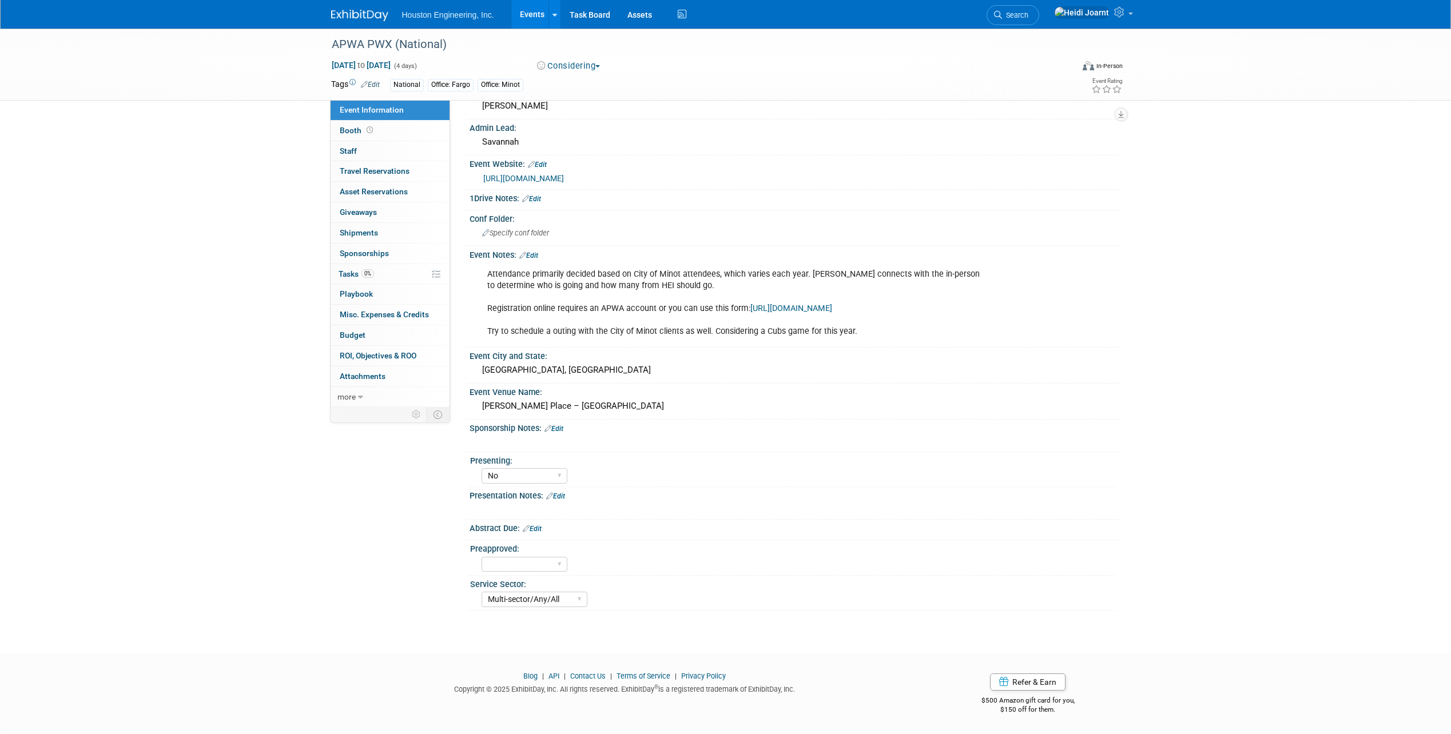
click at [559, 497] on link "Edit" at bounding box center [555, 496] width 19 height 8
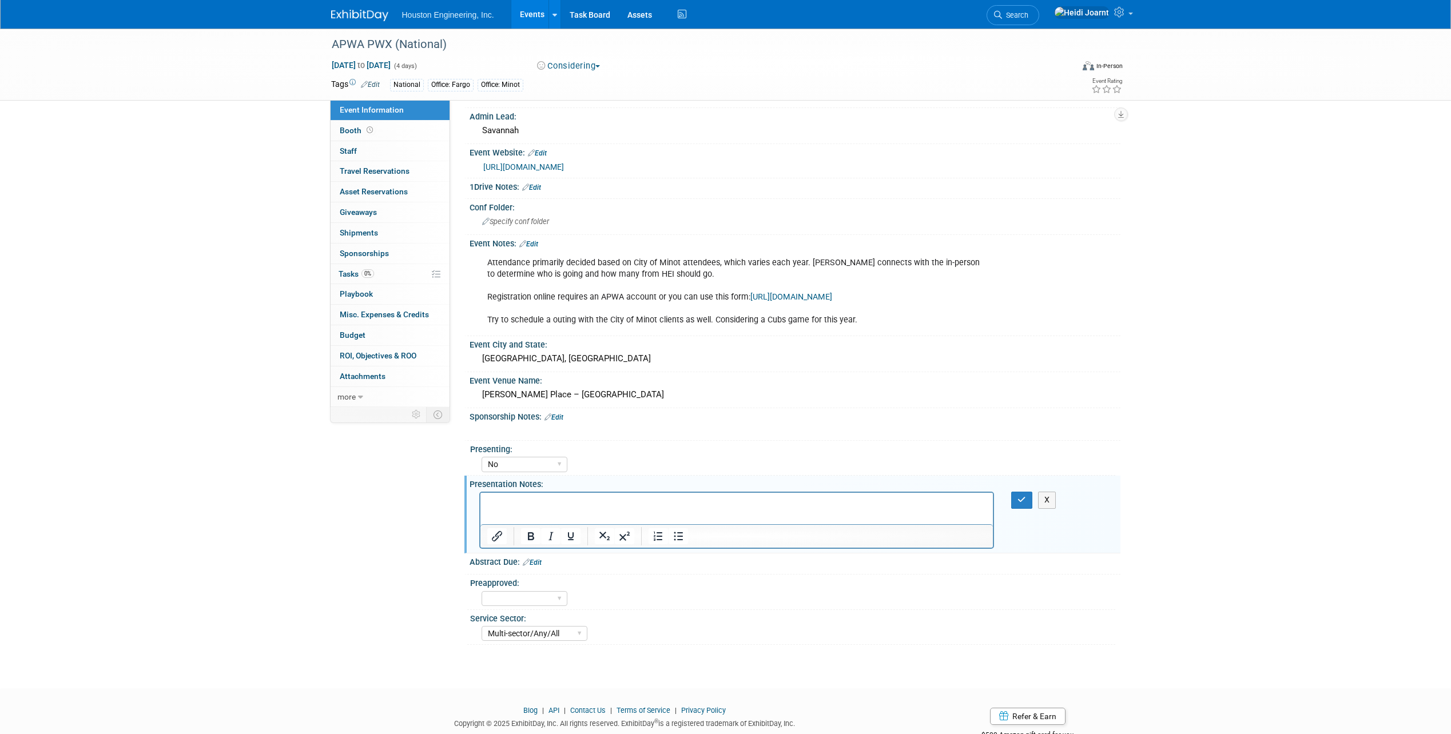
scroll to position [0, 0]
click at [547, 502] on p "Rich Text Area. Press ALT-0 for help." at bounding box center [737, 502] width 500 height 11
click at [1023, 504] on icon "button" at bounding box center [1021, 500] width 9 height 8
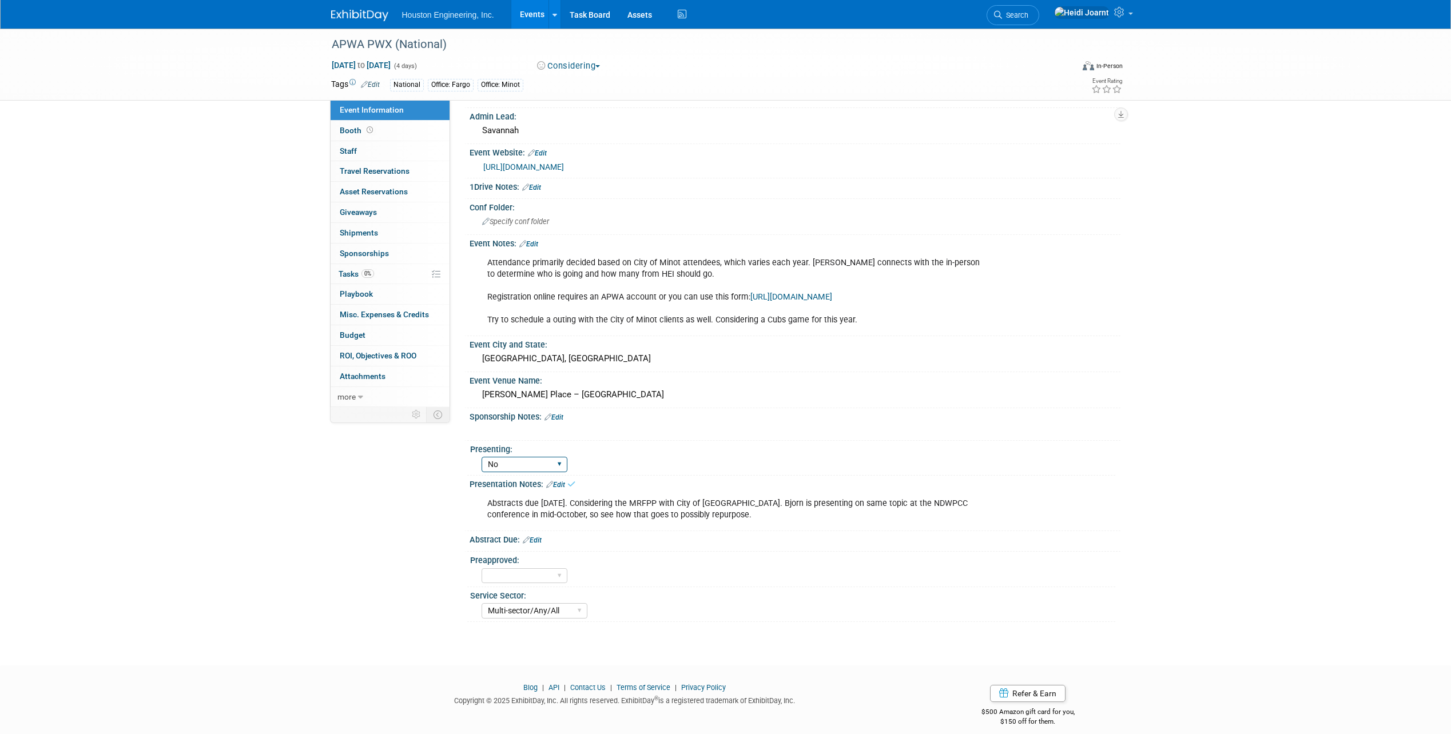
click at [554, 472] on select "Yes No Pending" at bounding box center [524, 464] width 86 height 15
select select "Pending"
click at [481, 468] on select "Yes No Pending" at bounding box center [524, 464] width 86 height 15
click at [538, 547] on div at bounding box center [795, 545] width 634 height 3
click at [542, 544] on link "Edit" at bounding box center [532, 540] width 19 height 8
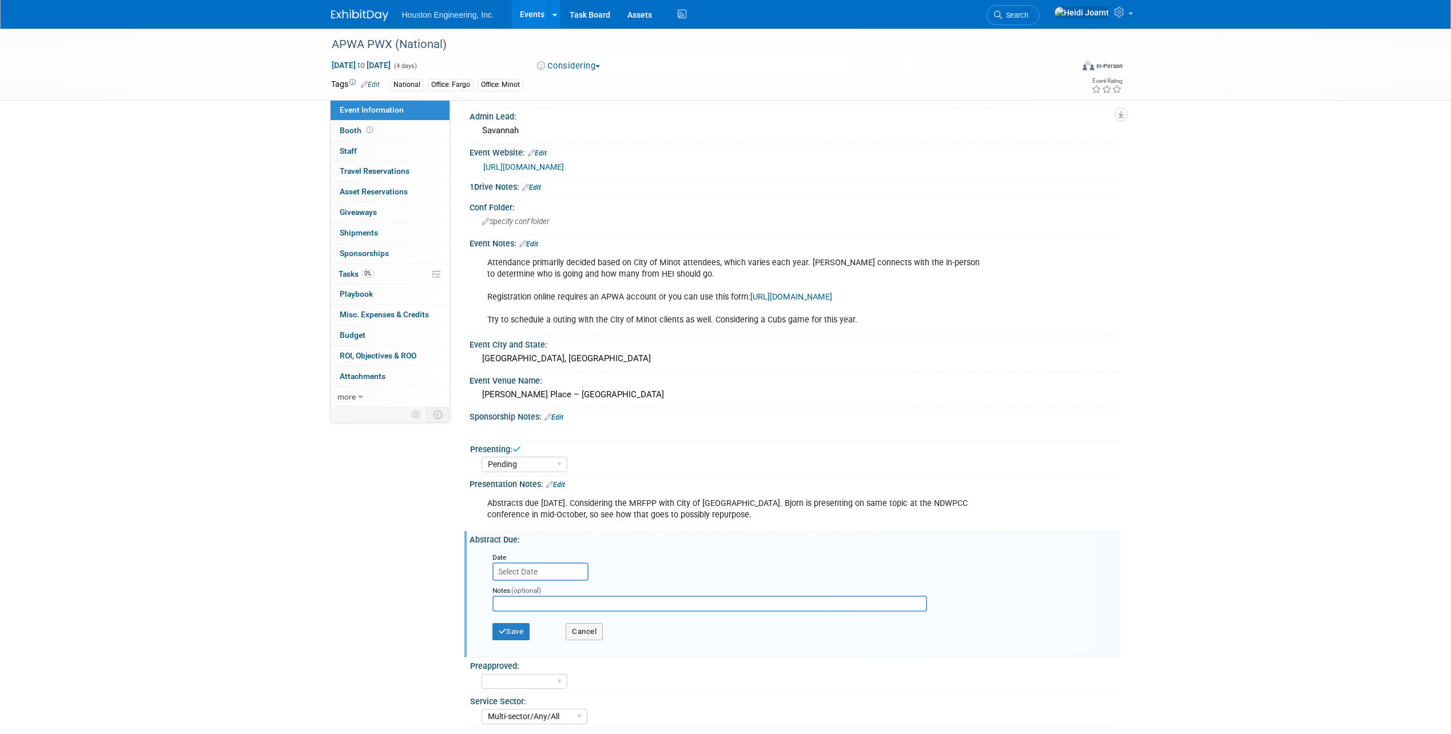
click at [544, 580] on input "text" at bounding box center [540, 572] width 96 height 18
click at [607, 521] on span "30" at bounding box center [605, 522] width 22 height 22
type input "Oct 30, 2025"
click at [557, 612] on input "text" at bounding box center [709, 604] width 435 height 16
type input "Considering MRFPP if we partner with City of Minot"
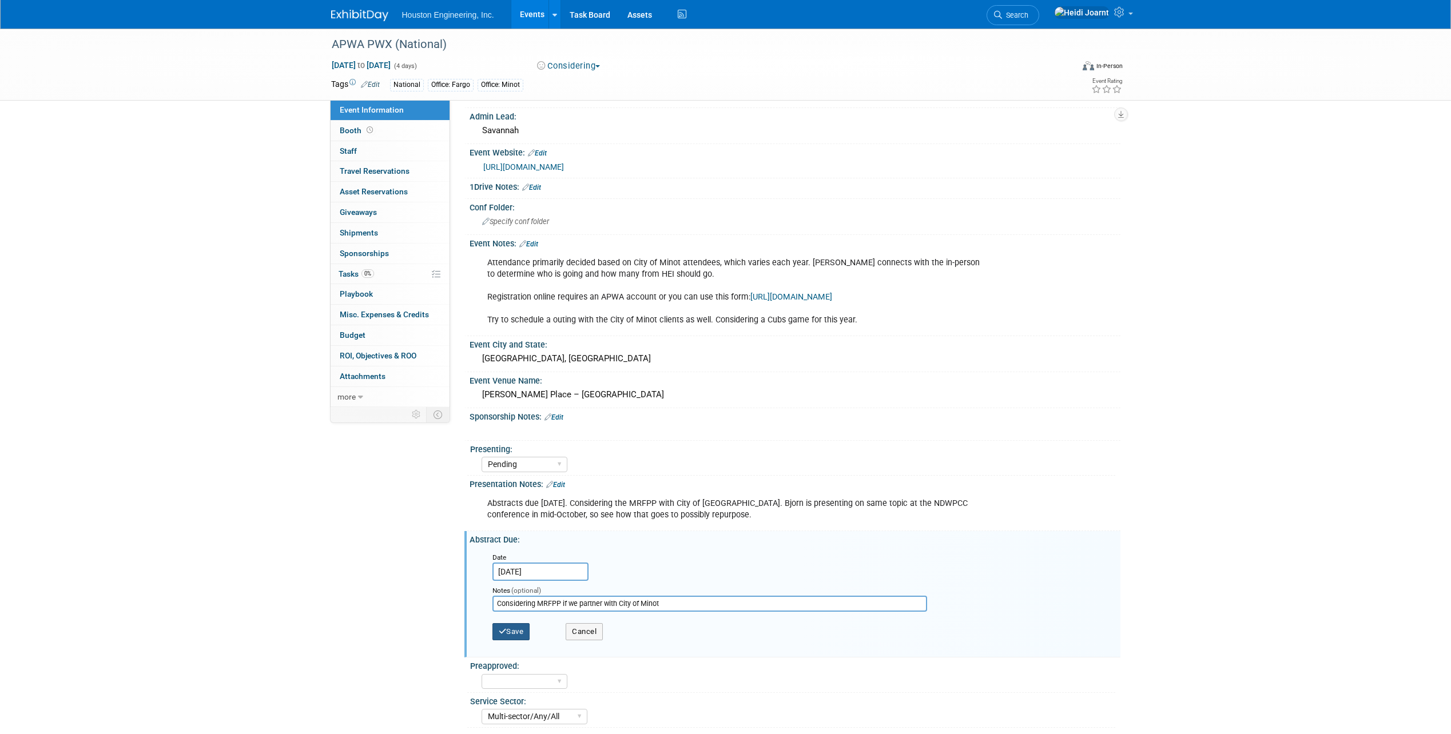
click at [516, 640] on button "Save" at bounding box center [511, 631] width 38 height 17
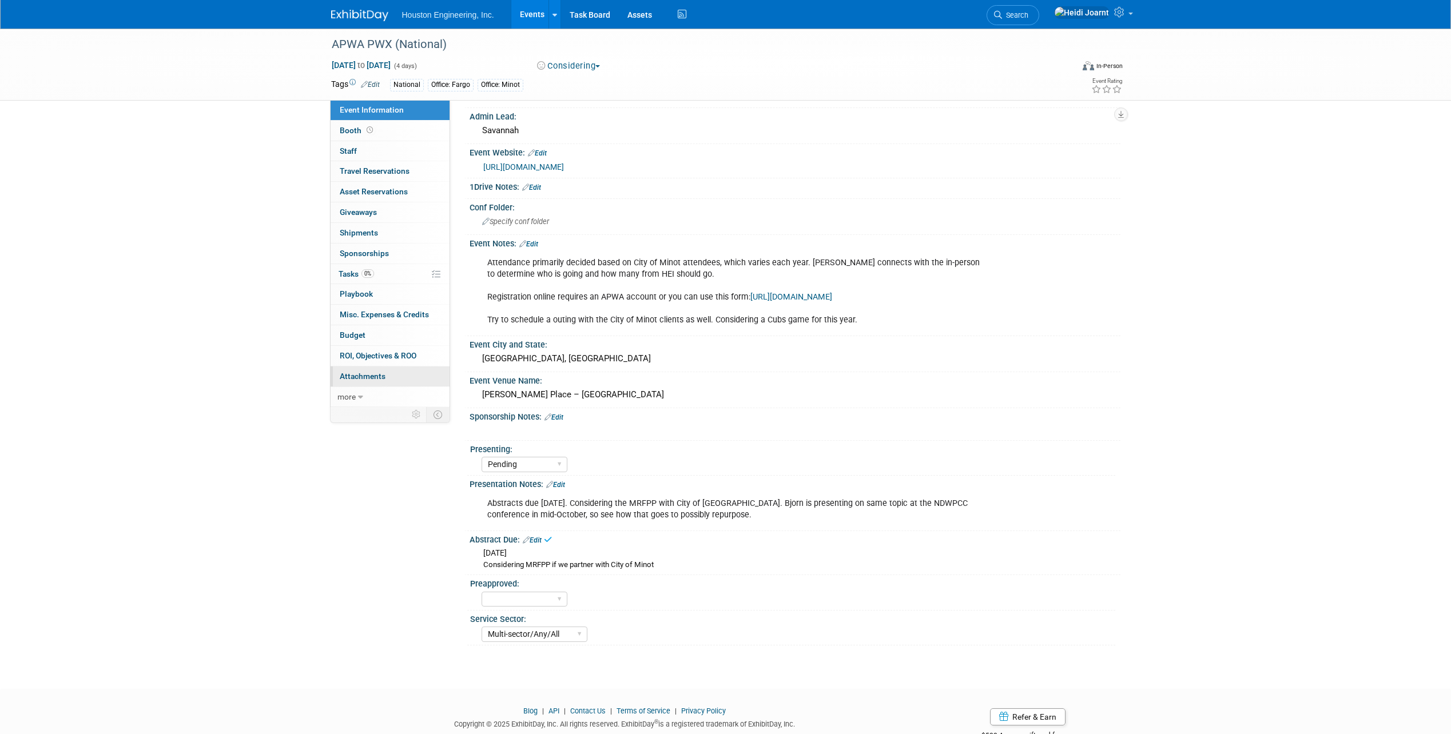
click at [369, 377] on span "Attachments 0" at bounding box center [363, 376] width 46 height 9
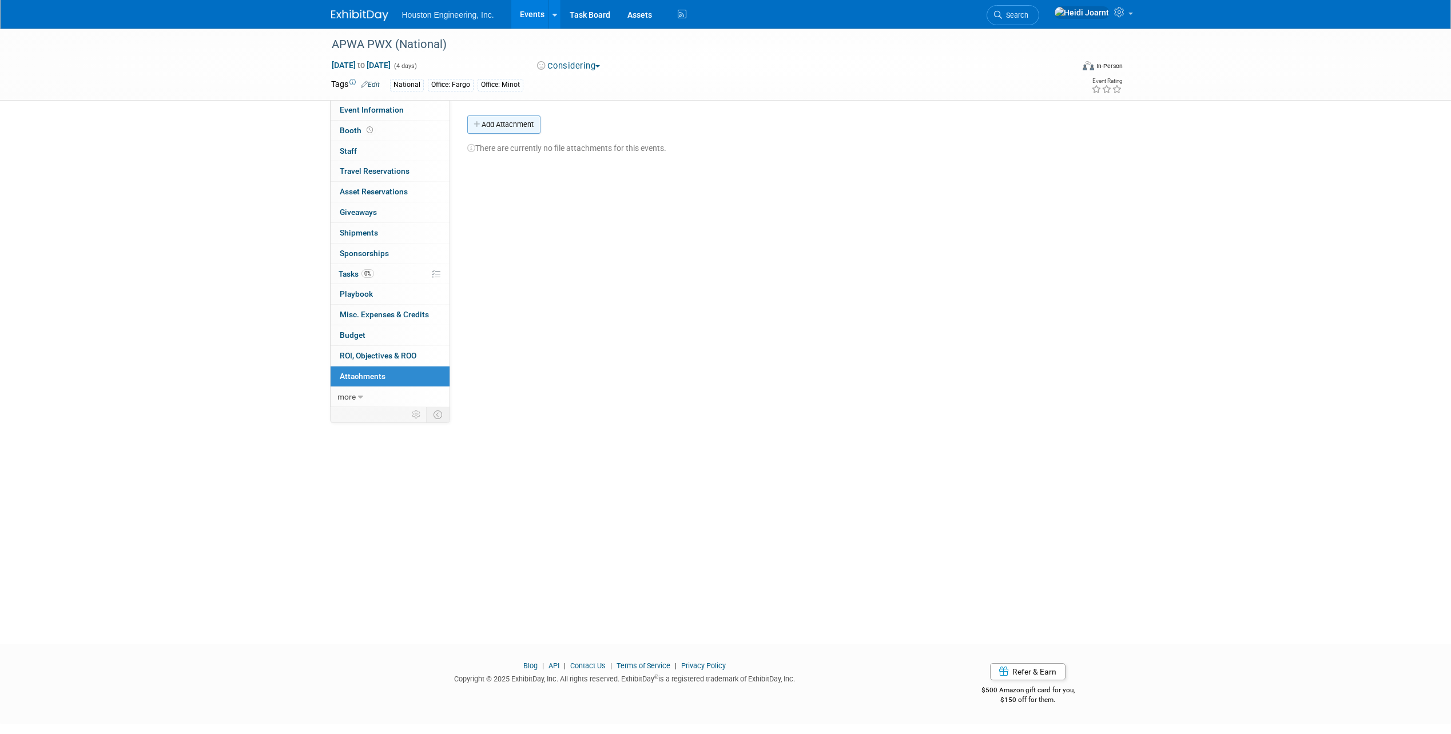
click at [525, 132] on button "Add Attachment" at bounding box center [503, 125] width 73 height 18
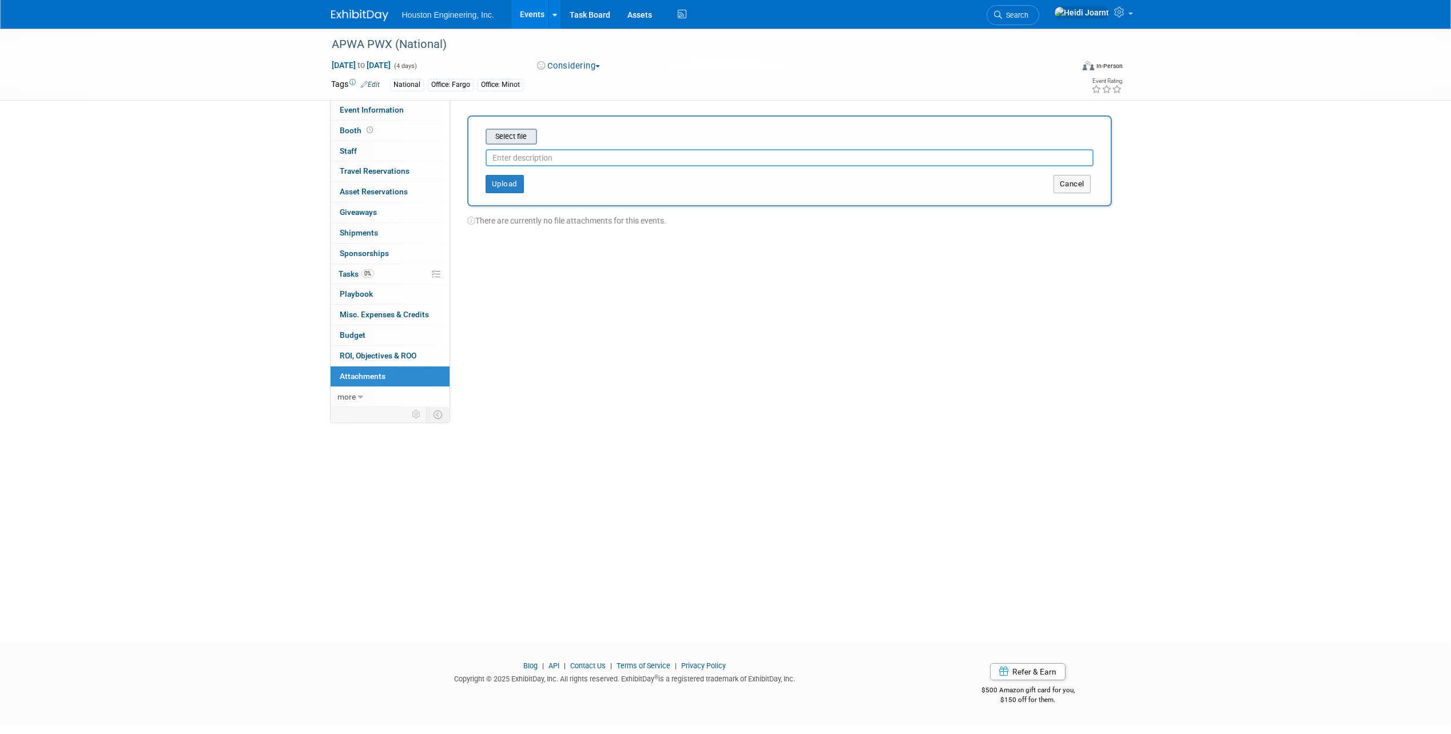
click at [518, 130] on input "file" at bounding box center [468, 137] width 136 height 14
click at [586, 153] on input "text" at bounding box center [789, 153] width 608 height 17
type input "P"
type input "Call for Abstracts - Jerry Response"
click at [510, 182] on button "Upload" at bounding box center [504, 179] width 38 height 18
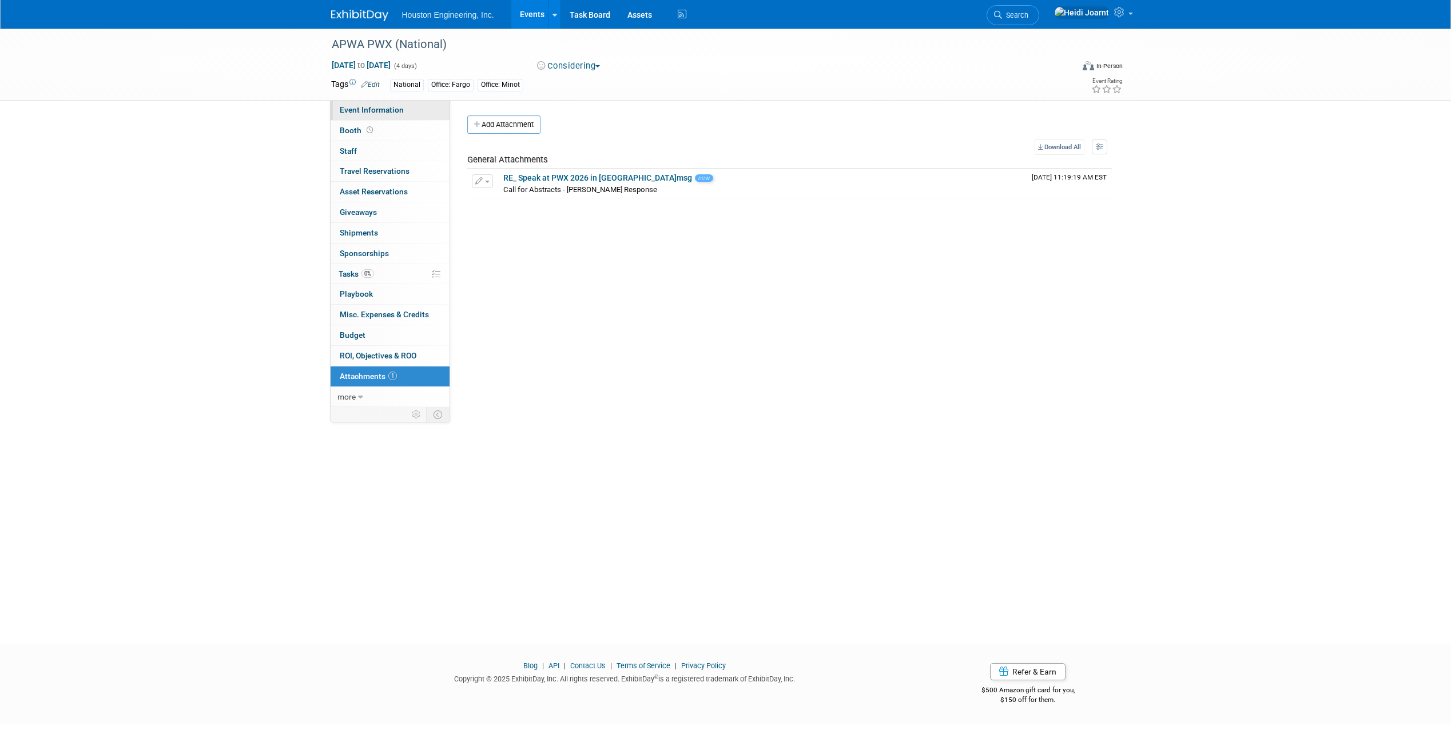
click at [401, 111] on span "Event Information" at bounding box center [372, 109] width 64 height 9
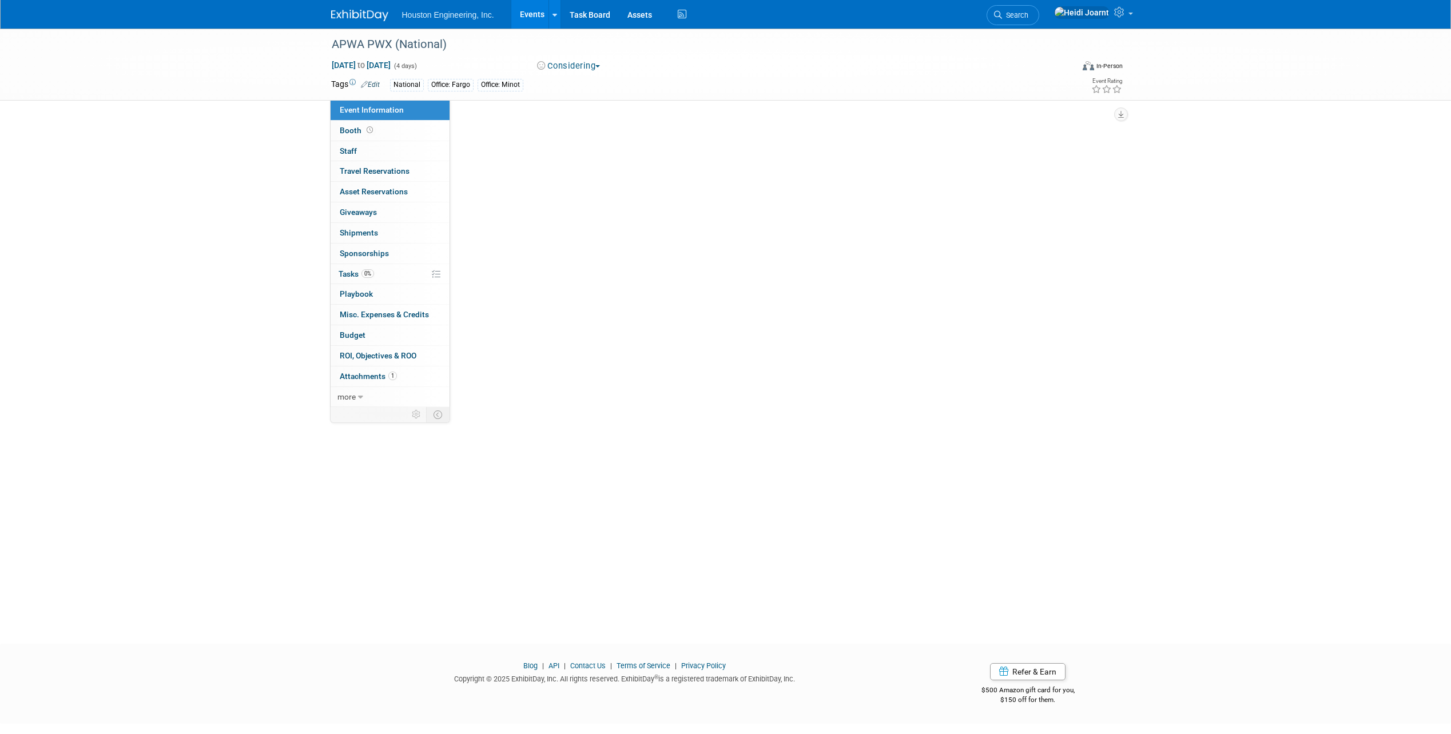
select select "1 - GNG/KO Needed"
select select "Pending"
select select "Multi-sector/Any/All"
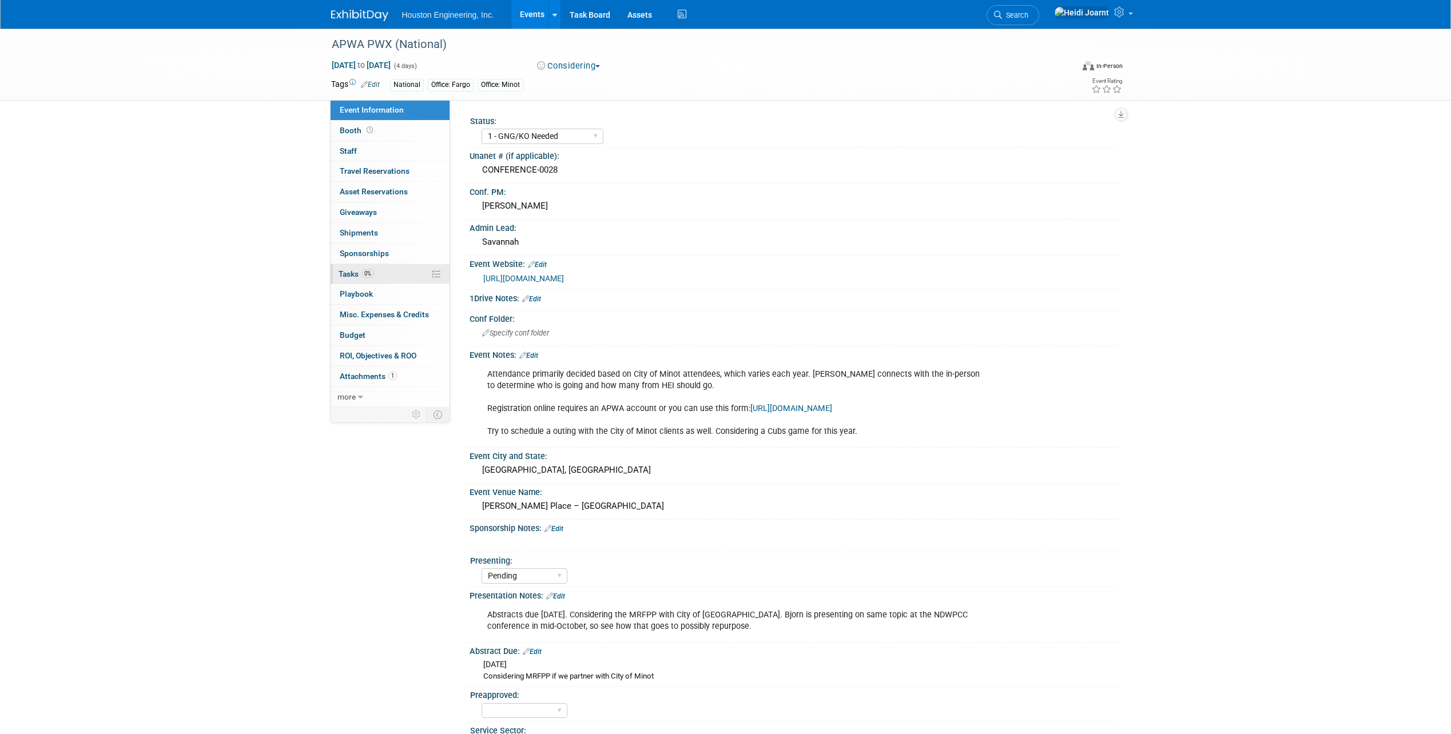
click at [387, 273] on link "0% Tasks 0%" at bounding box center [390, 274] width 119 height 20
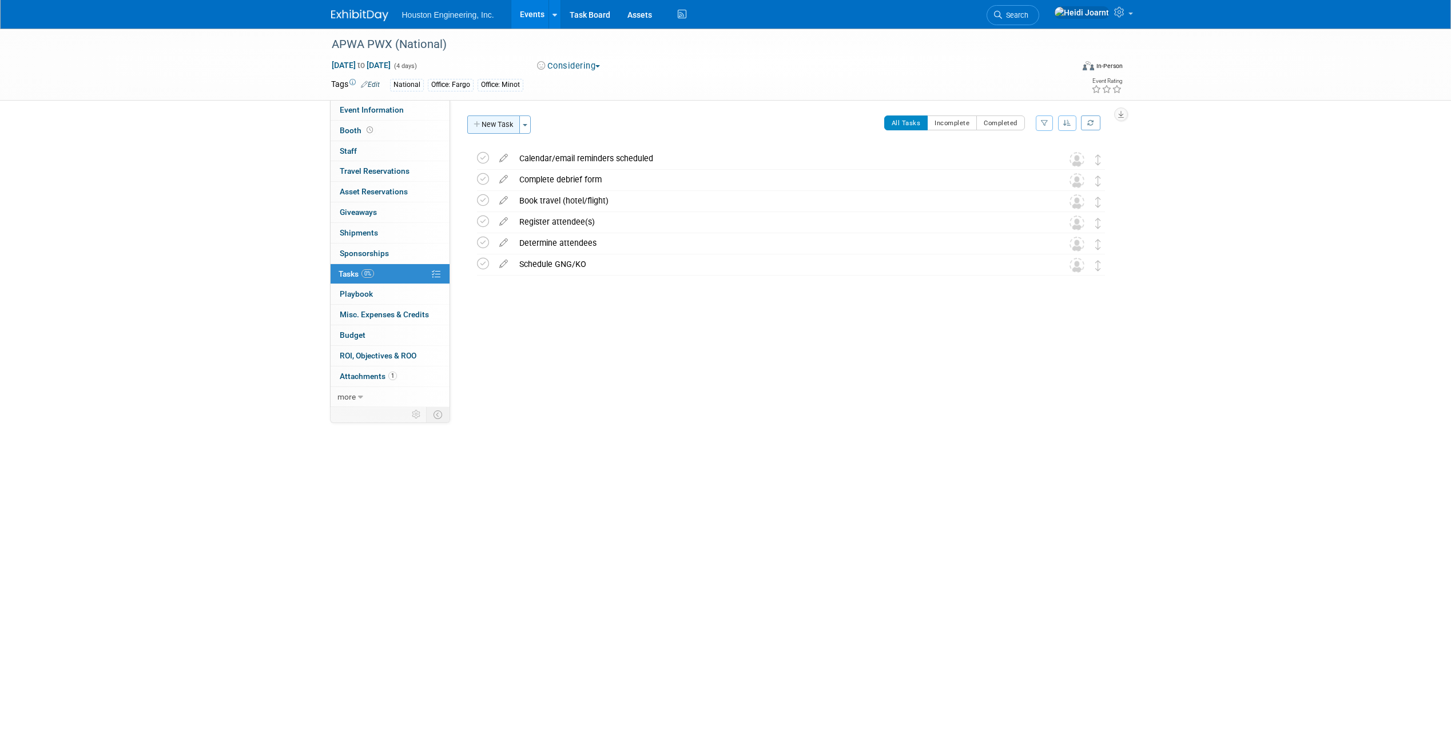
click at [489, 122] on button "New Task" at bounding box center [493, 125] width 53 height 18
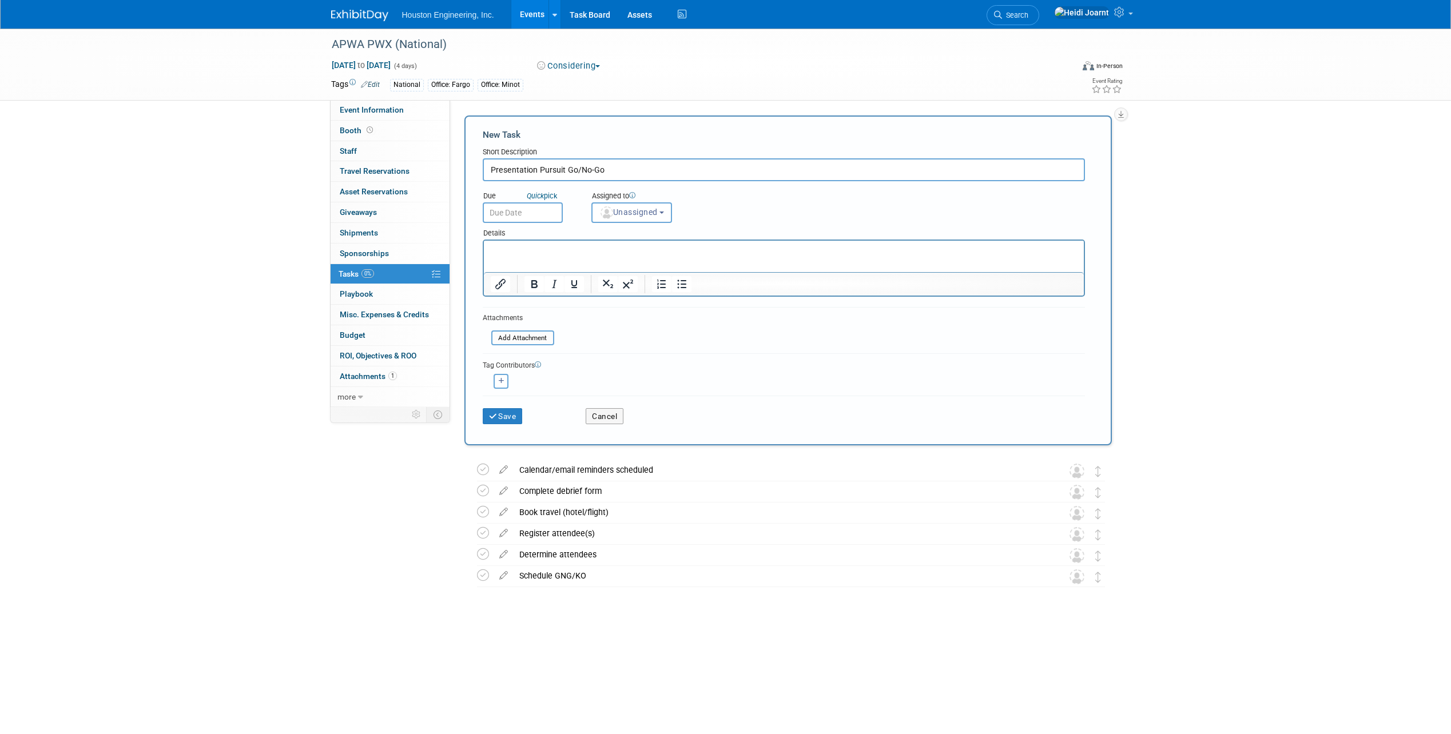
type input "Presentation Pursuit Go/No-Go"
click at [607, 257] on html at bounding box center [783, 249] width 600 height 16
click at [542, 335] on input "file" at bounding box center [485, 338] width 136 height 13
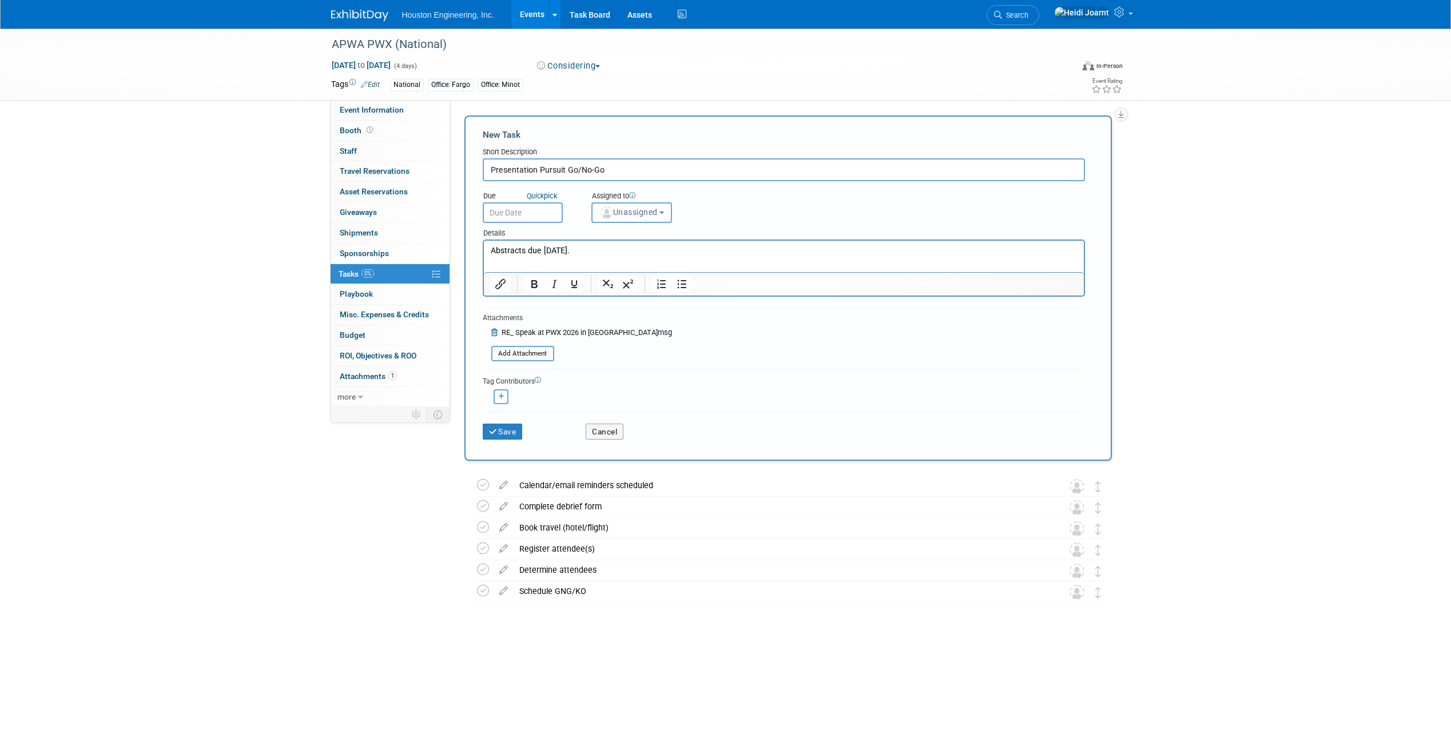
click at [747, 257] on html "Abstracts due Oct. 30." at bounding box center [783, 249] width 600 height 16
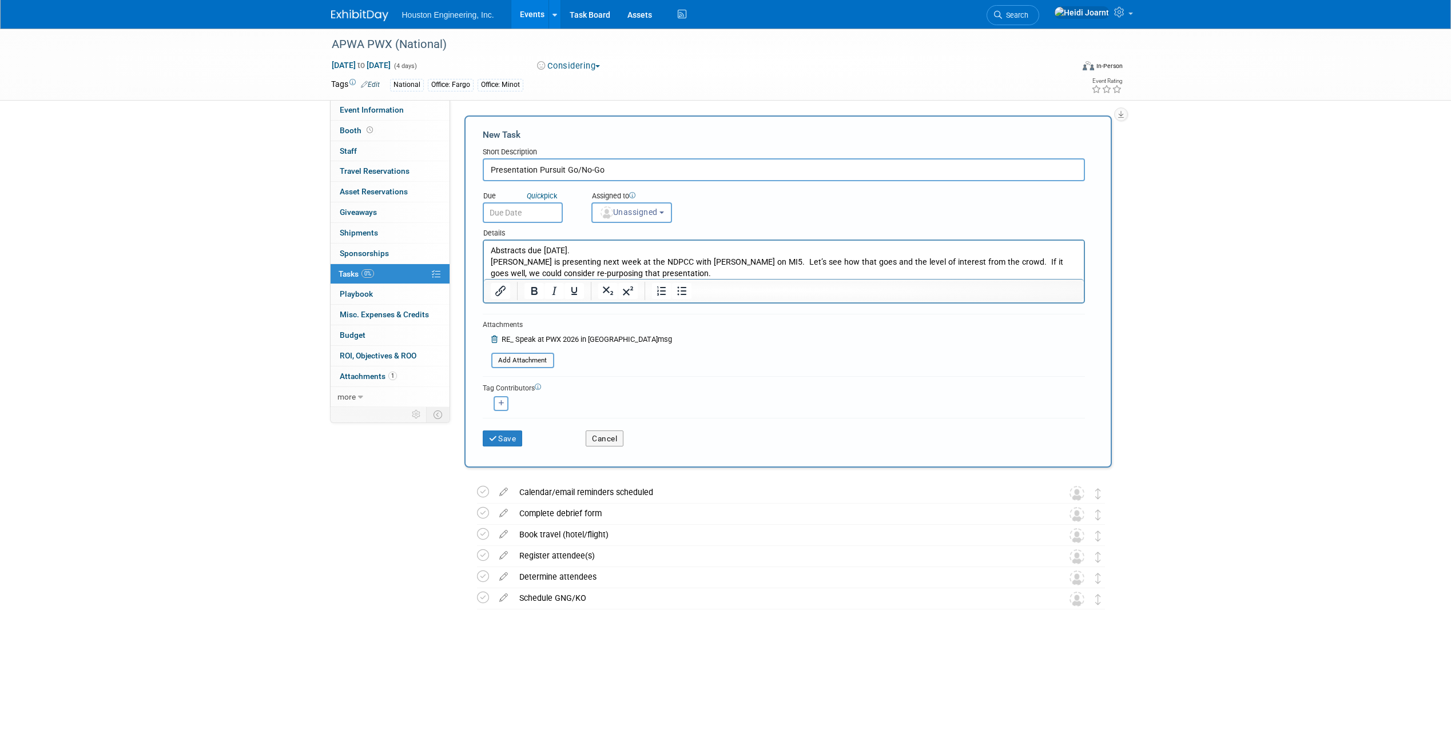
click at [717, 253] on p "Abstracts due Oct. 30." at bounding box center [783, 250] width 587 height 11
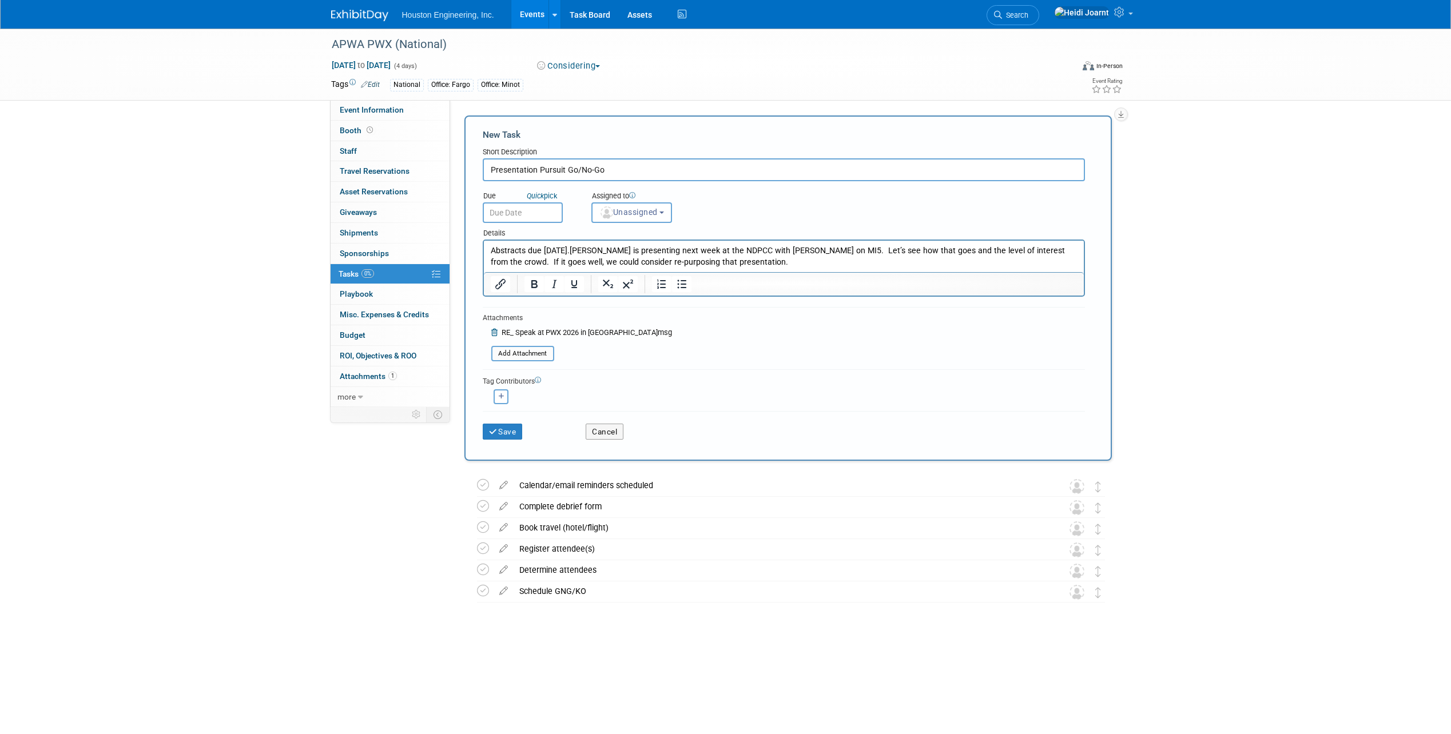
click at [655, 249] on p "Abstracts due Oct. 30. Bjorn is presenting next week at the NDPCC with Jason So…" at bounding box center [783, 256] width 587 height 23
click at [800, 249] on p "Abstracts due Oct. 30. Bjorn is presenting at the NDPCC with Jason Sorenson on …" at bounding box center [783, 256] width 587 height 23
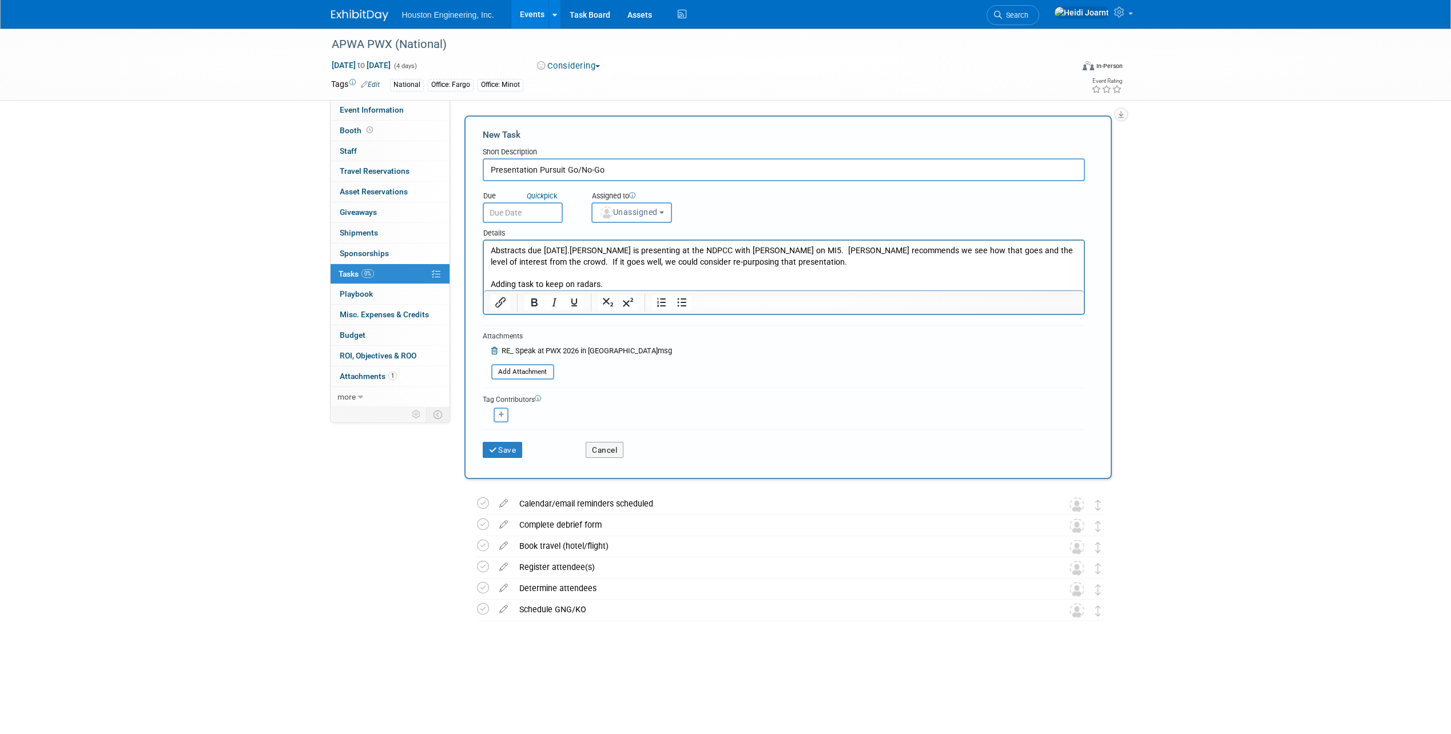
click at [527, 202] on div "Due Quick pick" at bounding box center [528, 196] width 91 height 11
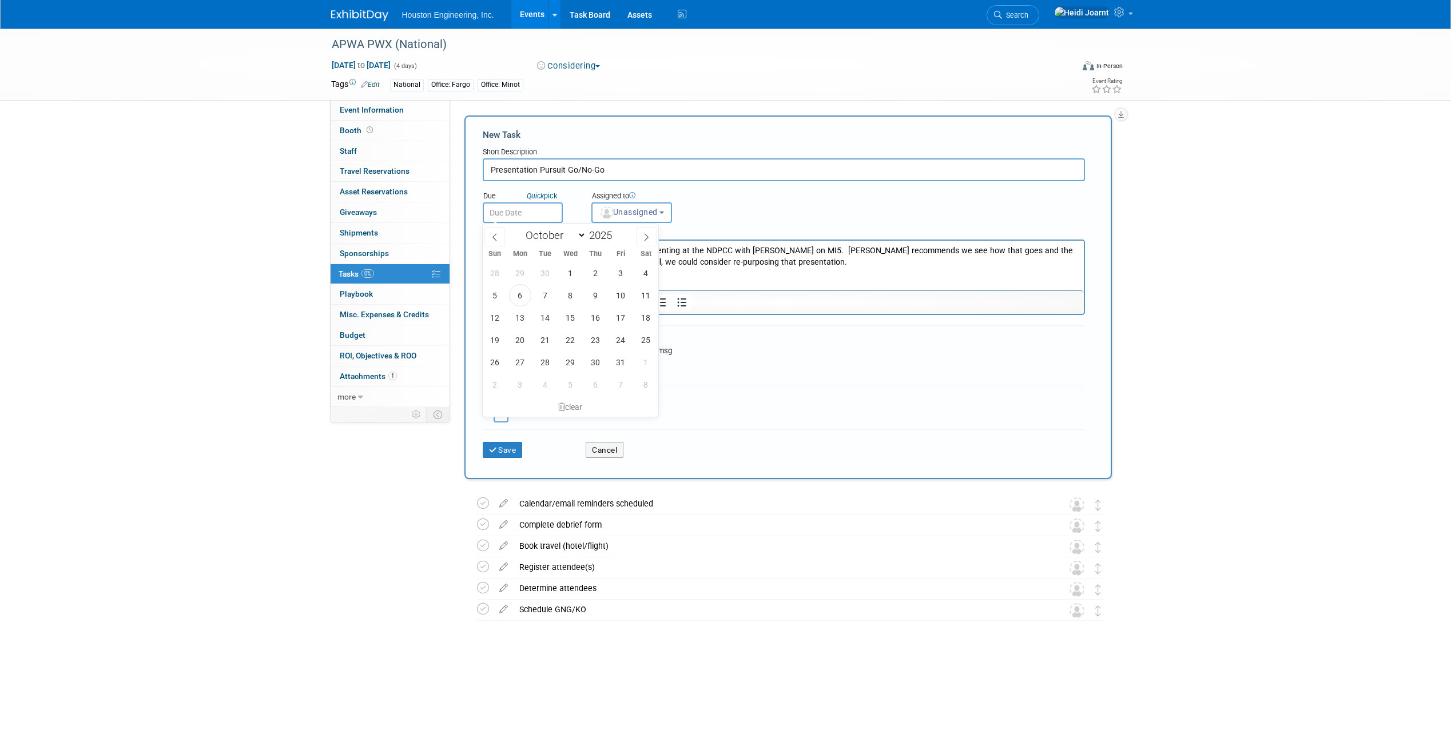
click at [527, 207] on input "text" at bounding box center [523, 212] width 80 height 21
click at [526, 344] on span "20" at bounding box center [520, 340] width 22 height 22
type input "Oct 20, 2025"
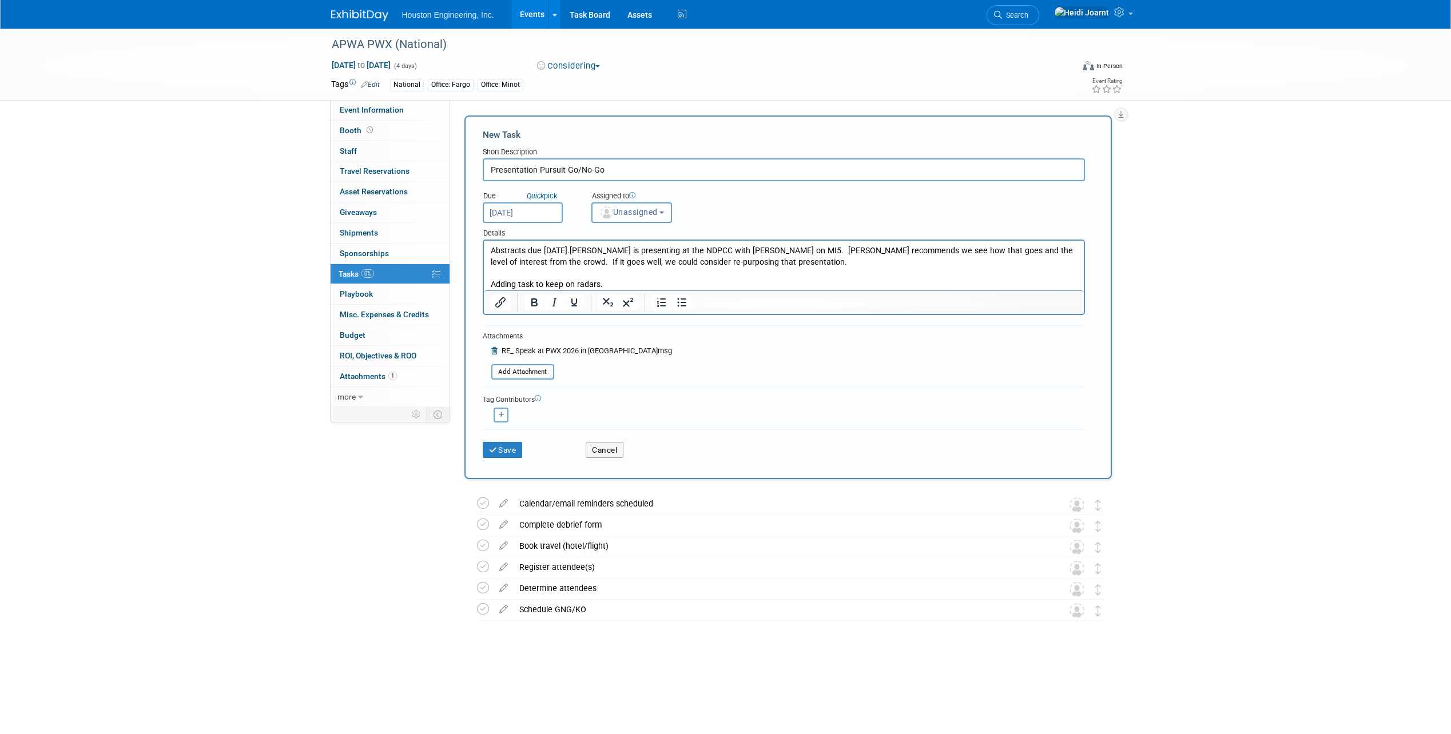
click at [652, 208] on span "Unassigned" at bounding box center [628, 212] width 58 height 9
click at [640, 248] on input "text" at bounding box center [674, 239] width 158 height 19
type input "jerry"
click at [640, 260] on label "[PERSON_NAME]" at bounding box center [658, 264] width 120 height 18
click at [594, 260] on input "[PERSON_NAME]" at bounding box center [589, 262] width 7 height 7
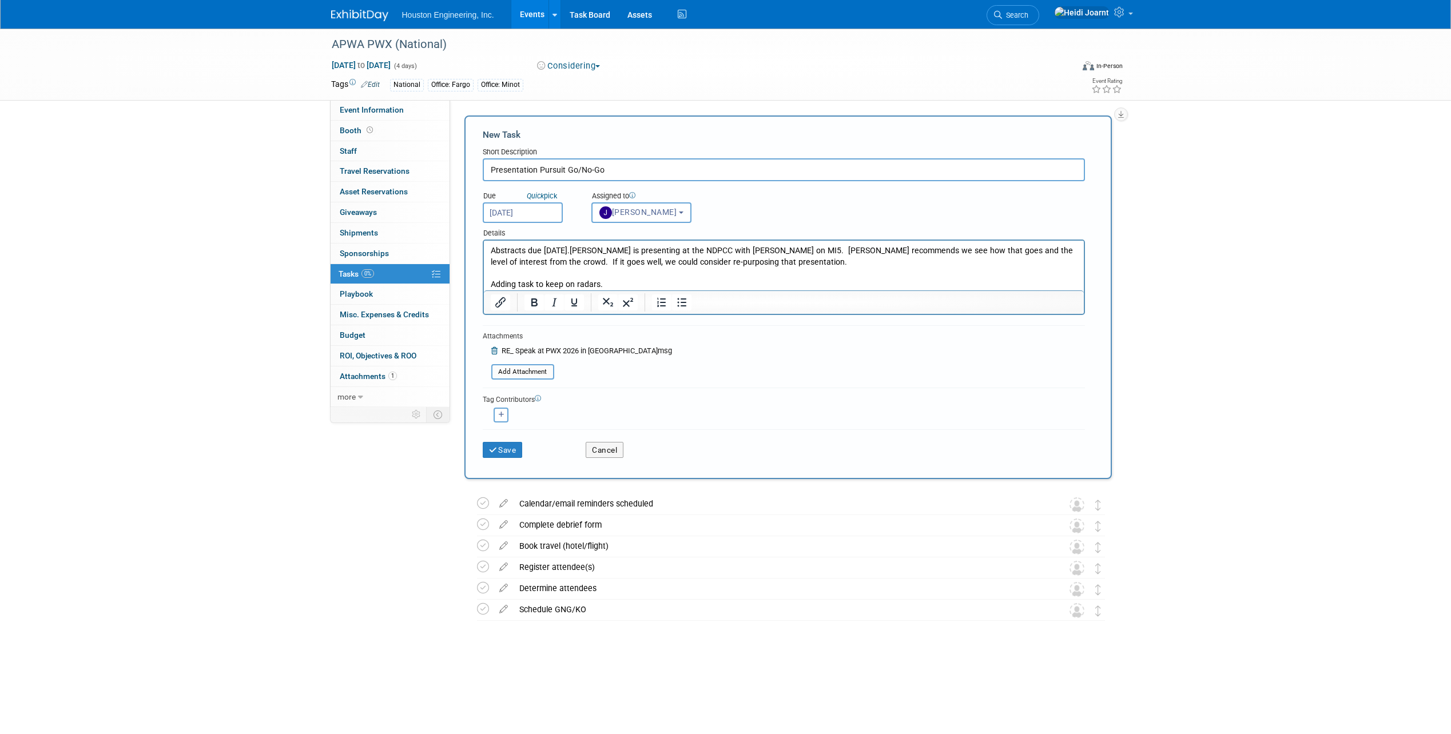
select select "3c10e2bb-f94a-4cff-90c2-ecd872f142ee"
click at [504, 413] on icon "button" at bounding box center [502, 415] width 6 height 6
select select
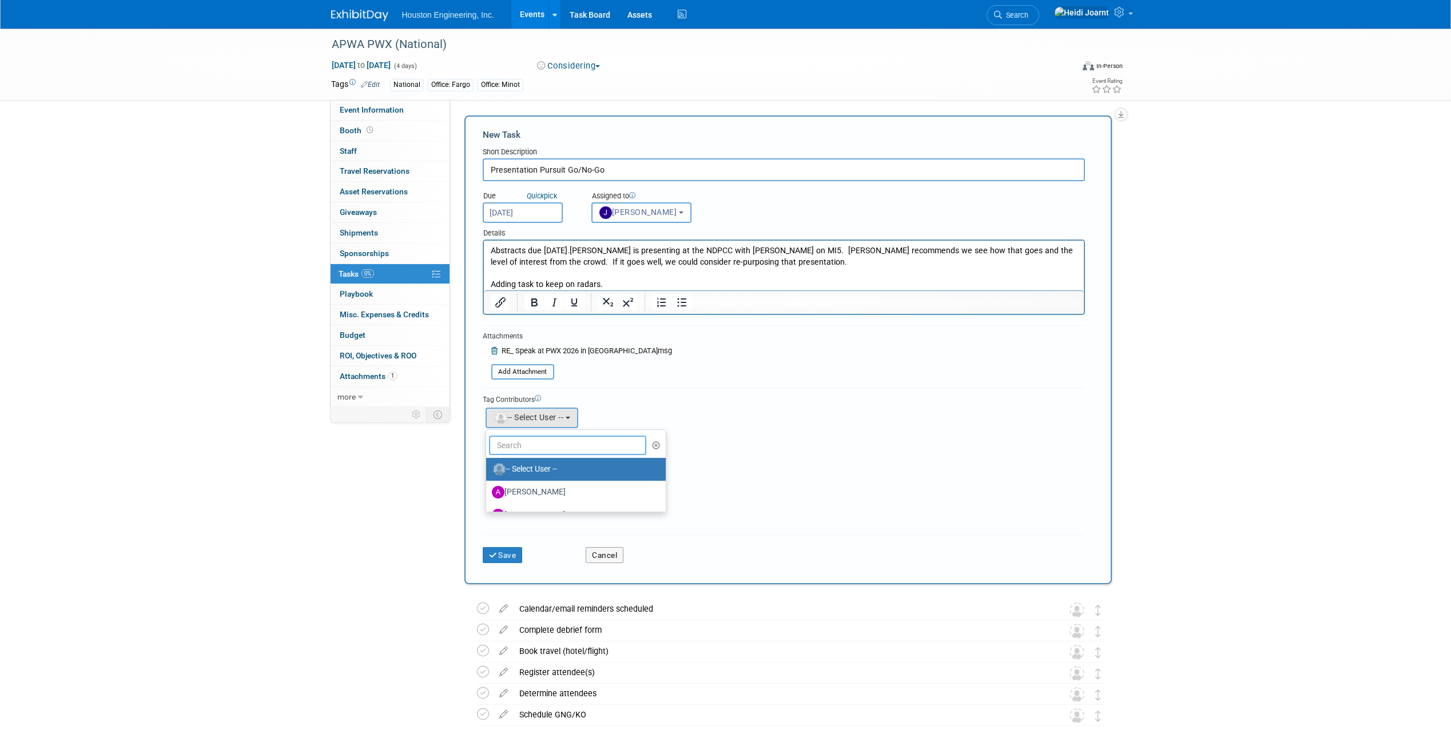
click at [553, 450] on input "text" at bounding box center [568, 445] width 158 height 19
type input "bjorn"
click at [564, 469] on label "[PERSON_NAME]" at bounding box center [552, 469] width 120 height 18
click at [488, 469] on input "[PERSON_NAME]" at bounding box center [483, 467] width 7 height 7
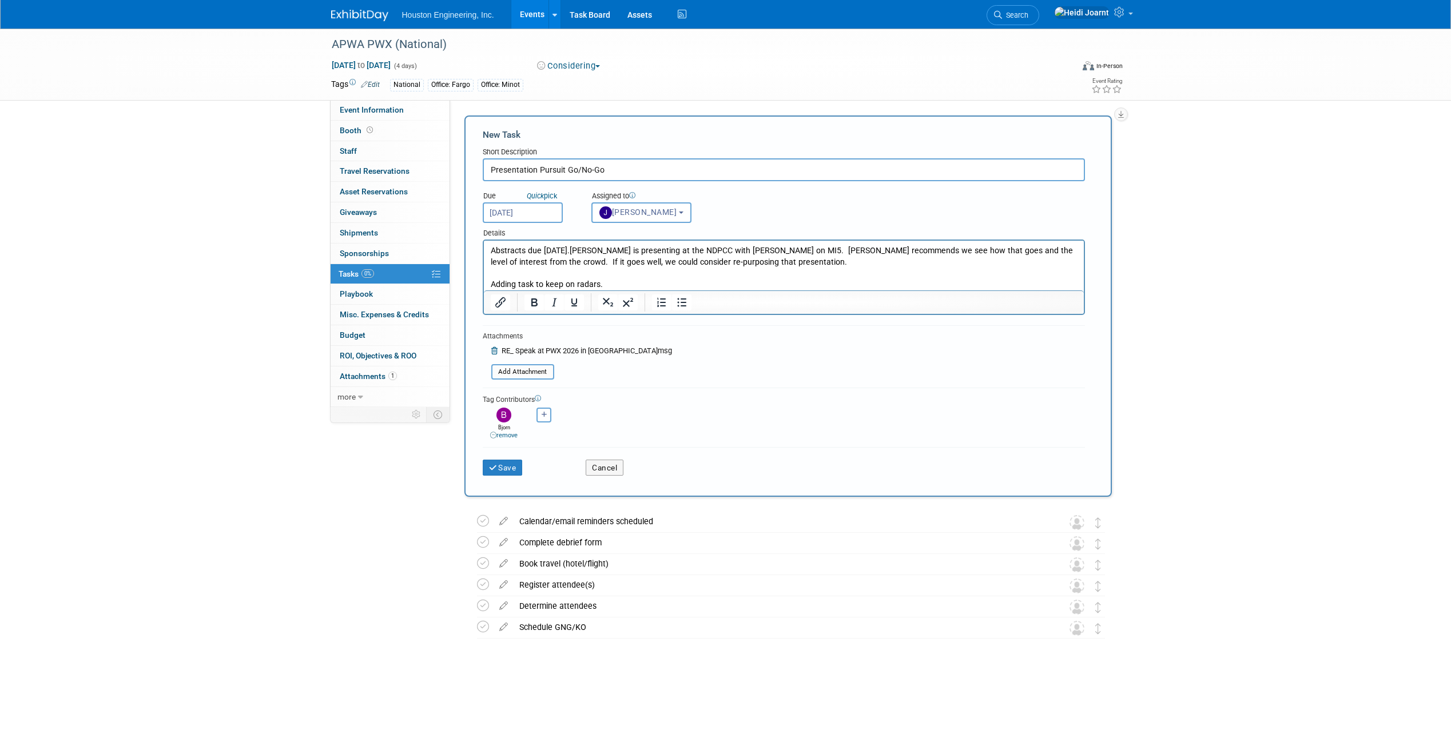
click at [630, 281] on p "Adding task to keep on radars." at bounding box center [783, 284] width 587 height 11
click at [548, 412] on button "button" at bounding box center [543, 415] width 15 height 15
select select
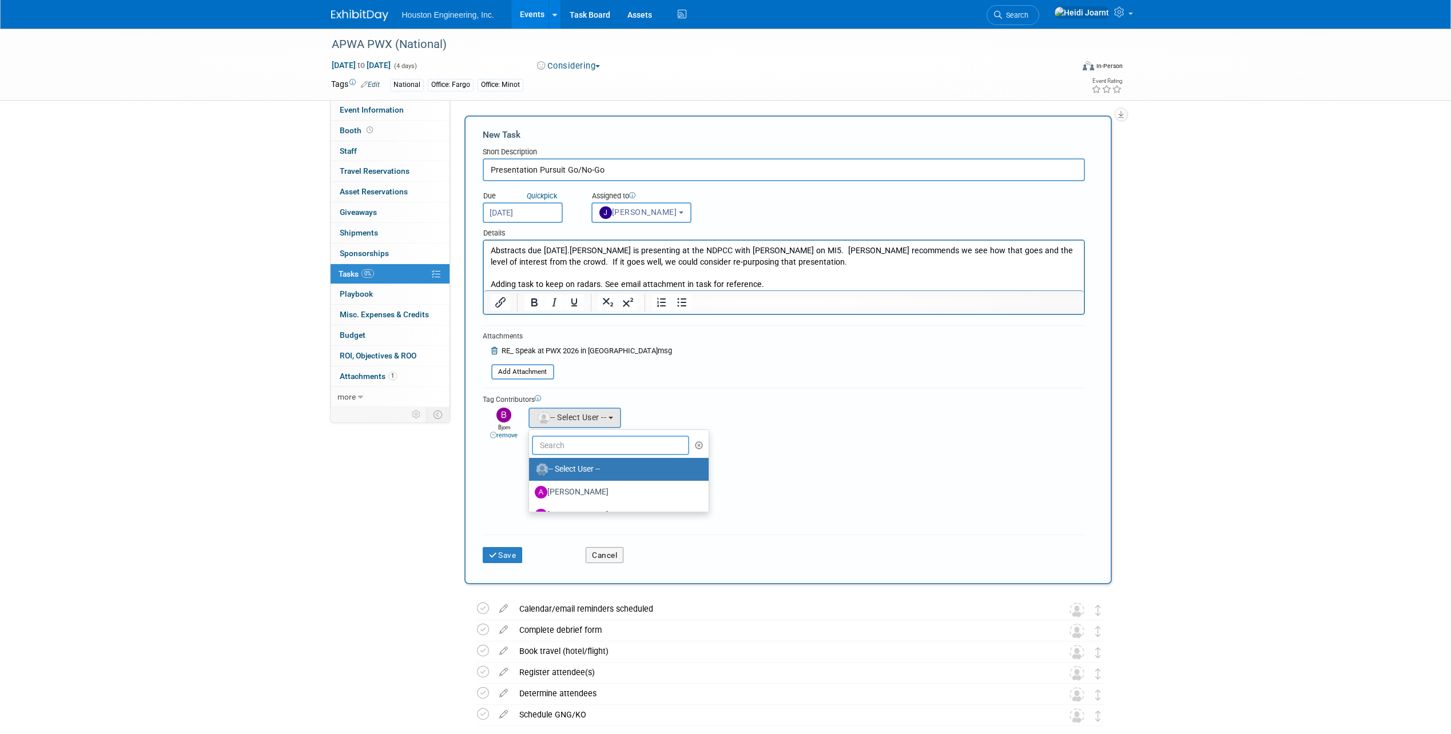
click at [546, 440] on input "text" at bounding box center [611, 445] width 158 height 19
type input "heidi"
click at [571, 463] on label "Heidi Joarnt (me)" at bounding box center [595, 469] width 120 height 18
click at [531, 464] on input "Heidi Joarnt (me)" at bounding box center [526, 467] width 7 height 7
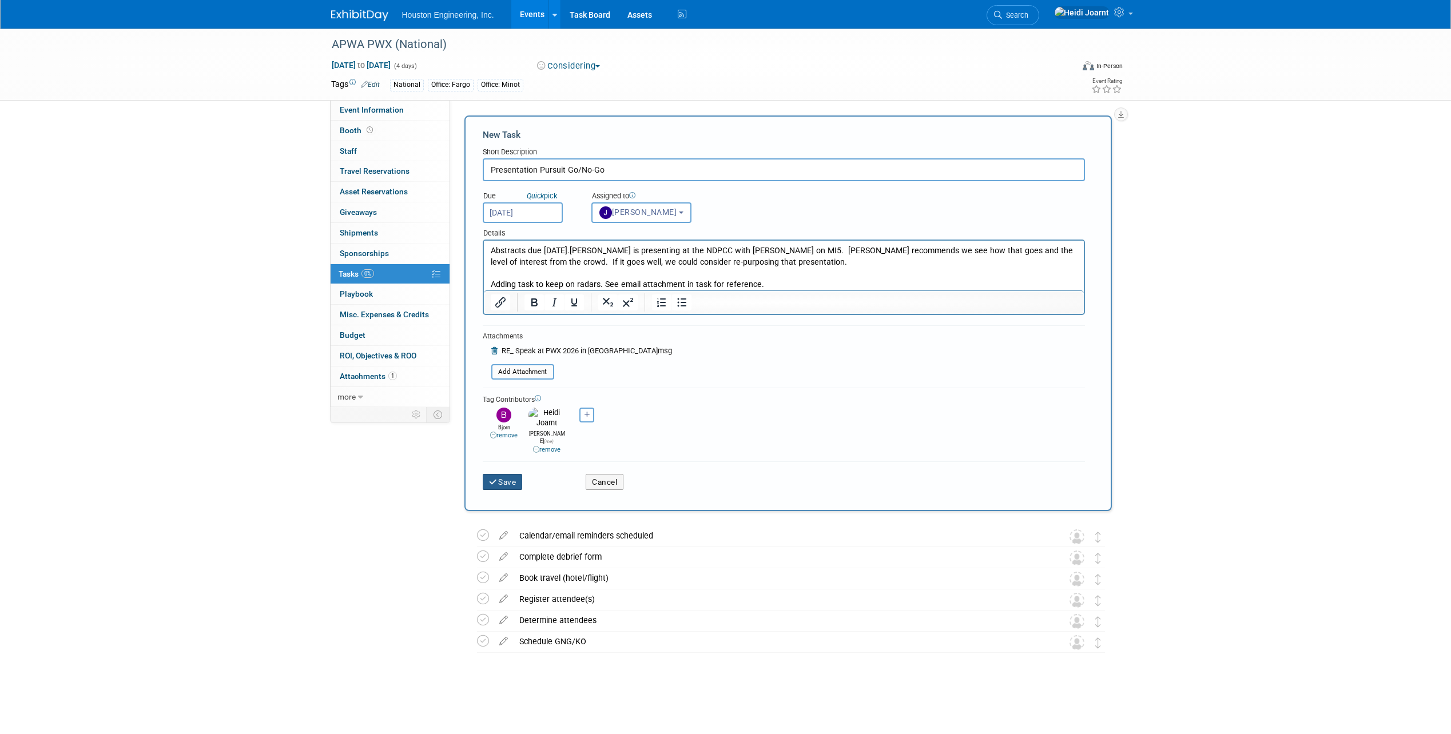
click at [521, 474] on button "Save" at bounding box center [503, 482] width 40 height 16
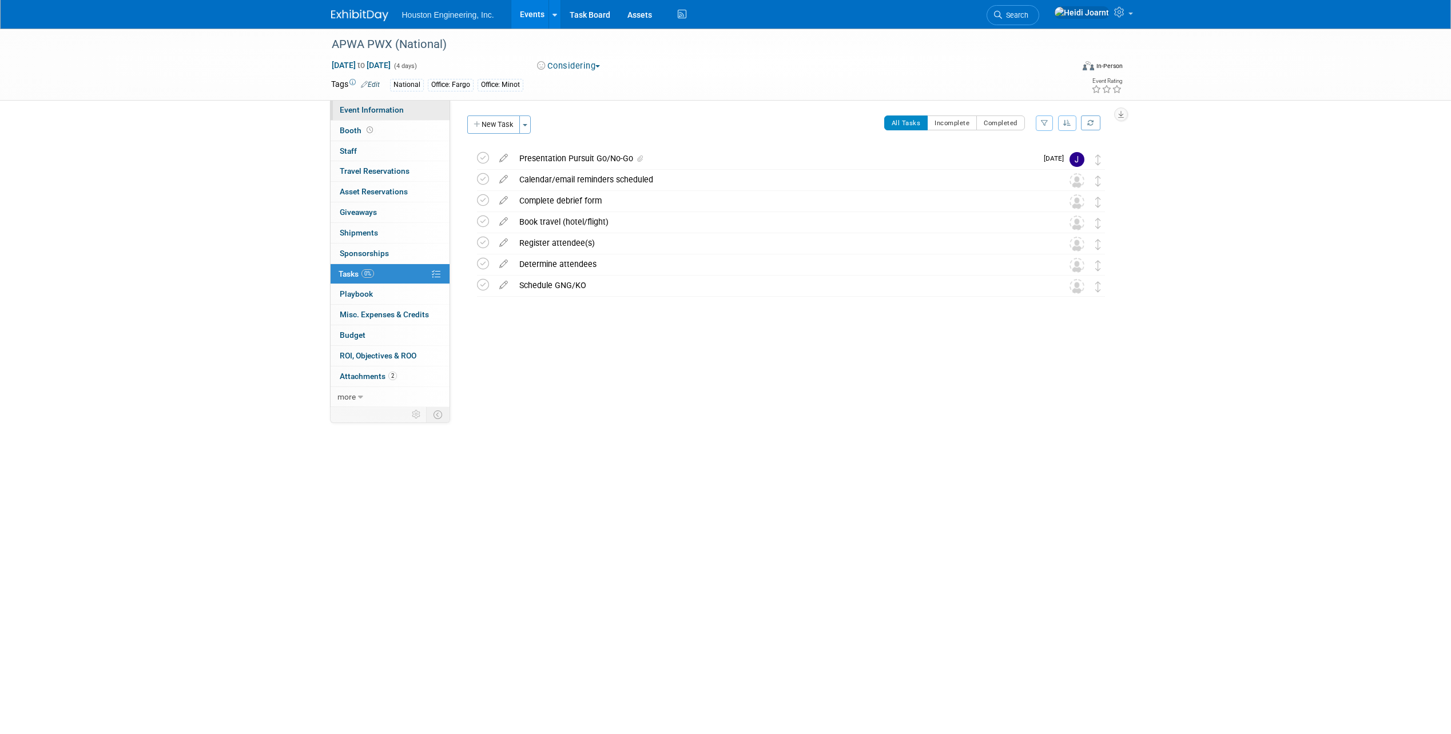
click at [401, 113] on span "Event Information" at bounding box center [372, 109] width 64 height 9
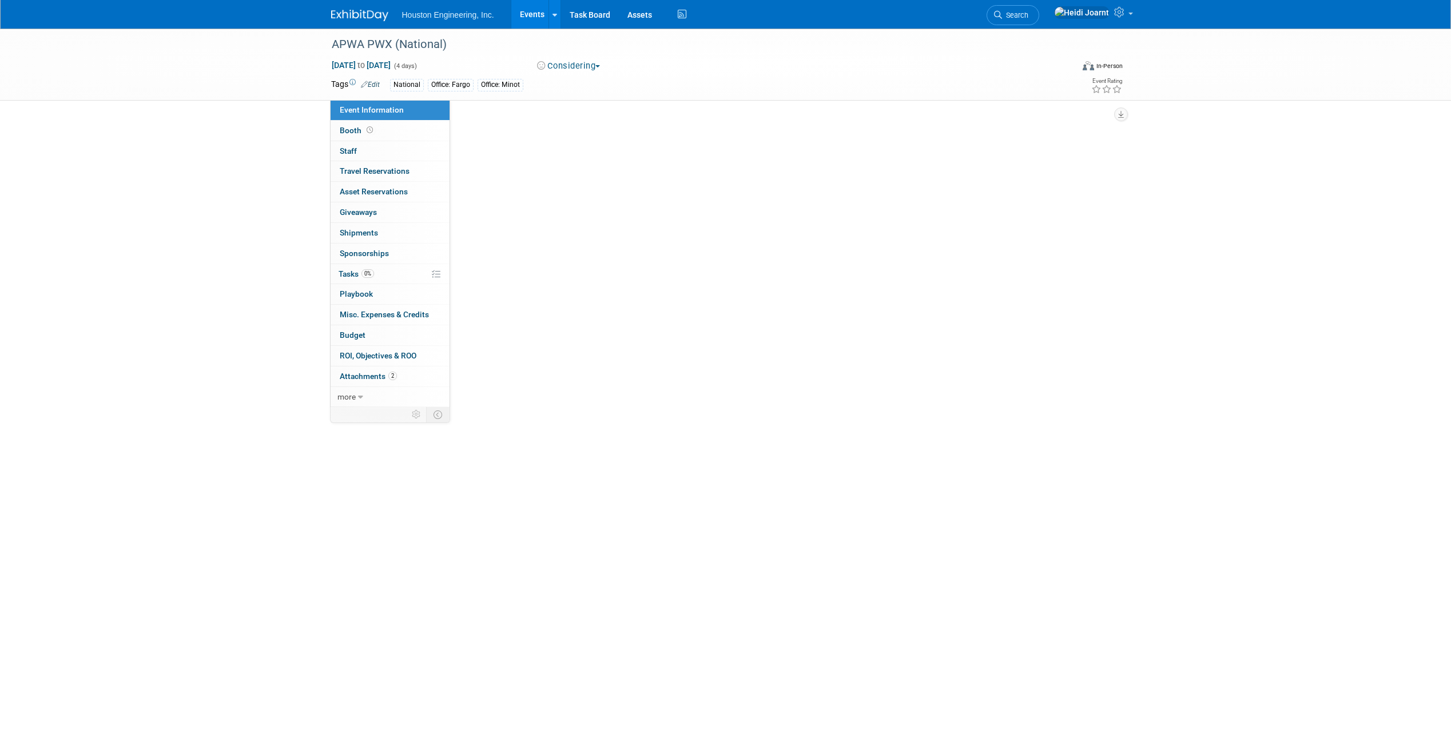
select select "1 - GNG/KO Needed"
select select "Pending"
select select "Multi-sector/Any/All"
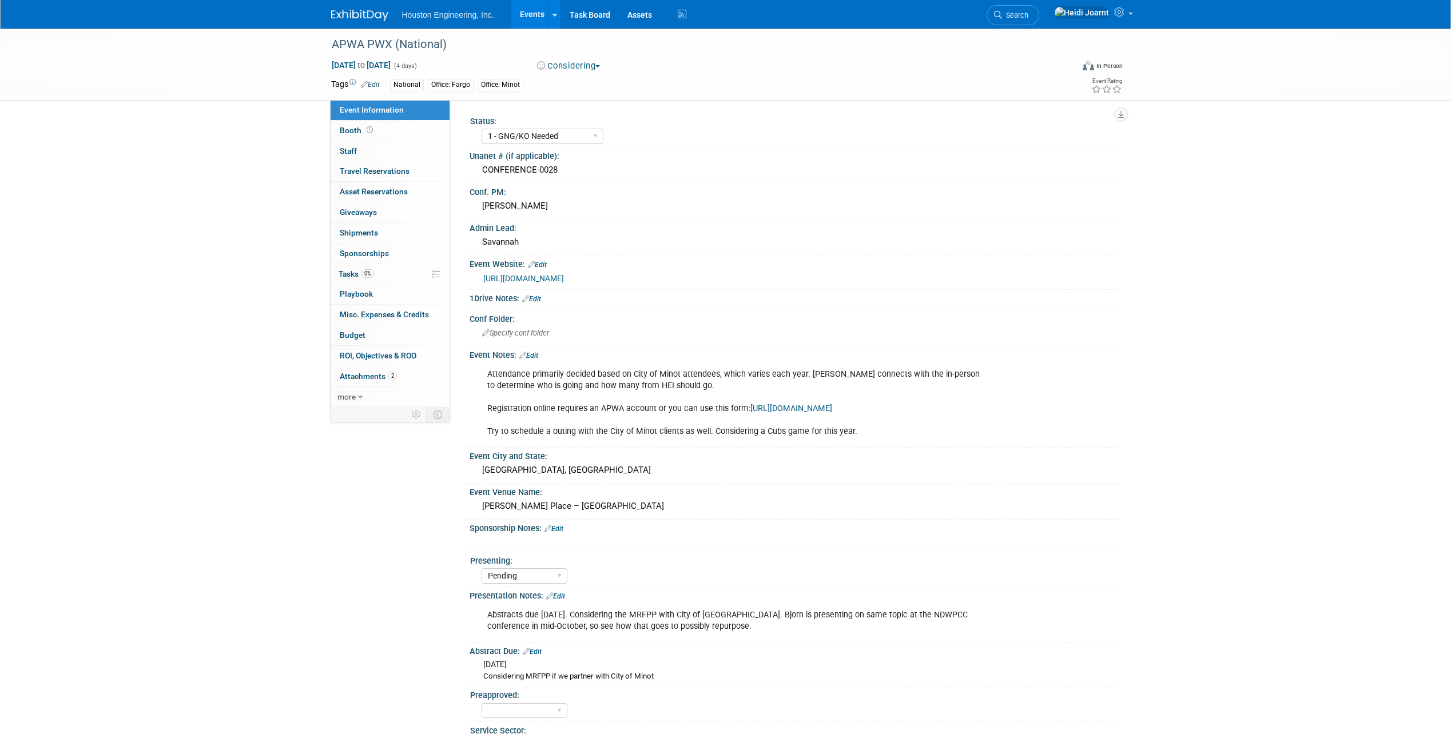
click at [536, 359] on link "Edit" at bounding box center [528, 356] width 19 height 8
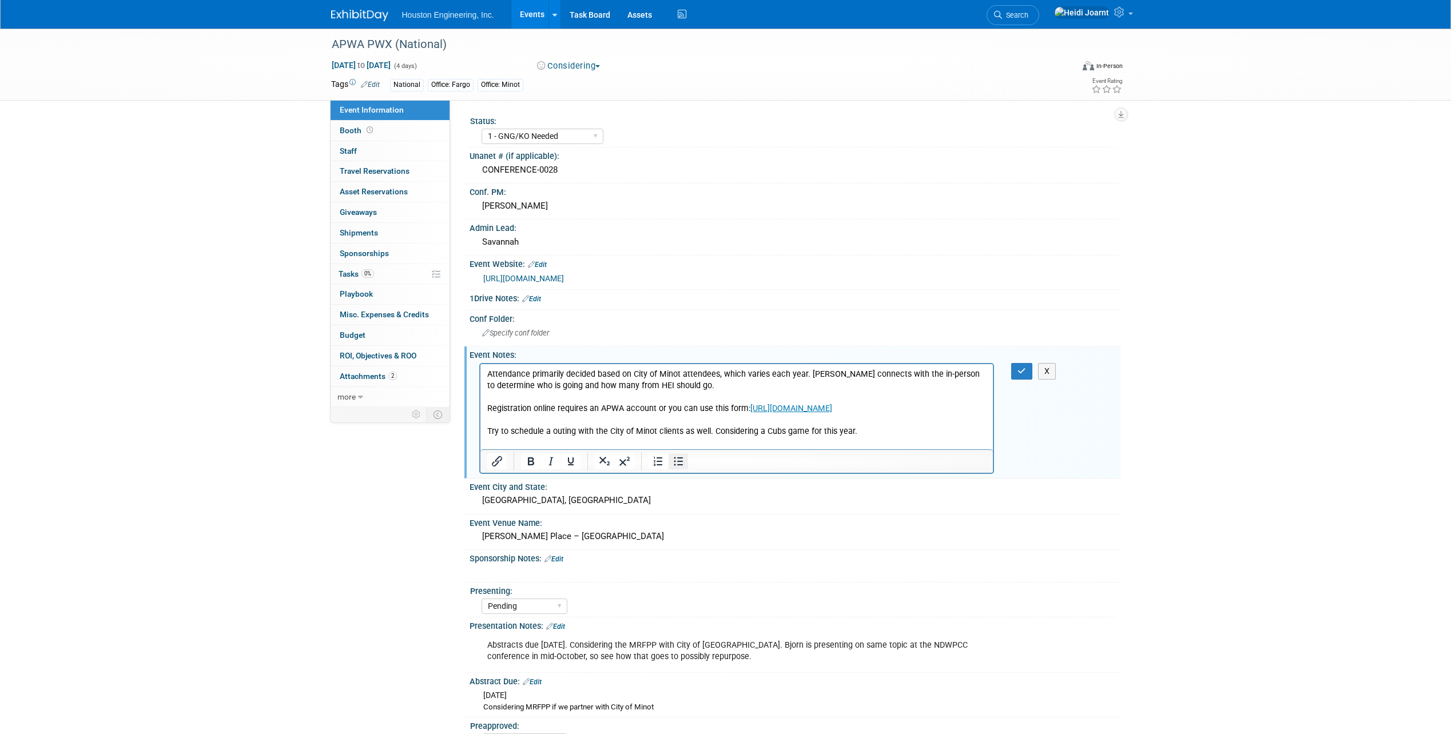
click at [682, 464] on icon "Bullet list" at bounding box center [678, 462] width 14 height 14
click at [763, 390] on li "Attendance primarily decided based on City of Minot attendees, which varies eac…" at bounding box center [747, 402] width 477 height 69
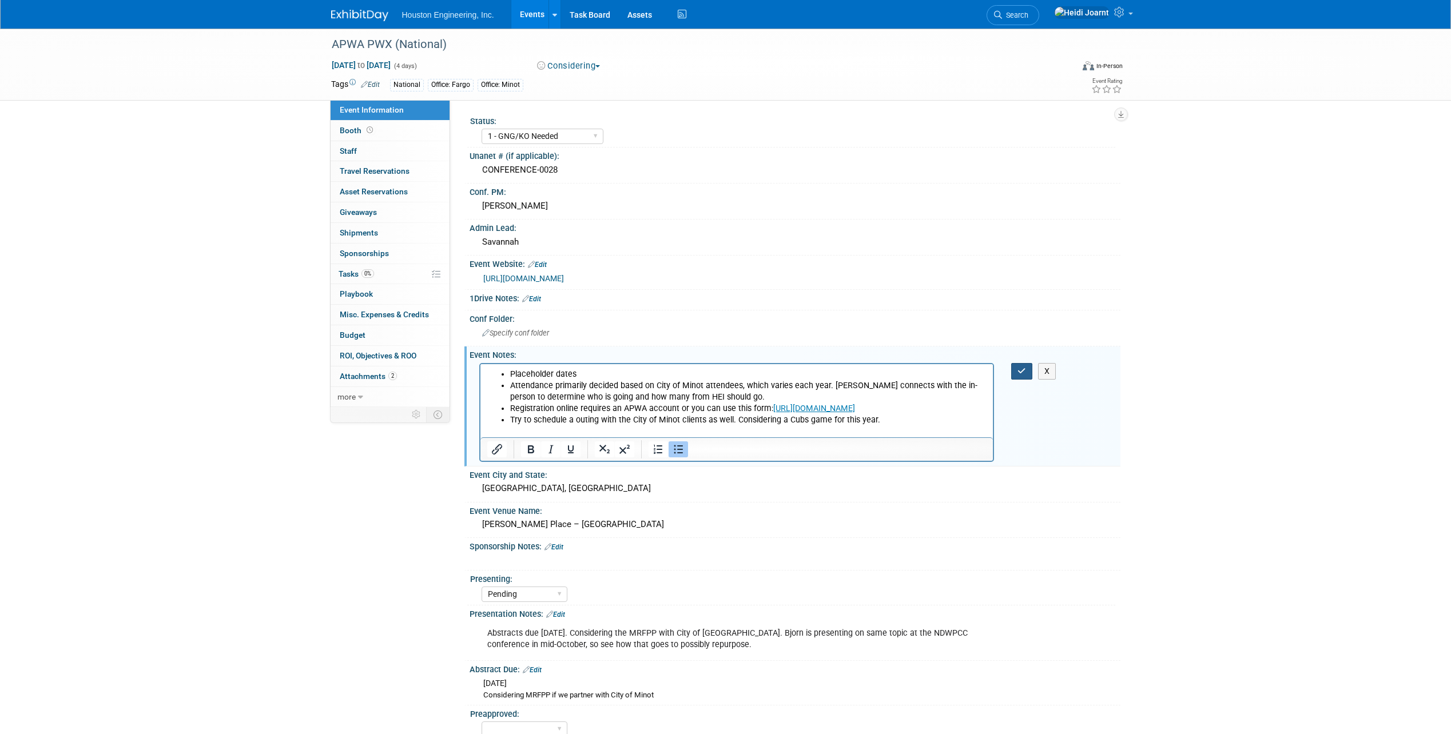
click at [1032, 374] on button "button" at bounding box center [1021, 371] width 21 height 17
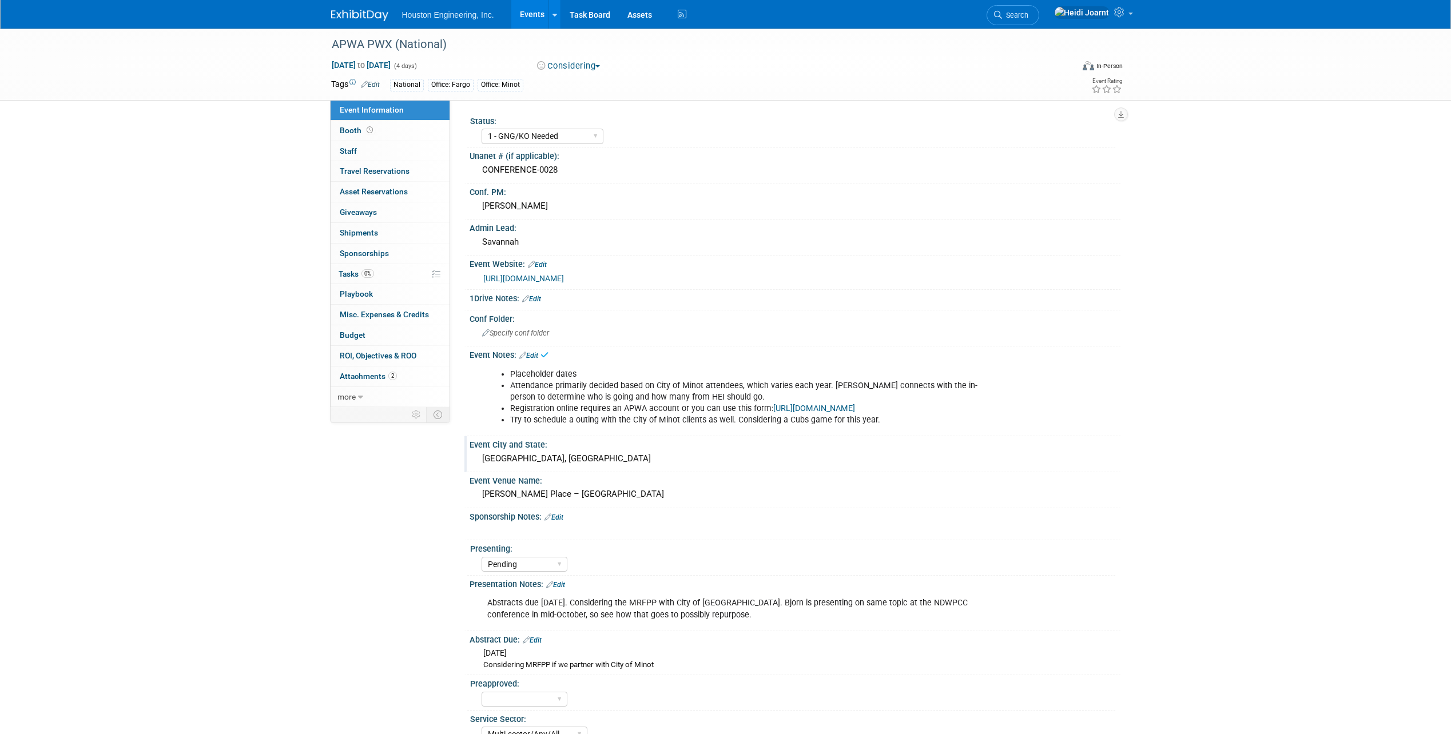
click at [594, 468] on div "Chicago, IL" at bounding box center [795, 459] width 634 height 18
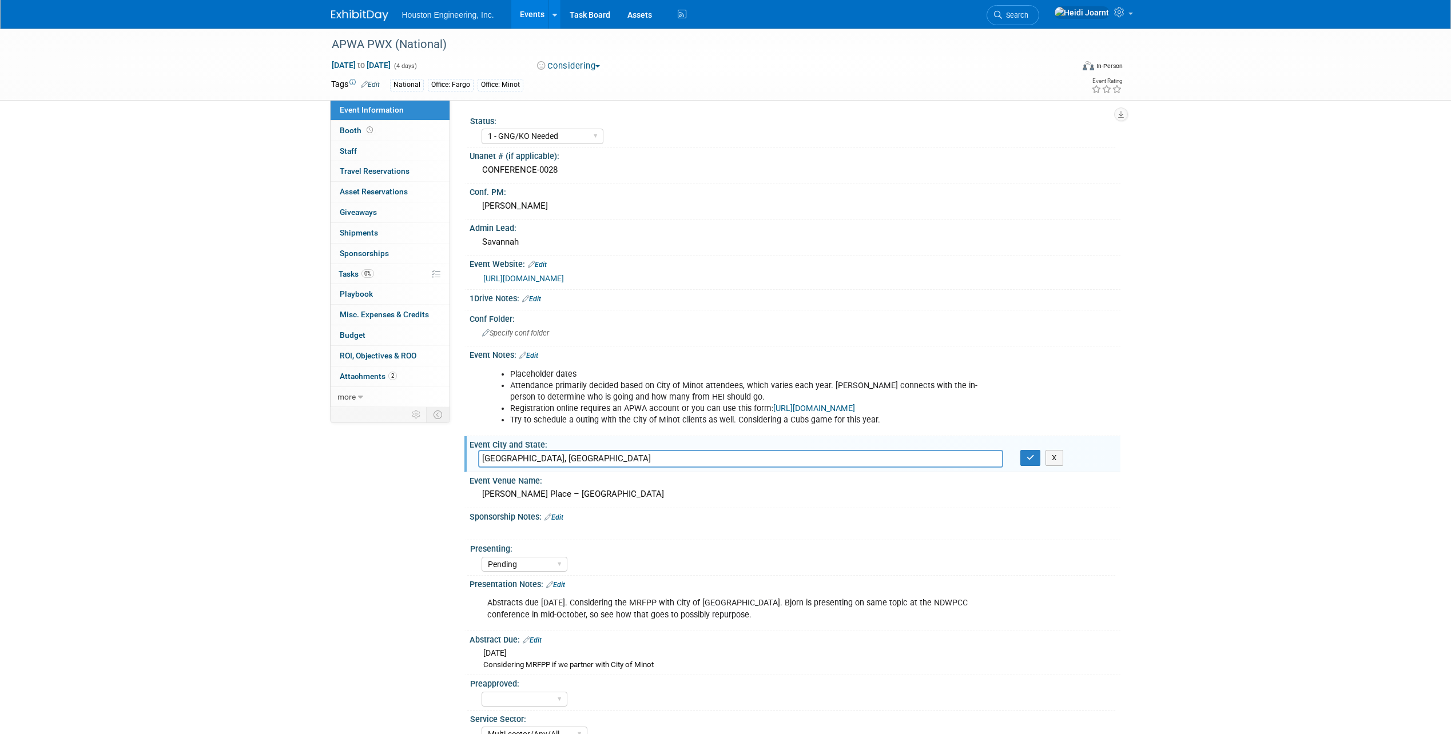
drag, startPoint x: 594, startPoint y: 479, endPoint x: 453, endPoint y: 471, distance: 140.3
click at [453, 471] on div "Event Information Event Info Booth Booth 0 Staff 0 Staff 0 Travel Reservations …" at bounding box center [726, 387] width 806 height 717
click at [603, 503] on div "McCormick Place – Lakeside Center" at bounding box center [795, 494] width 634 height 18
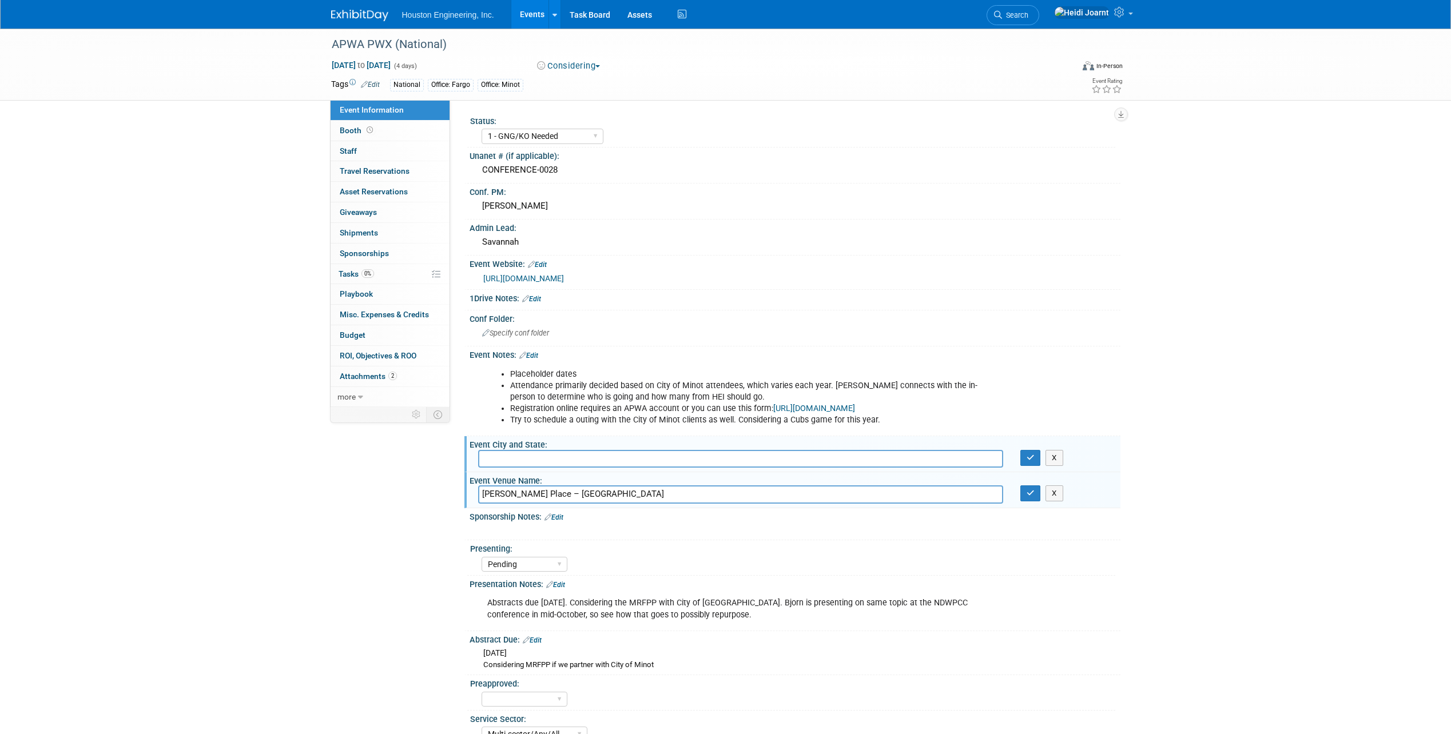
drag, startPoint x: 416, startPoint y: 502, endPoint x: 358, endPoint y: 512, distance: 58.7
click at [343, 508] on div "Event Information Event Info Booth Booth 0 Staff 0 Staff 0 Travel Reservations …" at bounding box center [726, 387] width 806 height 717
click at [1022, 501] on button "button" at bounding box center [1030, 493] width 21 height 16
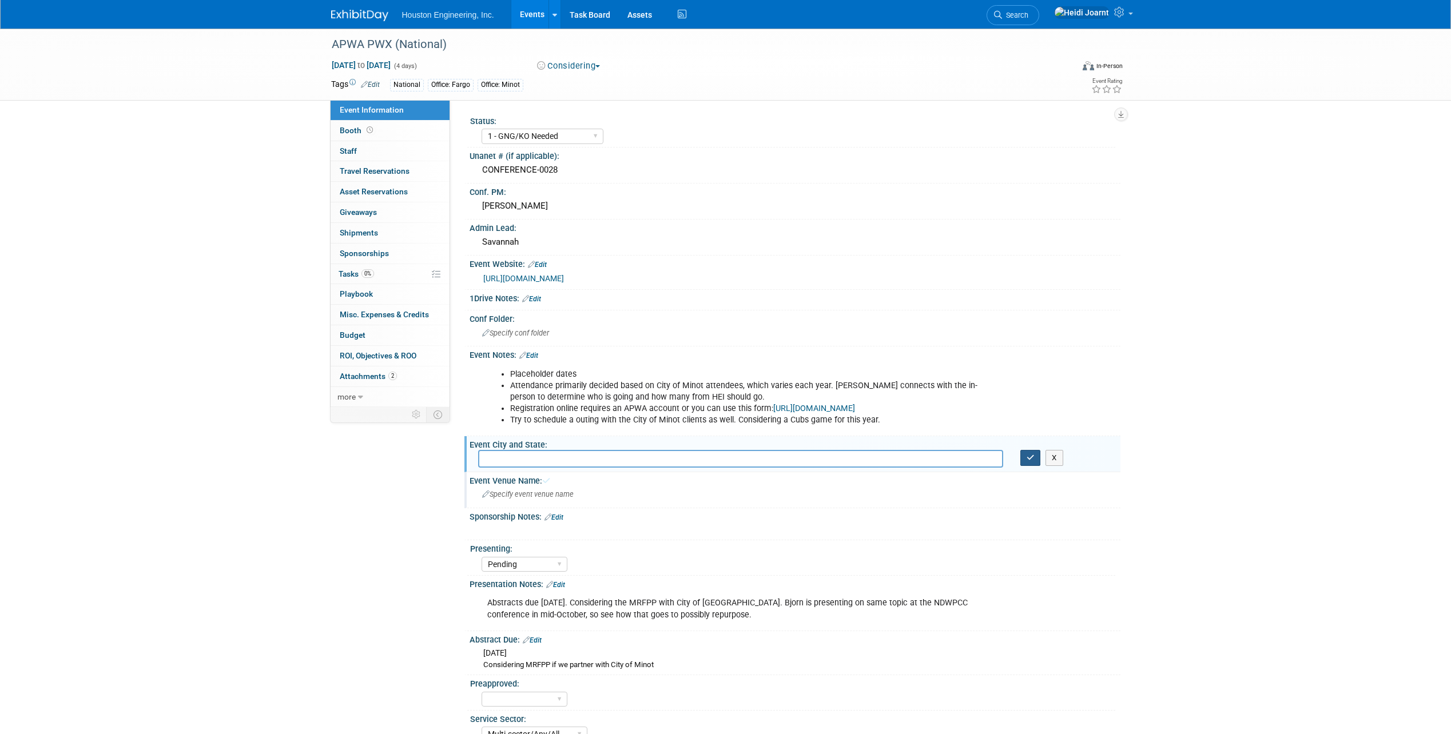
click at [1035, 466] on button "button" at bounding box center [1030, 458] width 21 height 16
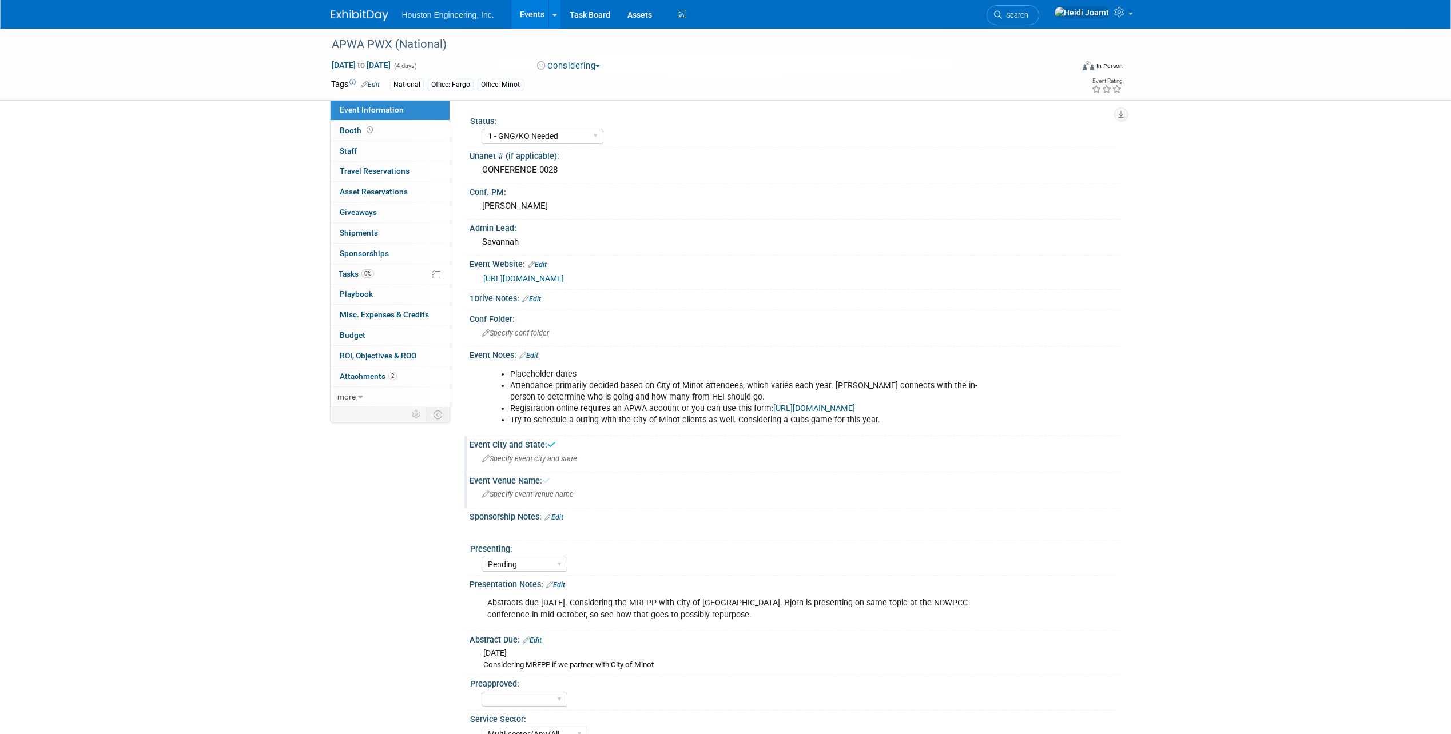
click at [361, 518] on div "Event Information Event Info Booth Booth 0 Staff 0 Staff 0 Travel Reservations …" at bounding box center [726, 387] width 806 height 717
click at [527, 11] on link "Events" at bounding box center [532, 14] width 42 height 29
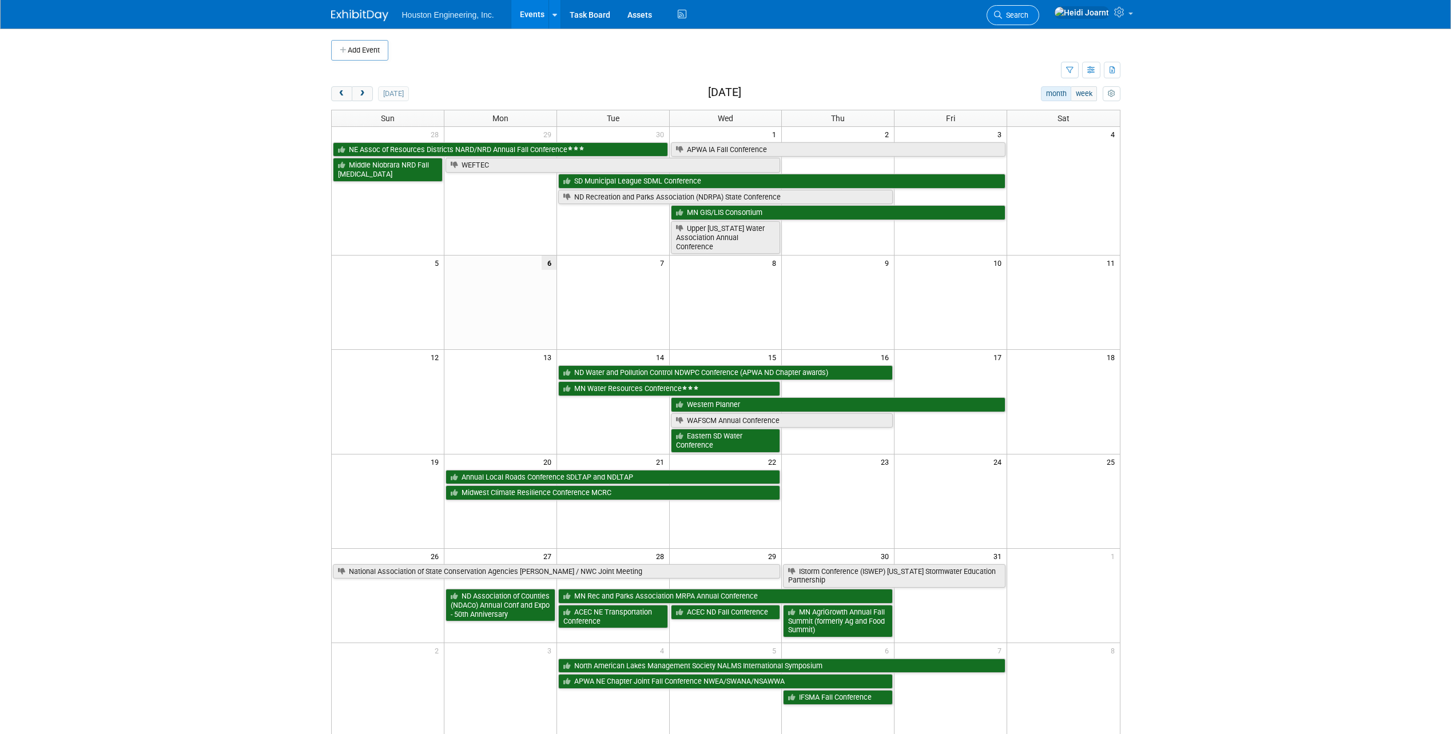
click at [1028, 15] on span "Search" at bounding box center [1015, 15] width 26 height 9
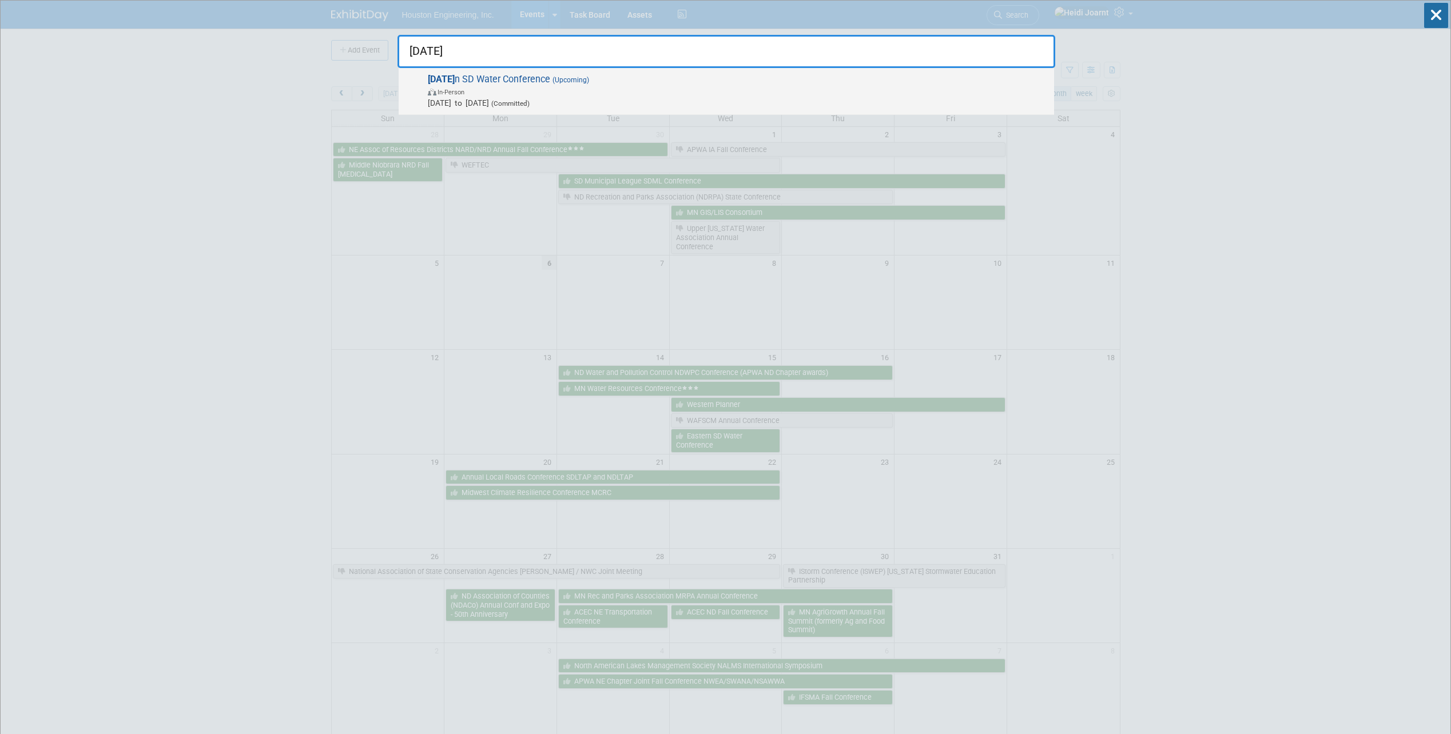
type input "[DATE]"
click at [738, 73] on div "[DATE] n SD Water Conference (Upcoming) In-Person [DATE] to [DATE] (Committed)" at bounding box center [726, 91] width 655 height 47
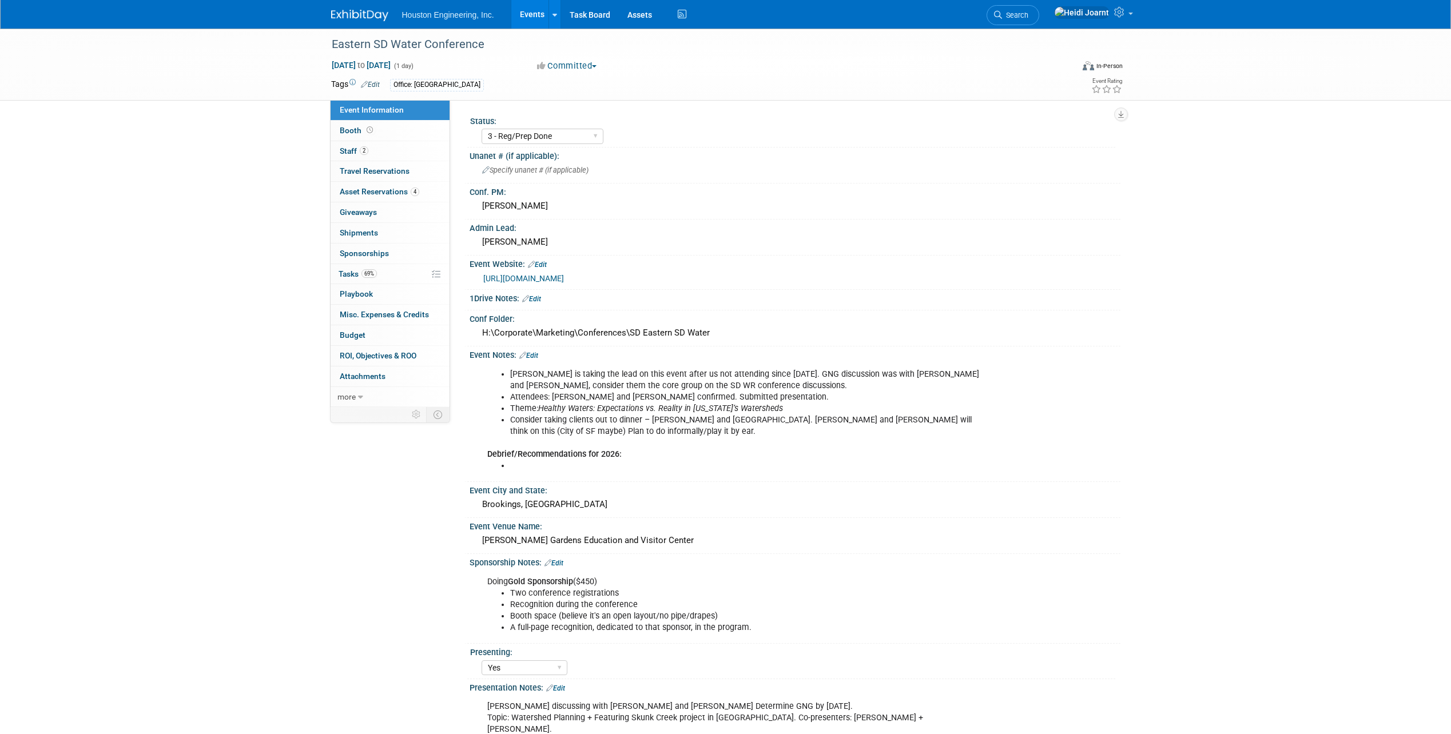
select select "3 - Reg/Prep Done"
select select "Yes"
select select "Water Resources"
click at [373, 137] on link "Booth" at bounding box center [390, 131] width 119 height 20
select select "Yes"
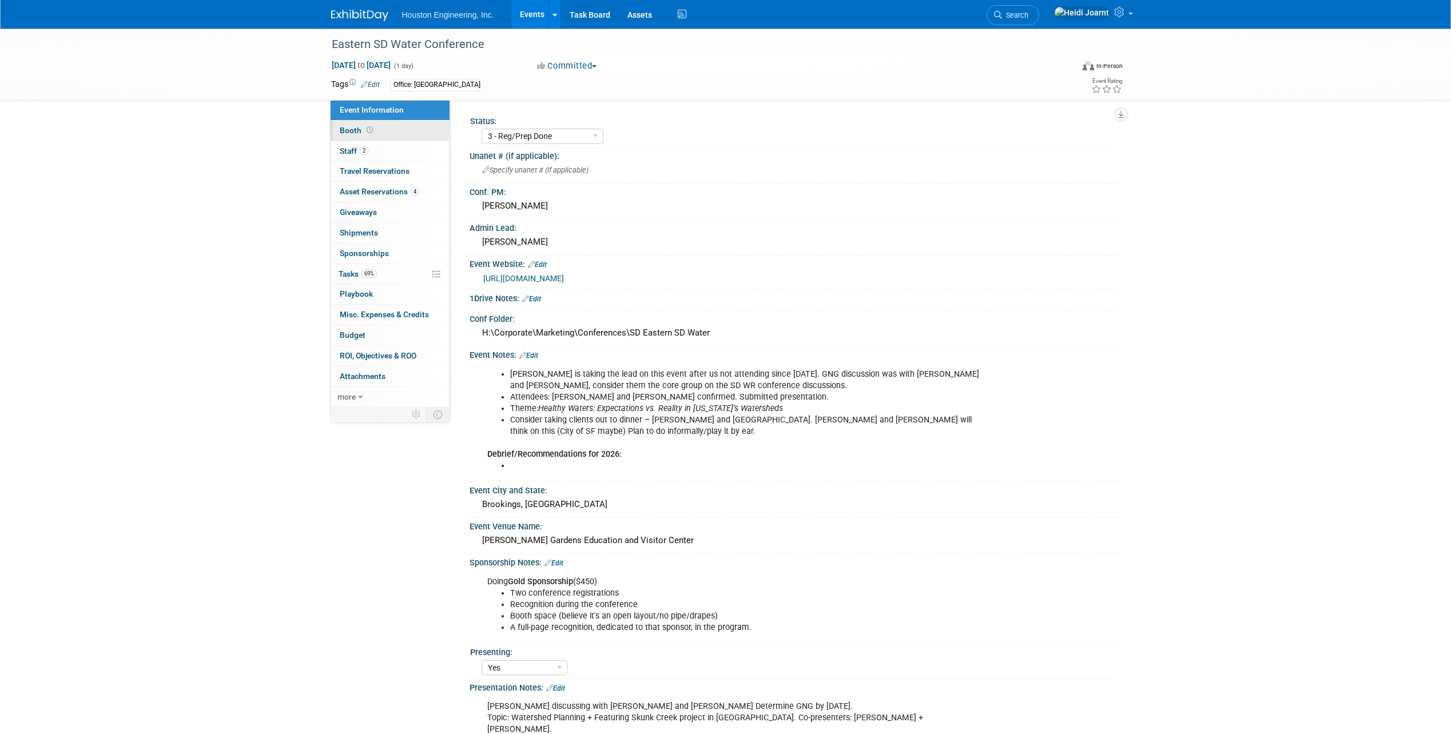
select select "[GEOGRAPHIC_DATA]"
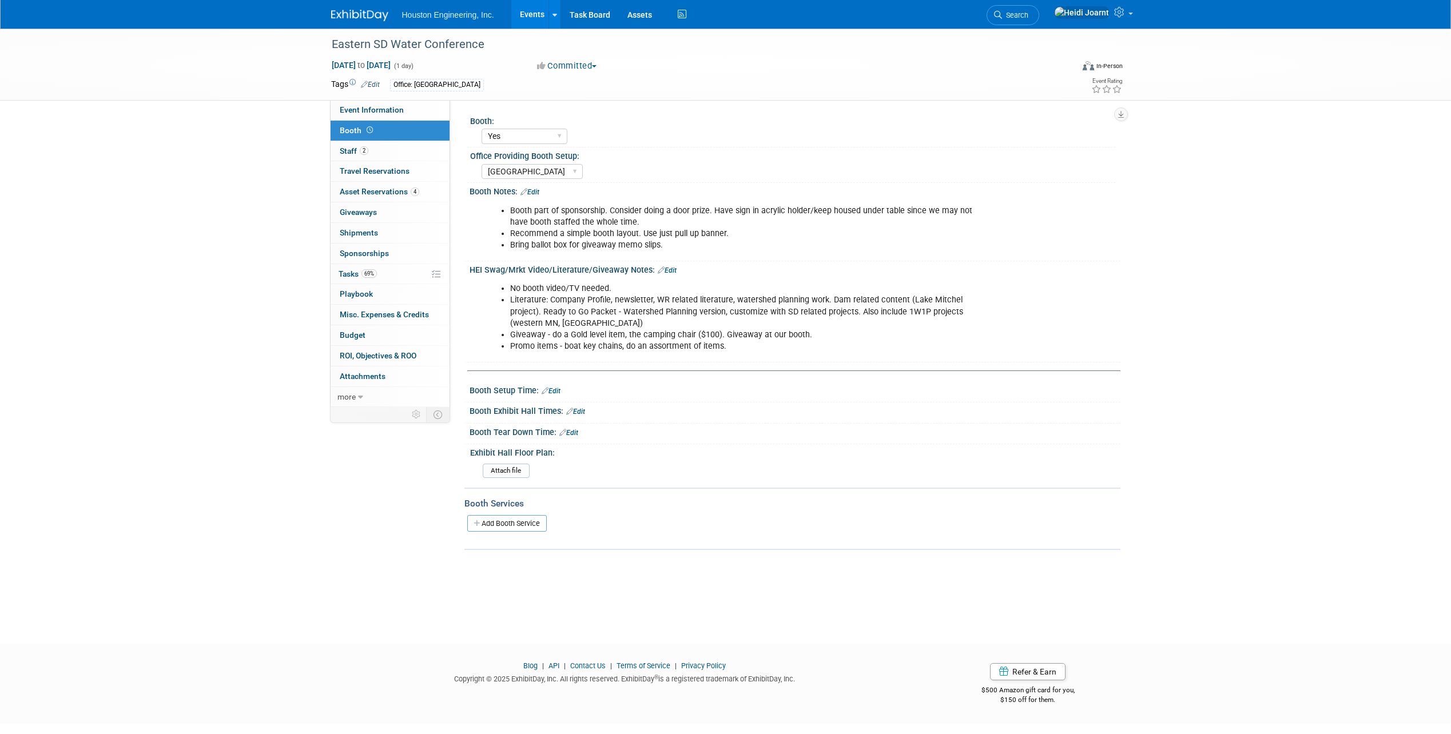
click at [668, 268] on link "Edit" at bounding box center [667, 270] width 19 height 8
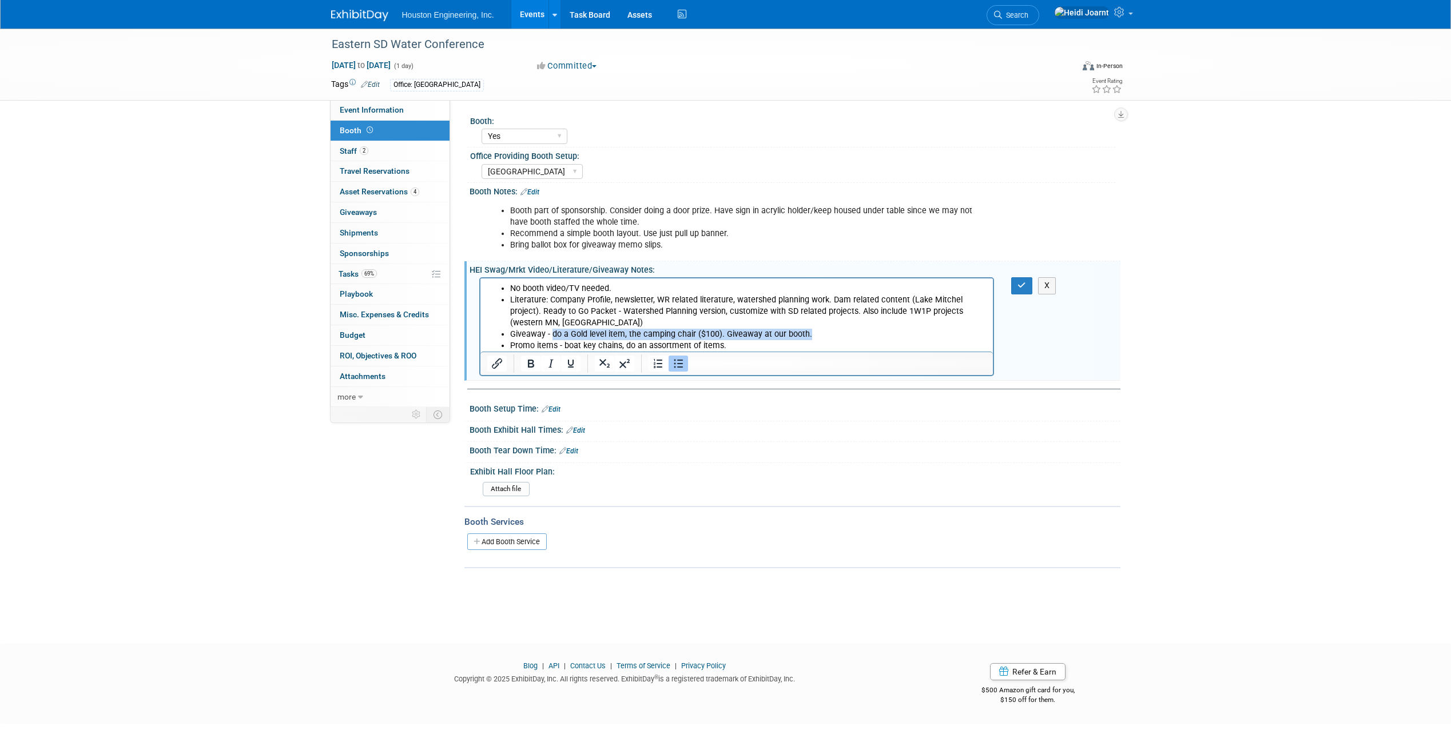
drag, startPoint x: 811, startPoint y: 335, endPoint x: 551, endPoint y: 338, distance: 260.2
click at [551, 338] on li "Giveaway - do a Gold level item, the camping chair ($100). Giveaway at our boot…" at bounding box center [747, 334] width 477 height 11
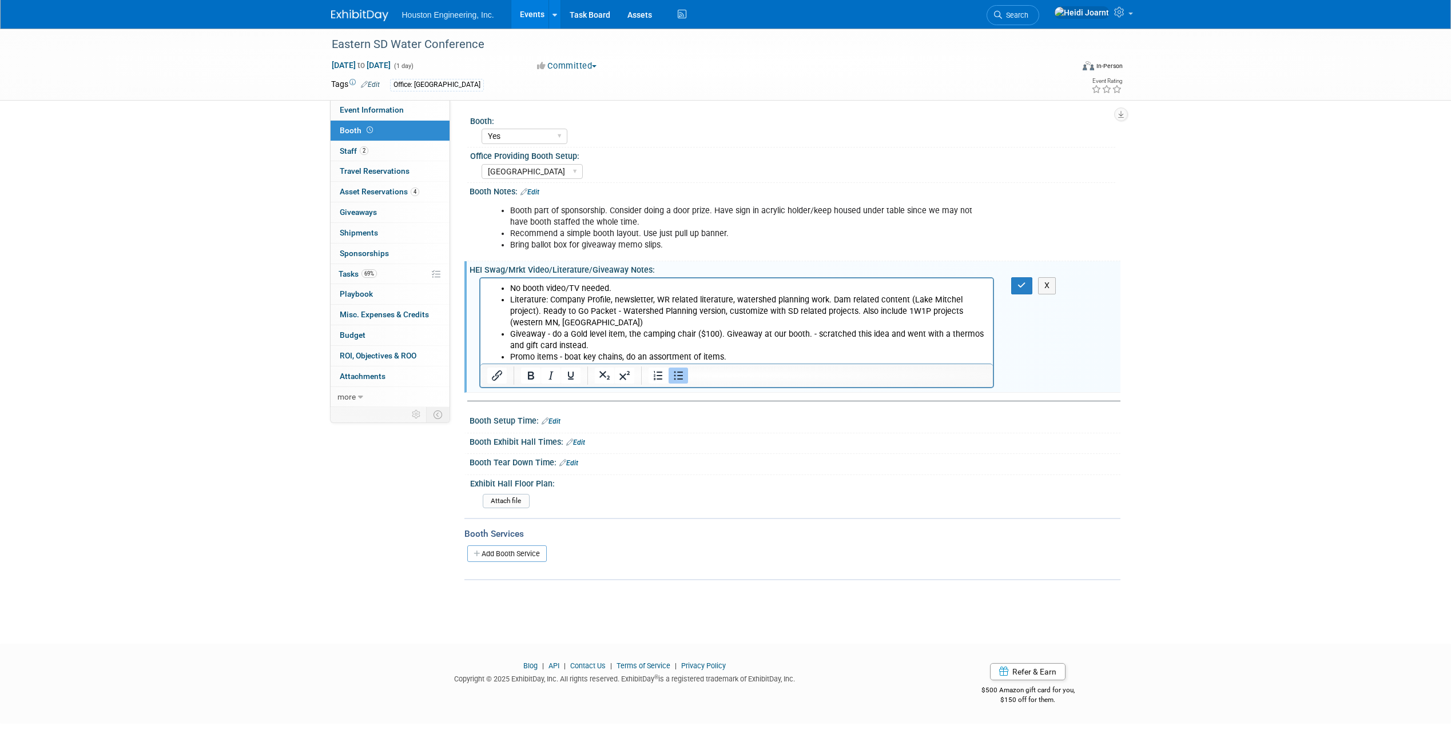
click at [808, 333] on li "Giveaway - do a Gold level item, the camping chair ($100). Giveaway at our boot…" at bounding box center [747, 340] width 477 height 23
click at [1017, 286] on button "button" at bounding box center [1021, 285] width 21 height 17
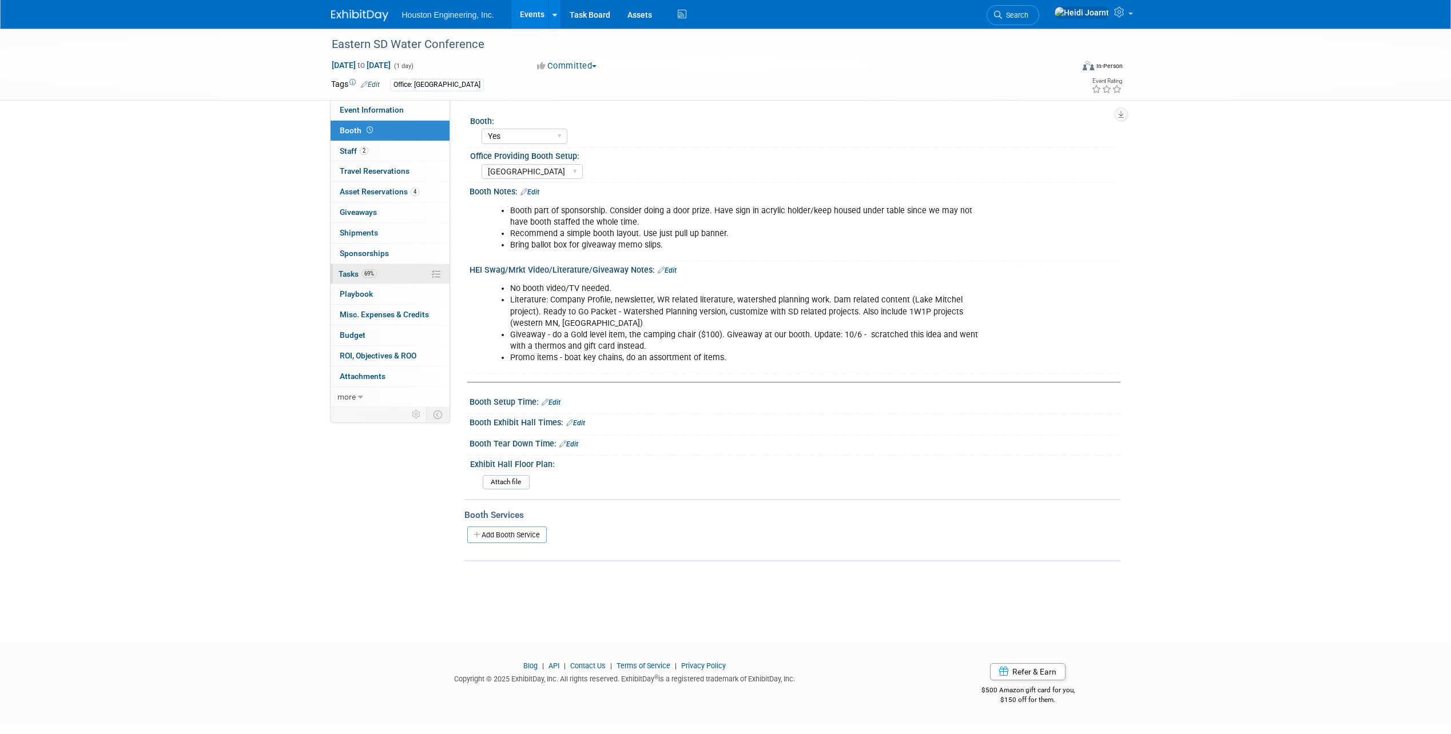
click at [384, 278] on link "69% Tasks 69%" at bounding box center [390, 274] width 119 height 20
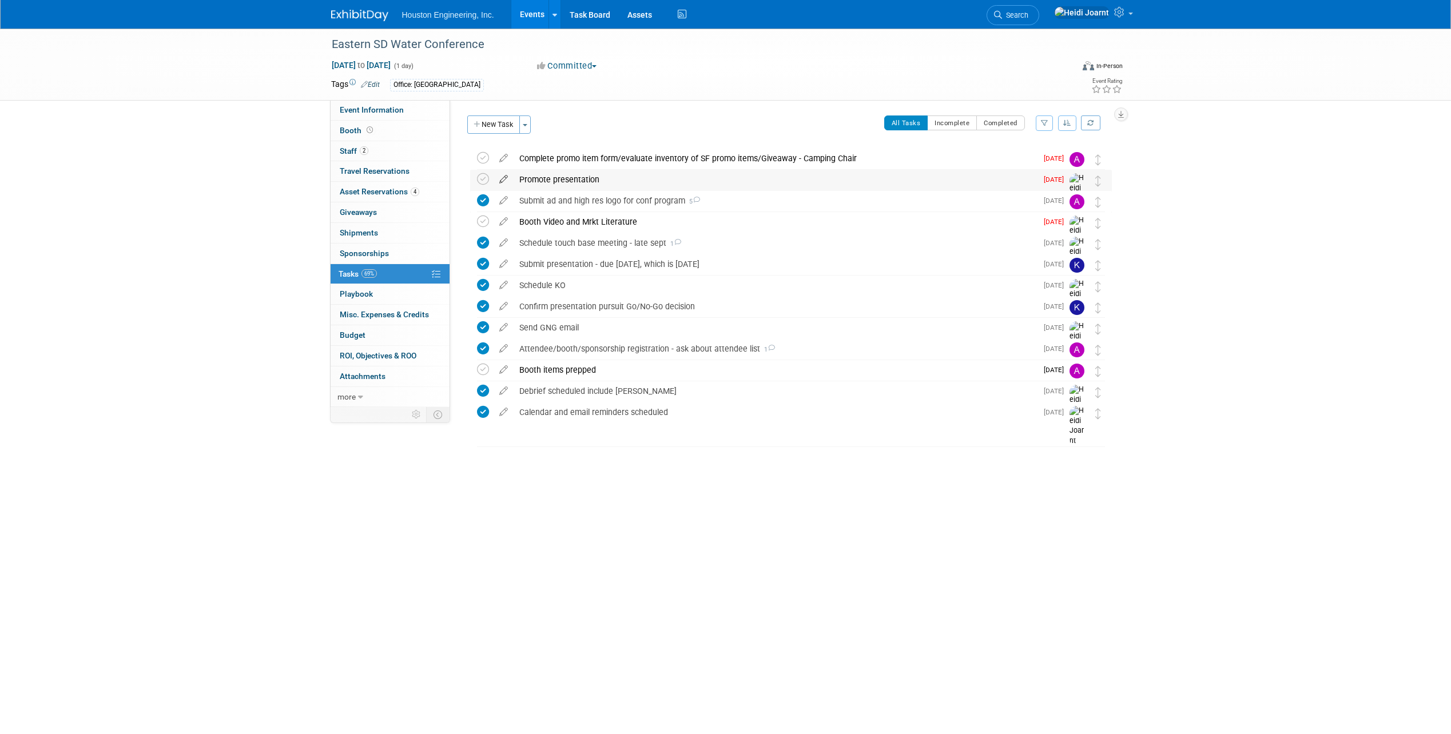
click at [504, 181] on icon at bounding box center [503, 177] width 20 height 14
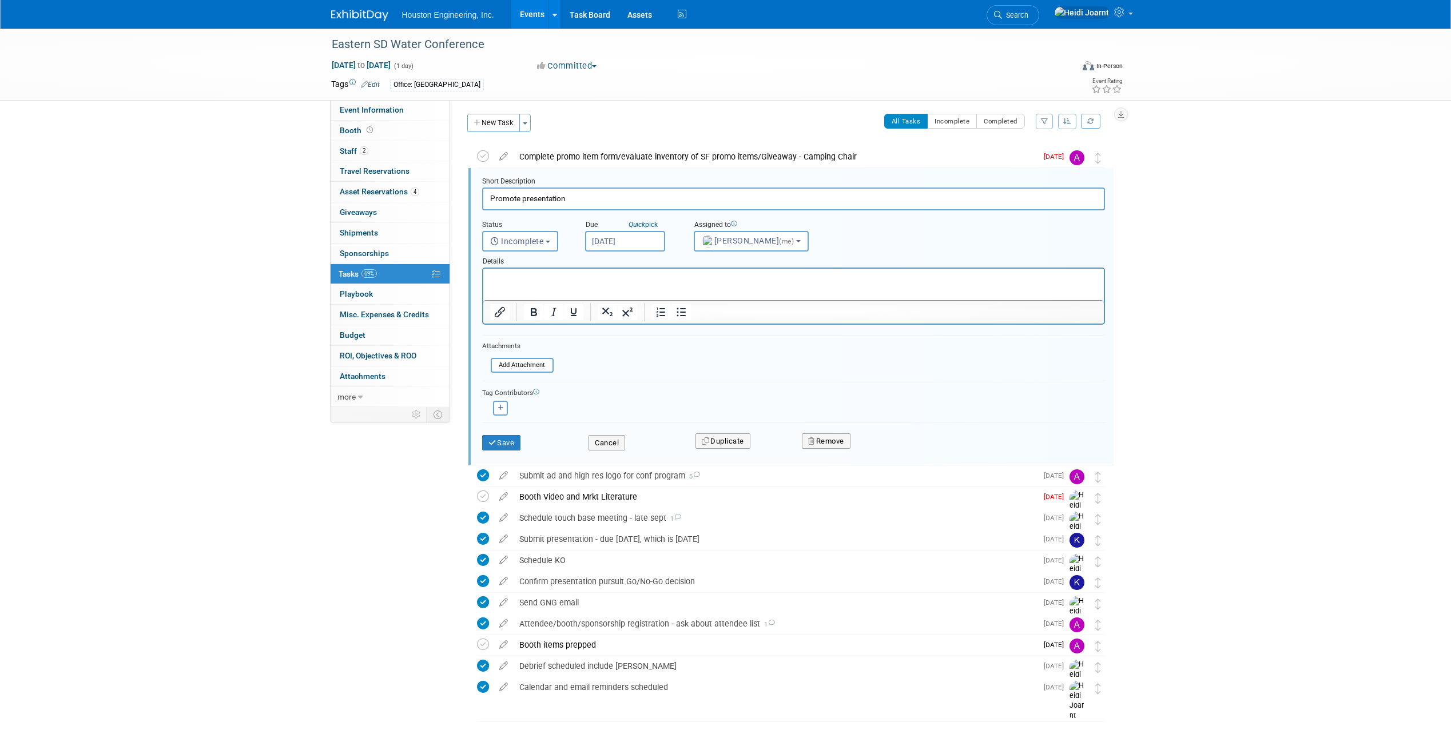
scroll to position [2, 0]
click at [622, 233] on input "[DATE]" at bounding box center [625, 240] width 80 height 21
click at [647, 325] on span "7" at bounding box center [647, 323] width 22 height 22
type input "[DATE]"
click at [501, 445] on button "Save" at bounding box center [501, 443] width 39 height 16
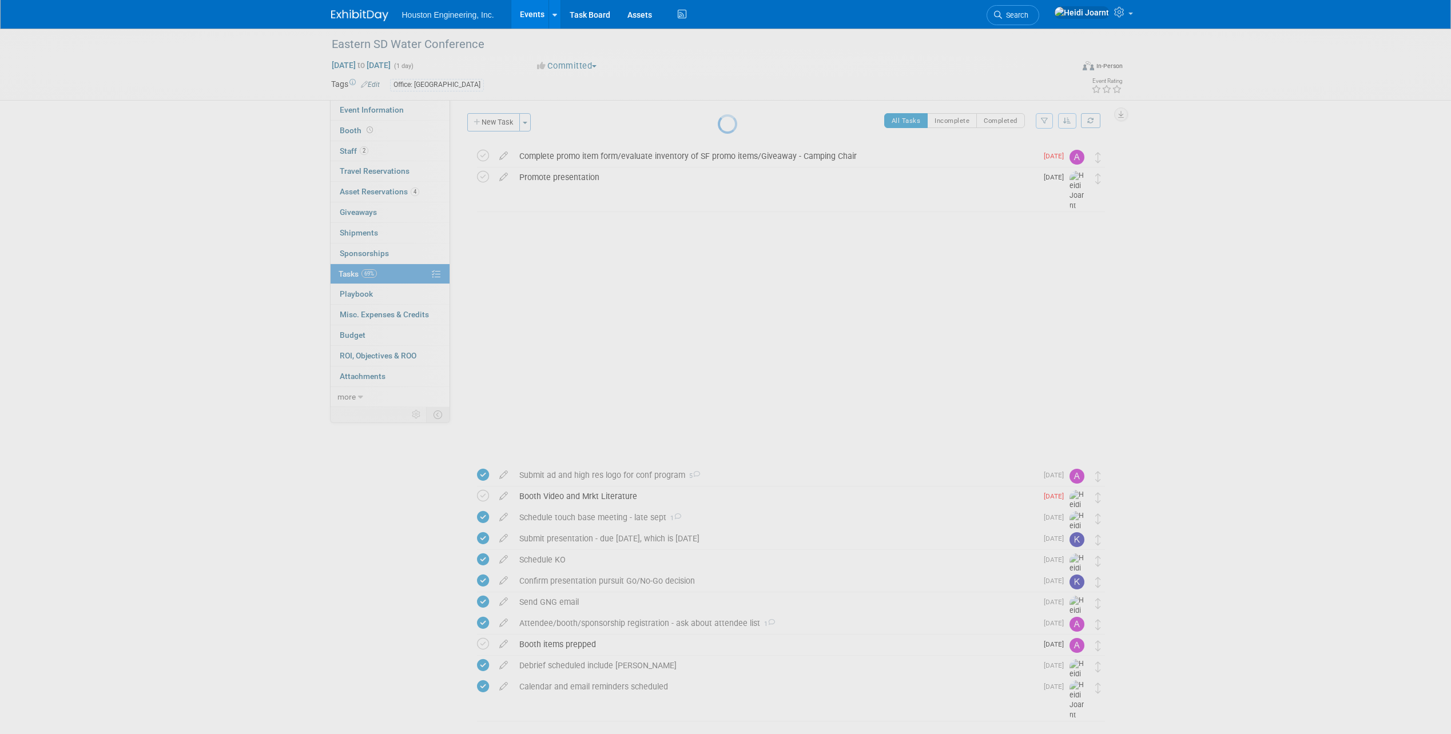
scroll to position [0, 0]
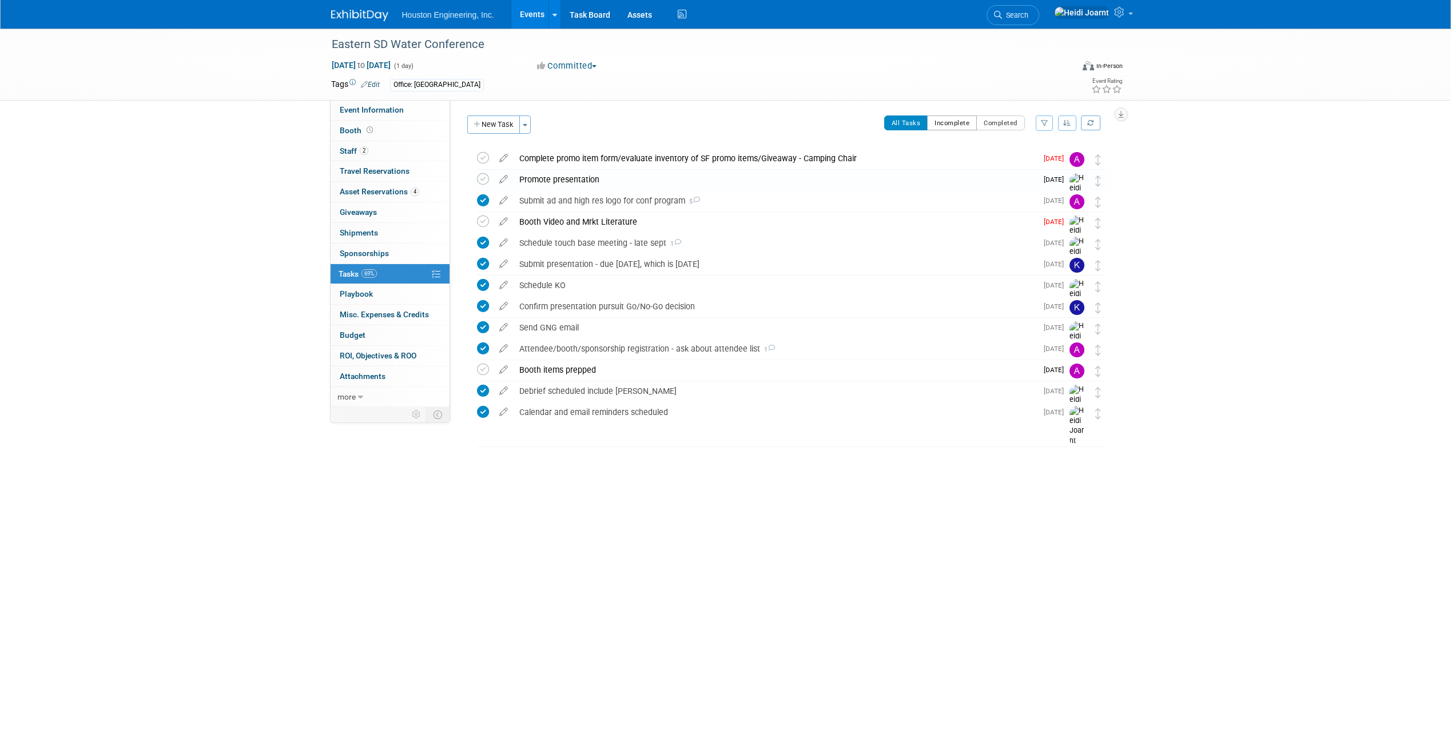
click at [942, 118] on button "Incomplete" at bounding box center [952, 123] width 50 height 15
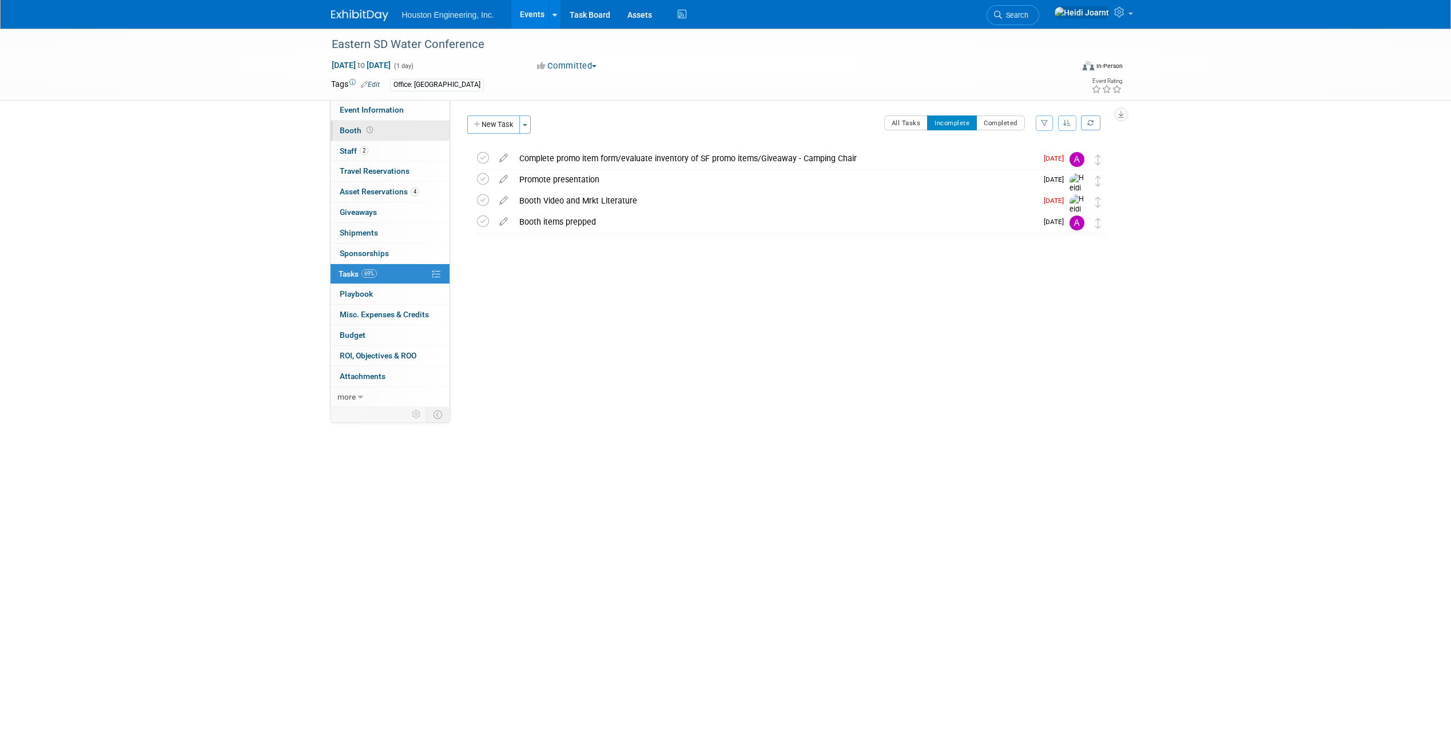
click at [396, 131] on link "Booth" at bounding box center [390, 131] width 119 height 20
select select "Yes"
select select "[GEOGRAPHIC_DATA]"
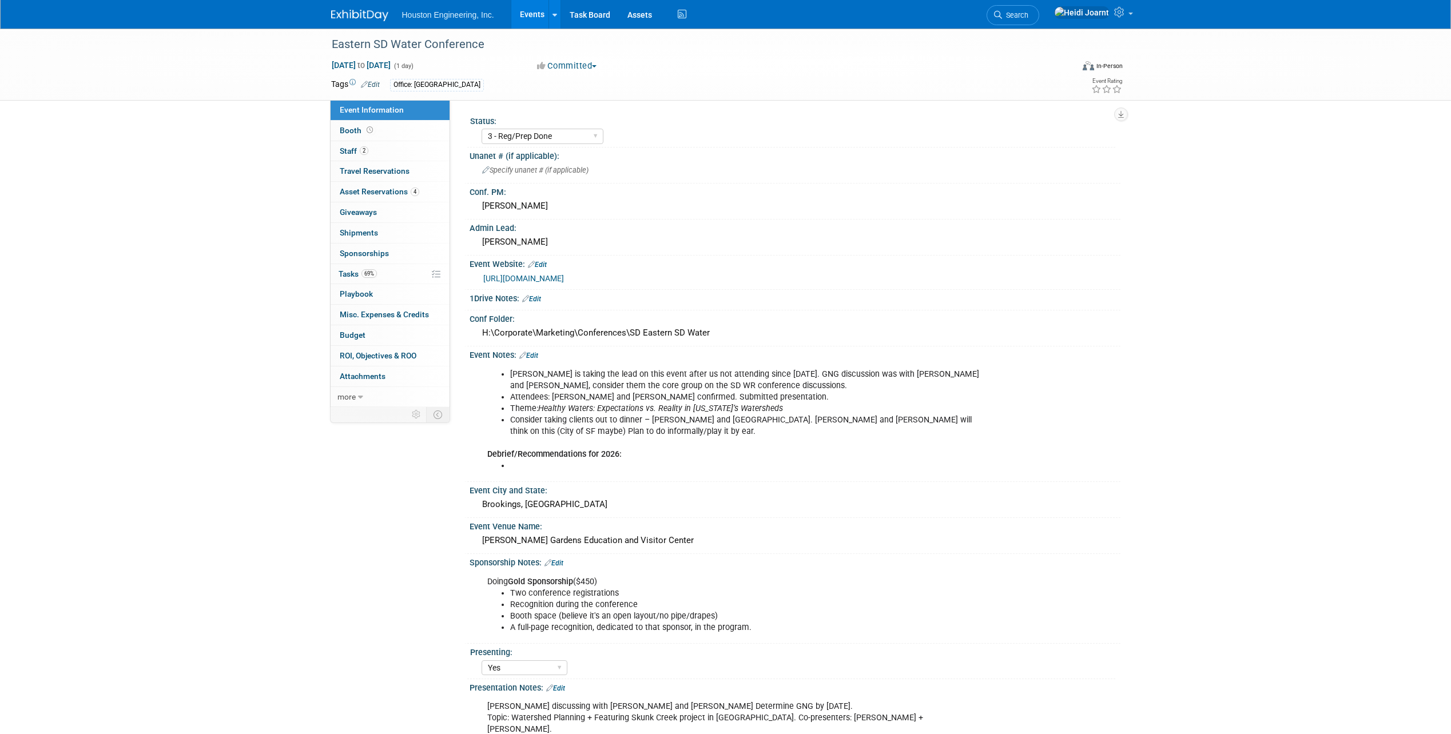
select select "3 - Reg/Prep Done"
select select "Yes"
select select "Water Resources"
